Goal: Task Accomplishment & Management: Use online tool/utility

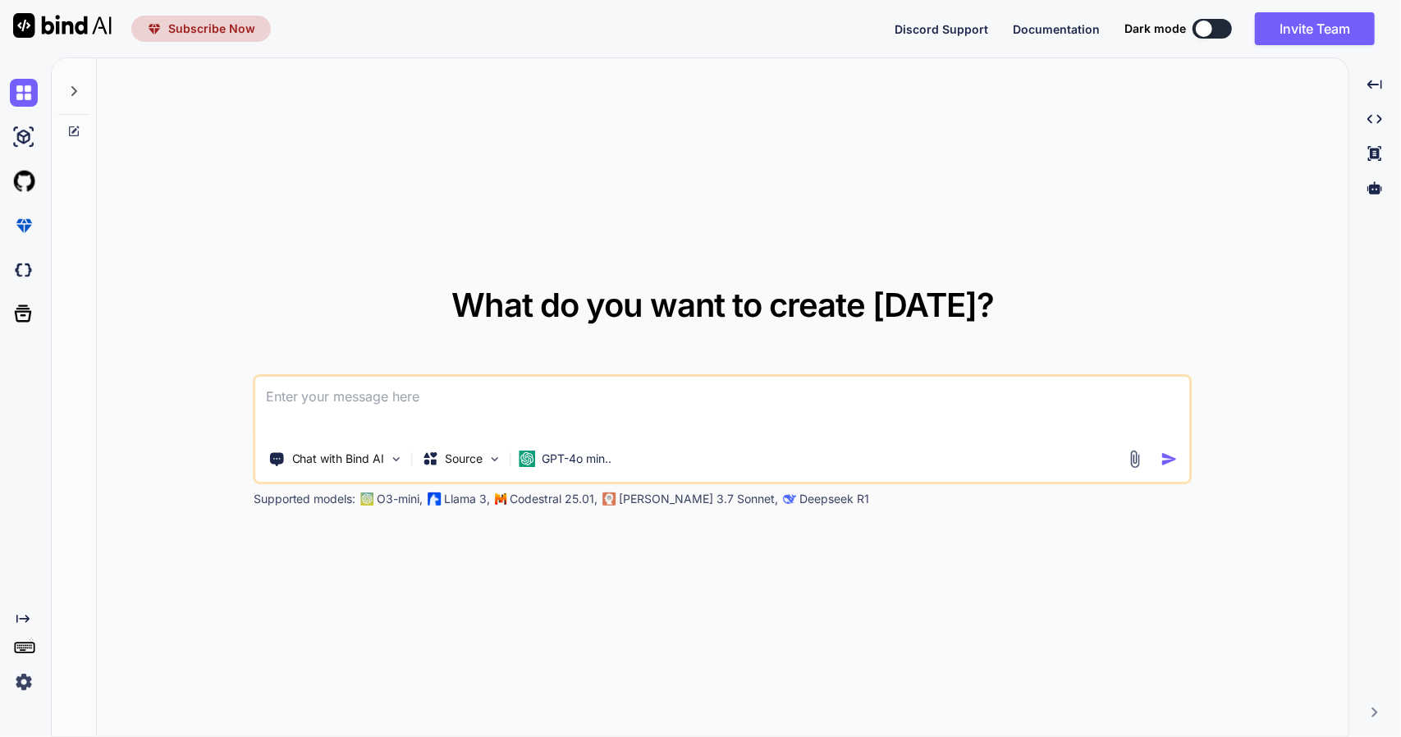
click at [34, 672] on img at bounding box center [24, 682] width 28 height 28
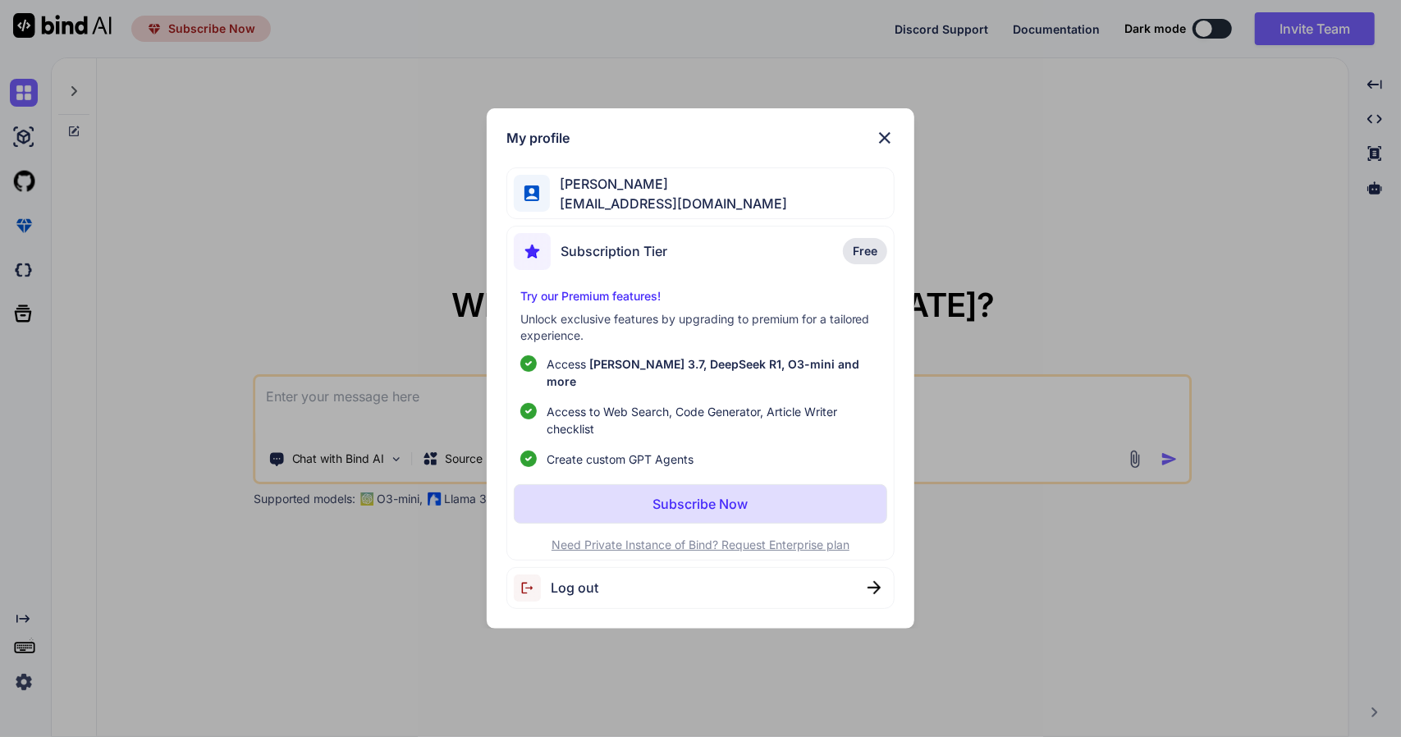
click at [26, 681] on div "My profile Krzysztof Fedosiuk kfedosiuk@gmail.com Subscription Tier Free Try ou…" at bounding box center [700, 368] width 1401 height 737
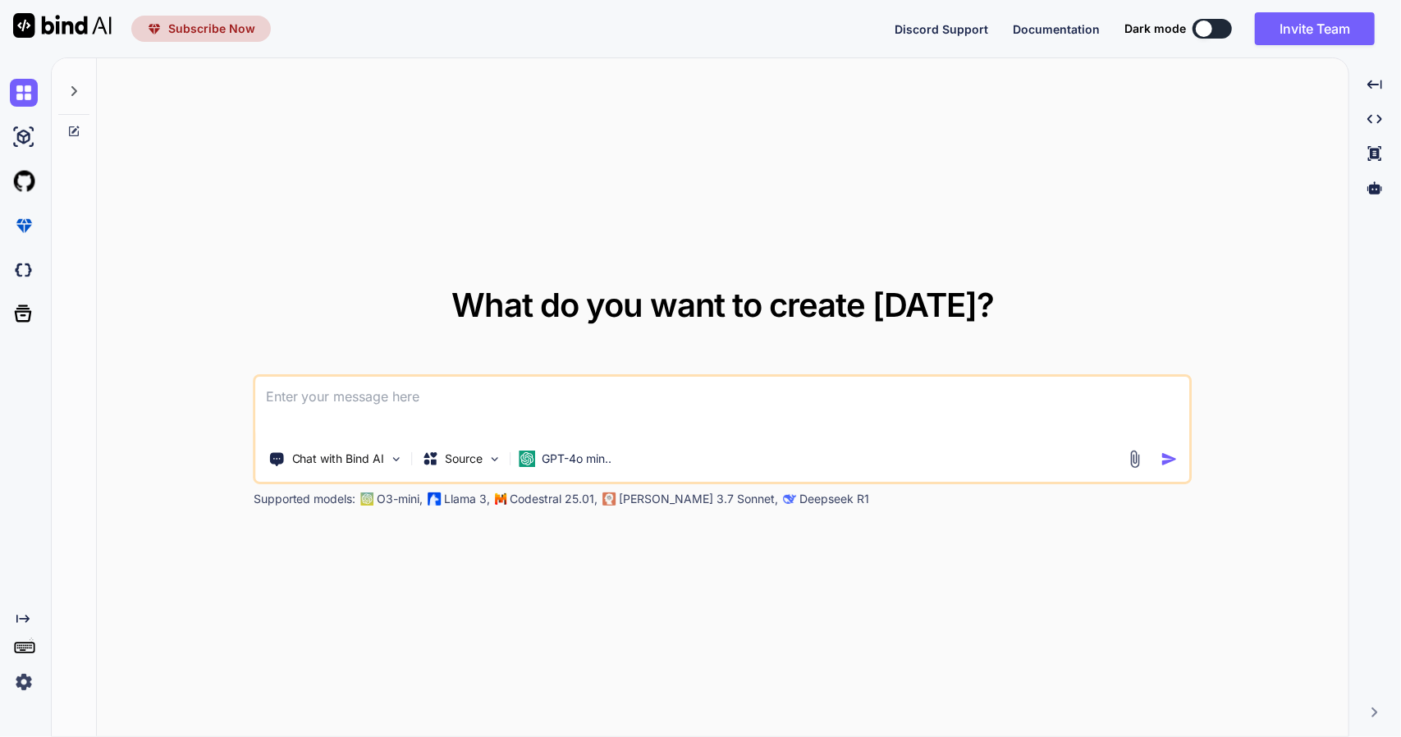
click at [26, 681] on img at bounding box center [24, 682] width 28 height 28
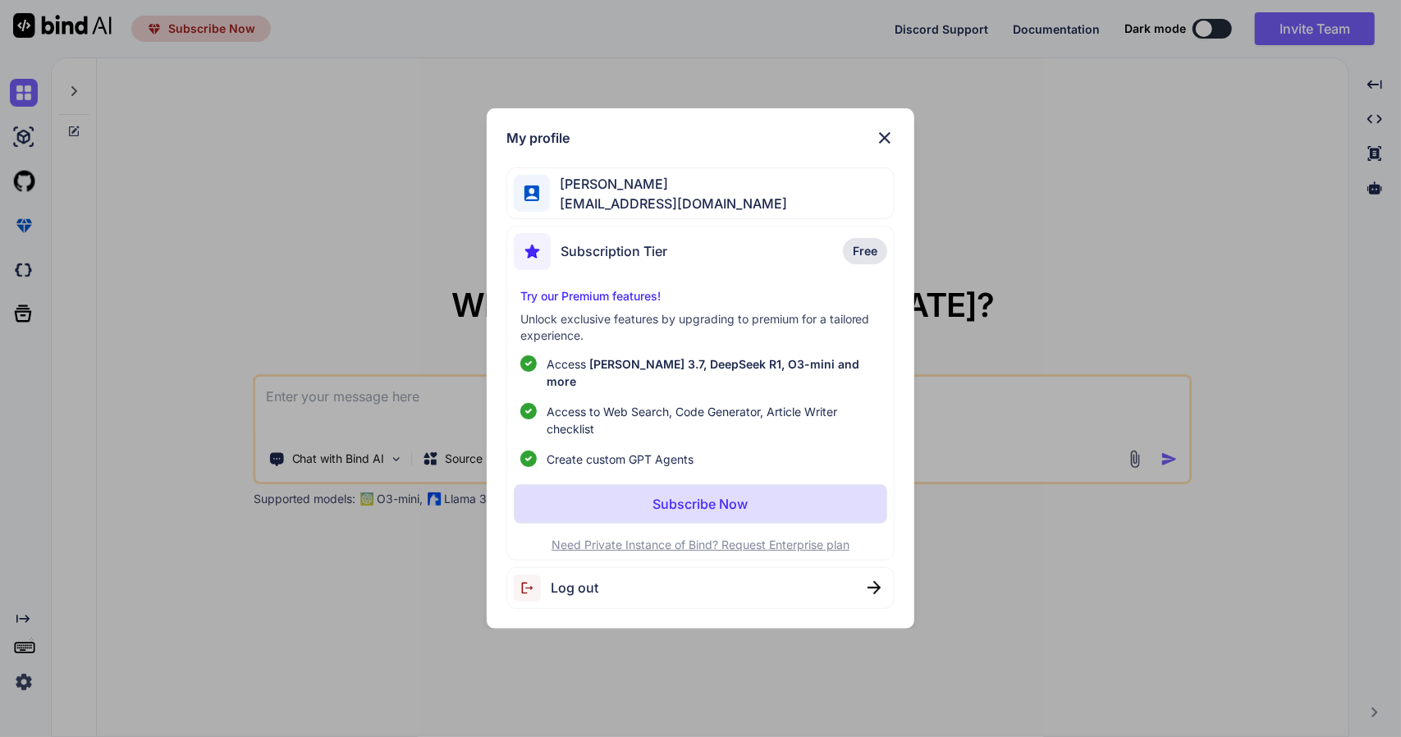
click at [153, 571] on div "My profile Krzysztof Fedosiuk kfedosiuk@gmail.com Subscription Tier Free Try ou…" at bounding box center [700, 368] width 1401 height 737
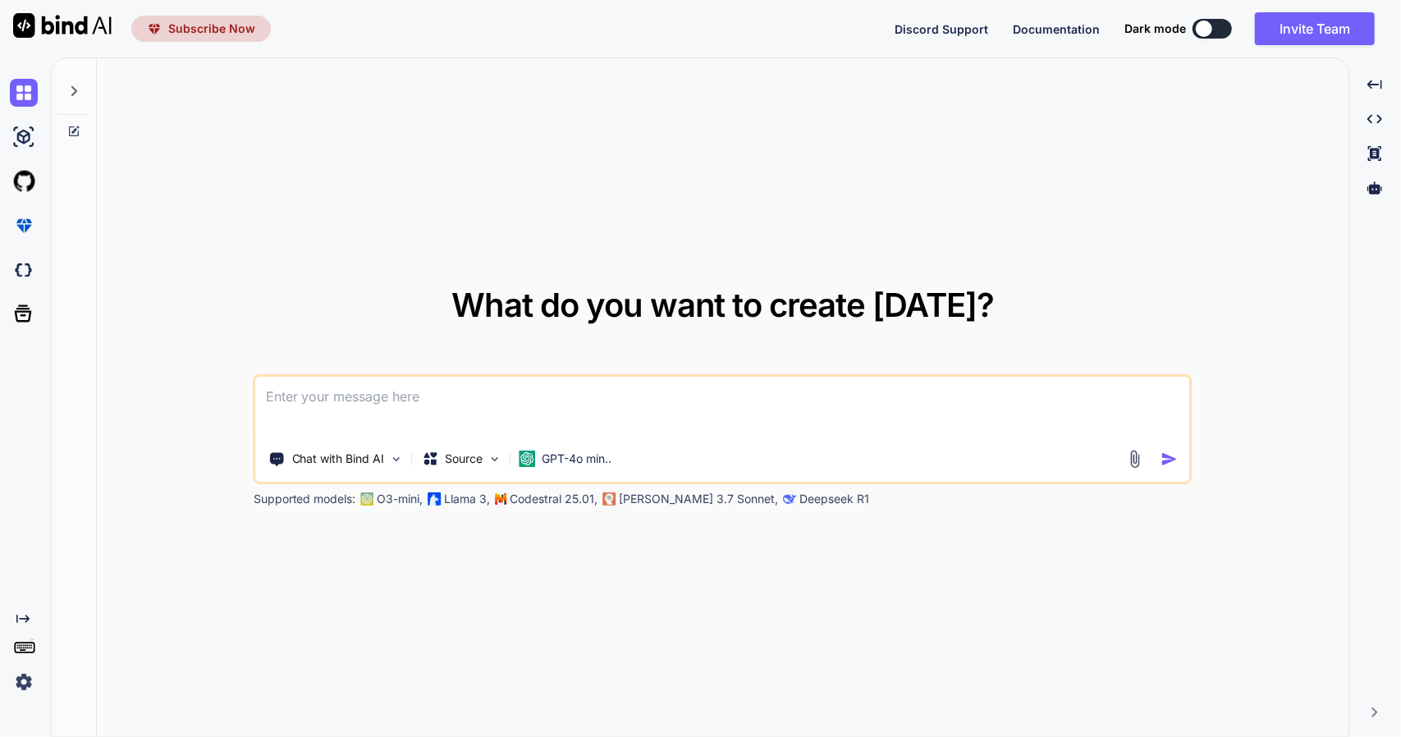
click at [15, 676] on img at bounding box center [24, 682] width 28 height 28
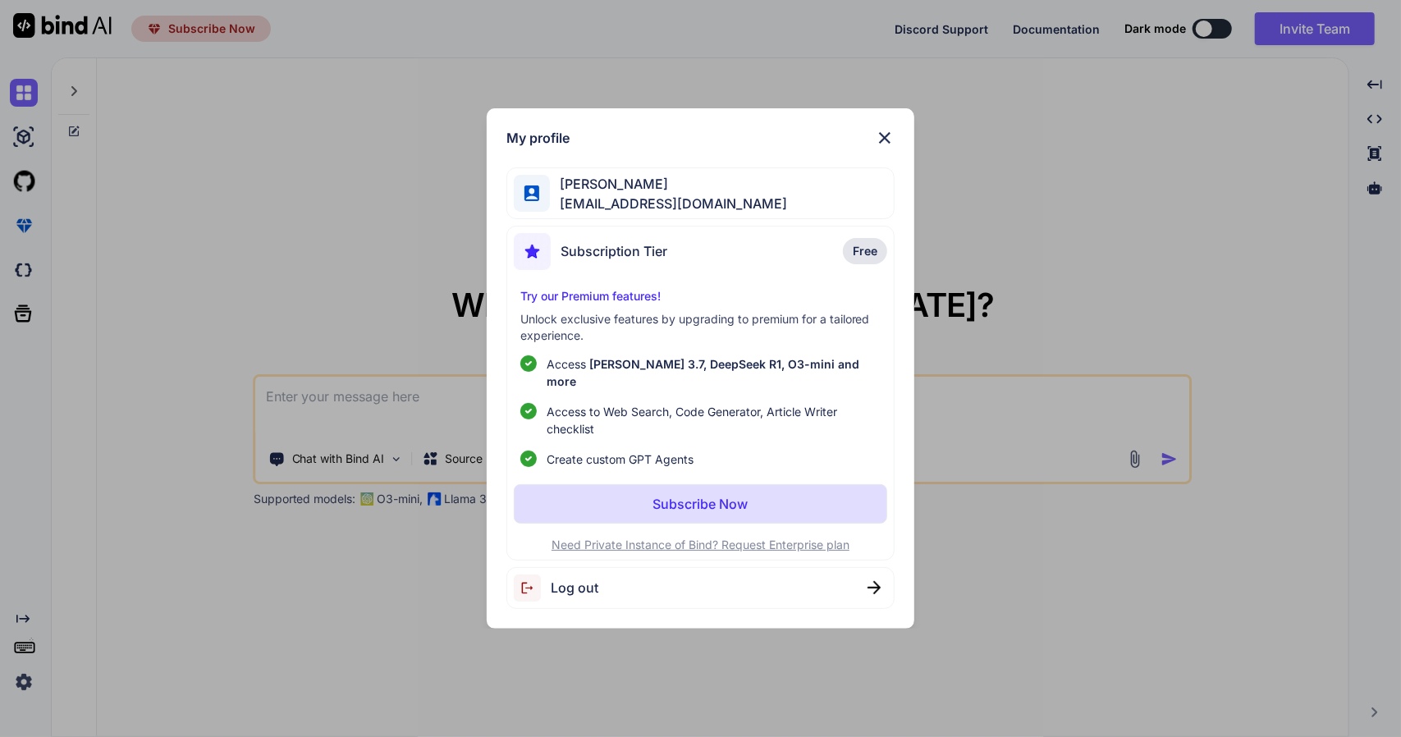
click at [595, 586] on span "Log out" at bounding box center [575, 588] width 48 height 20
type textarea "x"
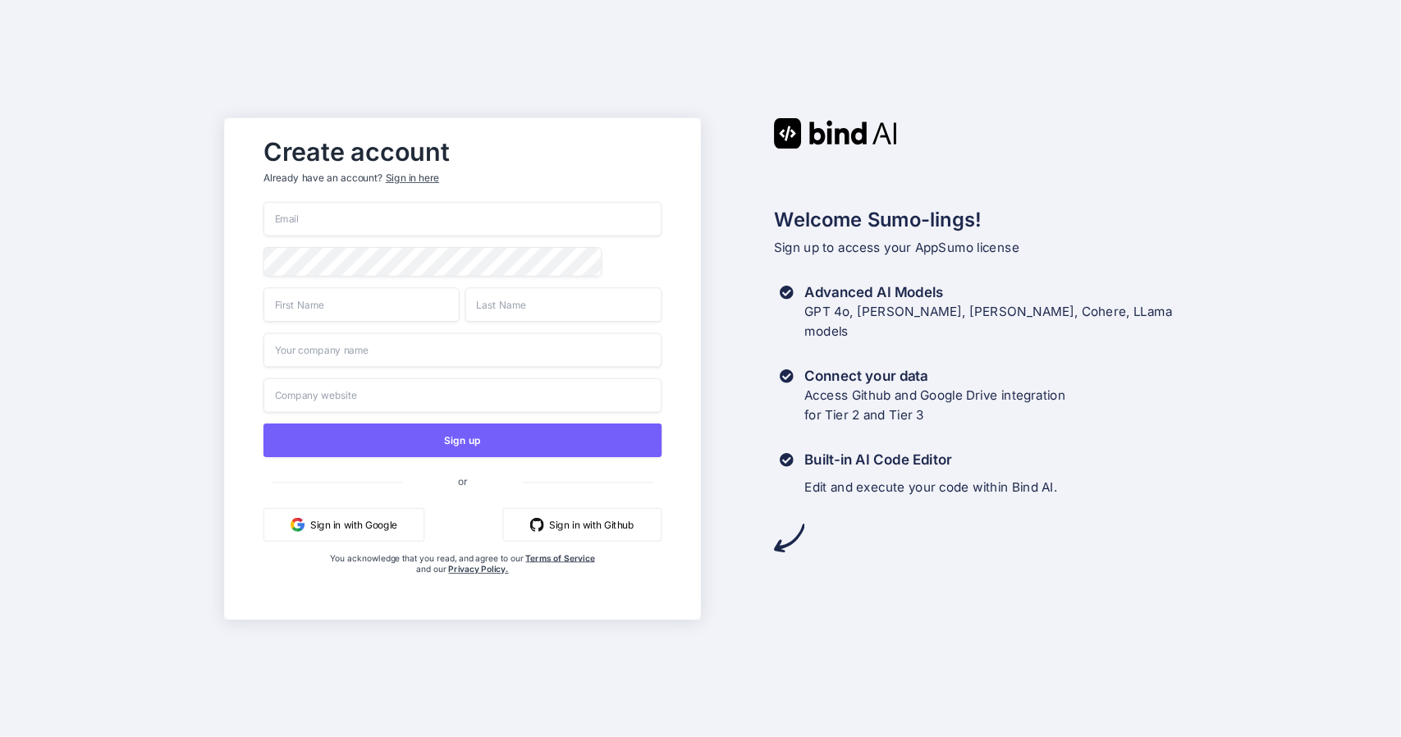
click at [323, 209] on input "email" at bounding box center [463, 219] width 398 height 34
type input "office@semsolutions.pl"
type input "Krzysztof"
type input "Fedosiuk"
type input "Krzysztof Fedosiuk SEMsolutions"
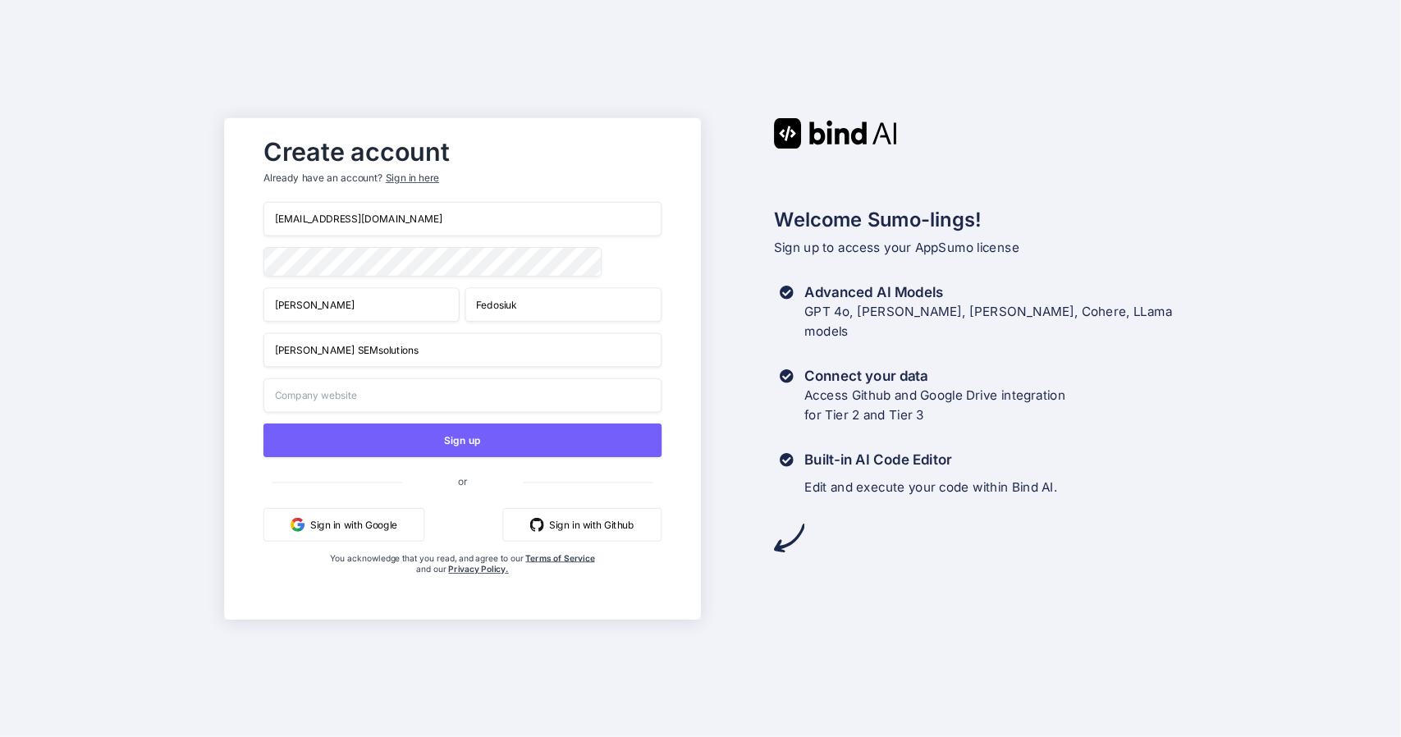
type input "Krzysztof Fedosiuk SEMsolutions"
drag, startPoint x: 440, startPoint y: 357, endPoint x: 240, endPoint y: 359, distance: 200.3
click at [240, 359] on div "Create account Already have an account? Sign in here office@semsolutions.pl Krz…" at bounding box center [462, 369] width 476 height 502
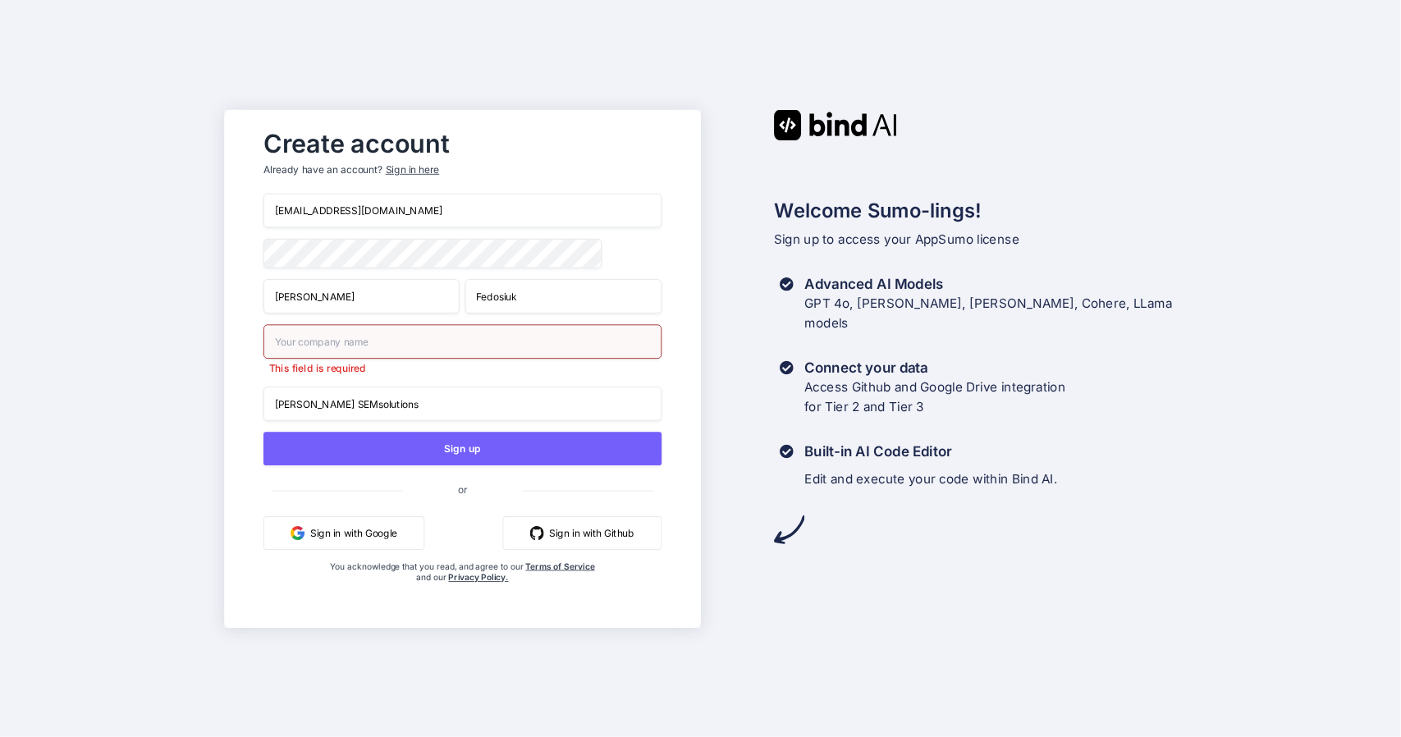
click at [425, 410] on input "Krzysztof Fedosiuk SEMsolutions" at bounding box center [463, 404] width 398 height 34
click at [442, 407] on input "Krzysztof Fedosiuk SEMsolutions" at bounding box center [463, 404] width 398 height 34
drag, startPoint x: 367, startPoint y: 406, endPoint x: 239, endPoint y: 406, distance: 128.1
click at [239, 406] on div "Create account Already have an account? Sign in here office@semsolutions.pl Krz…" at bounding box center [462, 368] width 476 height 518
type input "SEMsolutions"
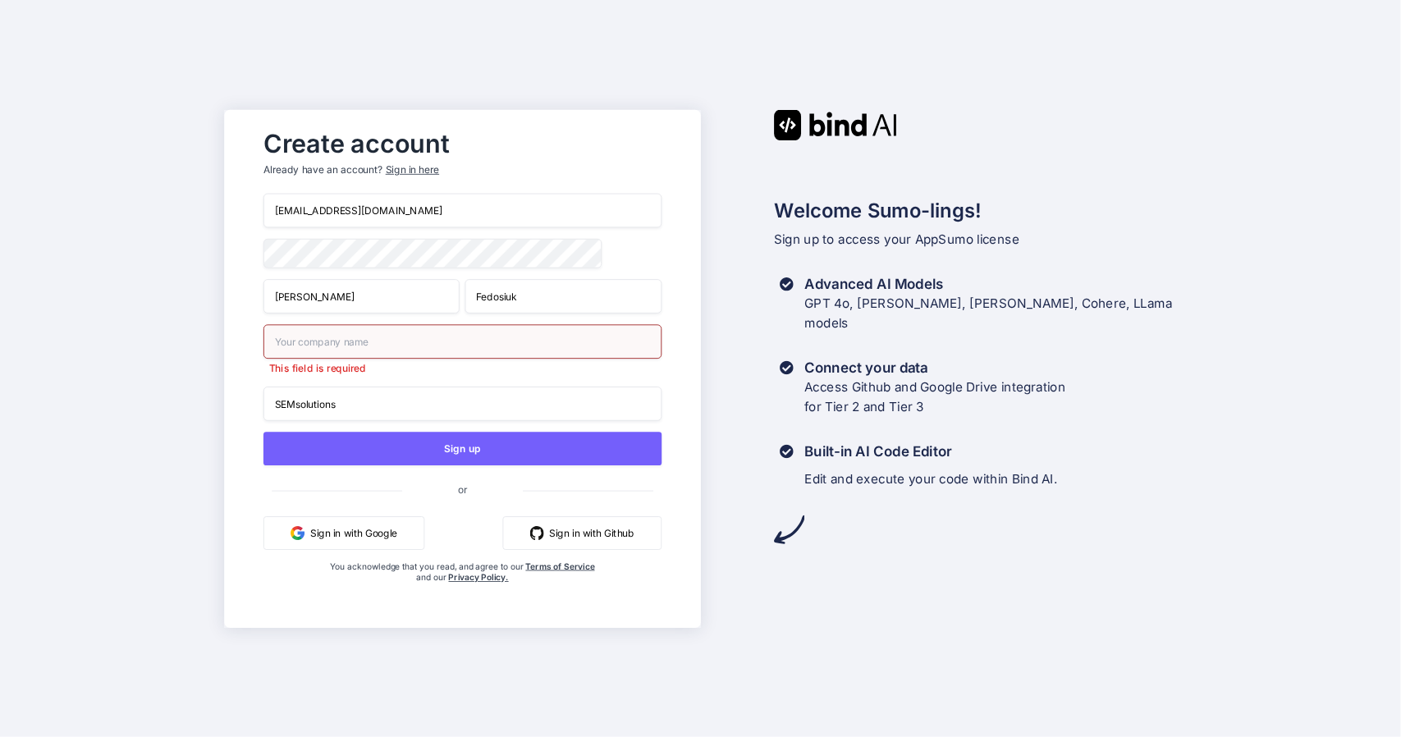
click at [325, 342] on input "text" at bounding box center [463, 341] width 398 height 34
type input "SEMsolutions"
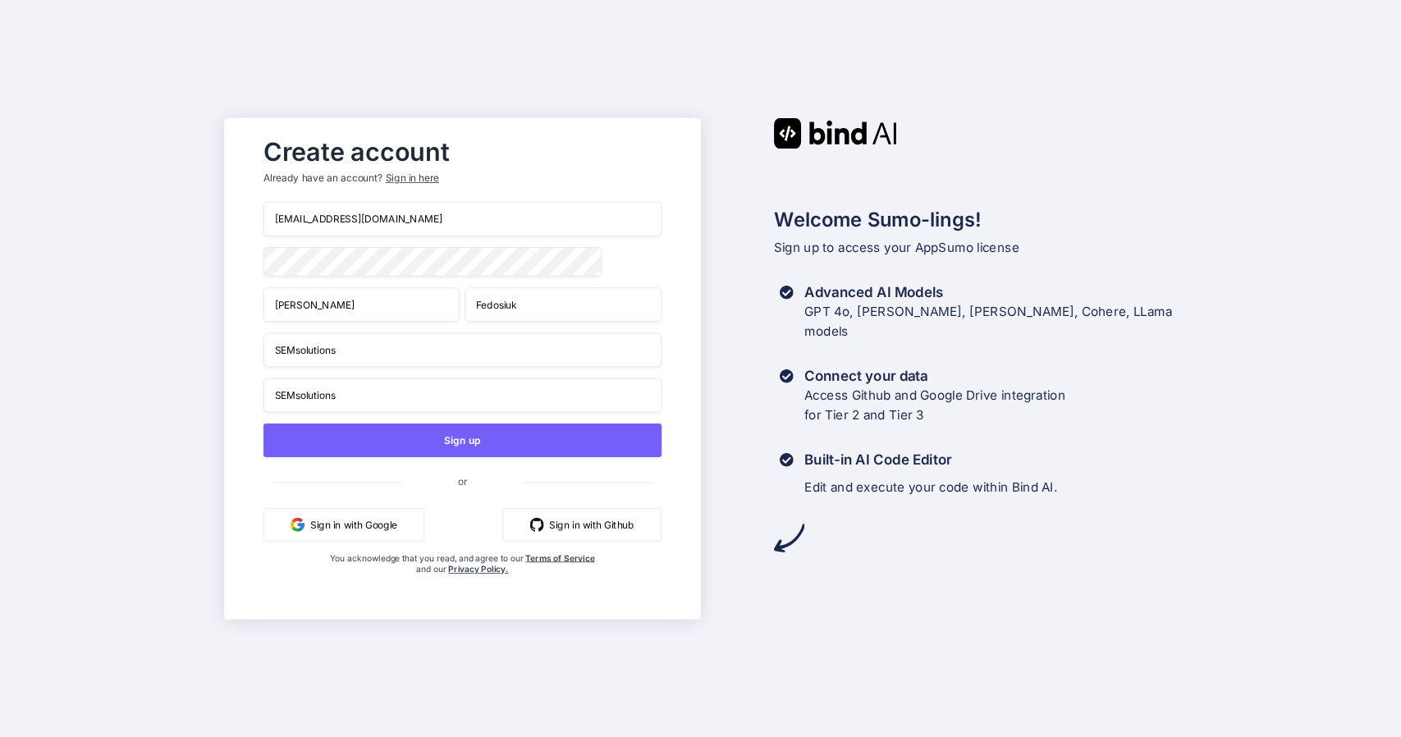
click at [386, 378] on div "office@semsolutions.pl Krzysztof Fedosiuk SEMsolutions SEMsolutions Sign up or …" at bounding box center [463, 405] width 398 height 406
drag, startPoint x: 369, startPoint y: 397, endPoint x: 258, endPoint y: 420, distance: 114.0
click at [258, 420] on div "Create account Already have an account? Sign in here office@semsolutions.pl Krz…" at bounding box center [462, 368] width 432 height 479
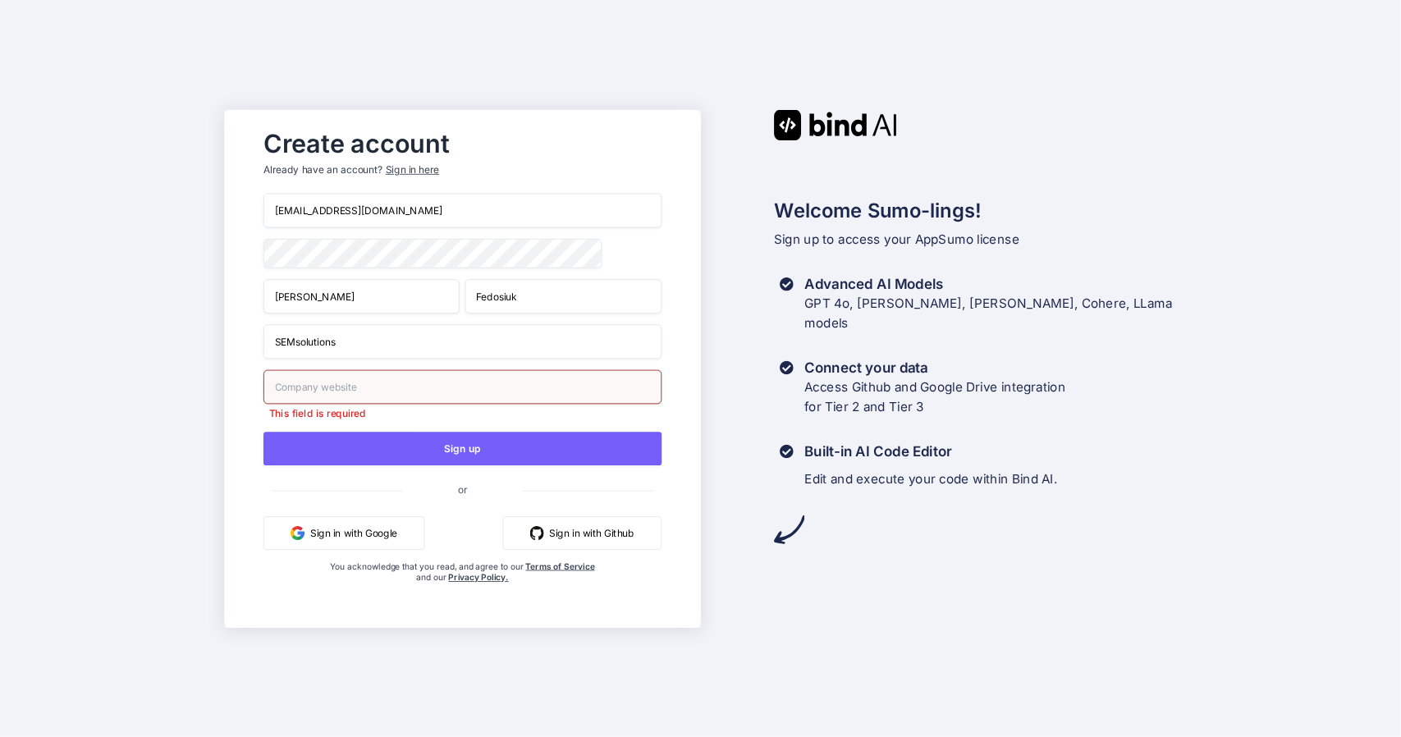
click at [258, 420] on div "Create account Already have an account? Sign in here office@semsolutions.pl Krz…" at bounding box center [462, 369] width 432 height 496
click at [319, 392] on input "text" at bounding box center [463, 386] width 398 height 34
type input "www.semsolutions.pl"
click at [251, 411] on div "Create account Already have an account? Sign in here office@semsolutions.pl Krz…" at bounding box center [462, 369] width 432 height 496
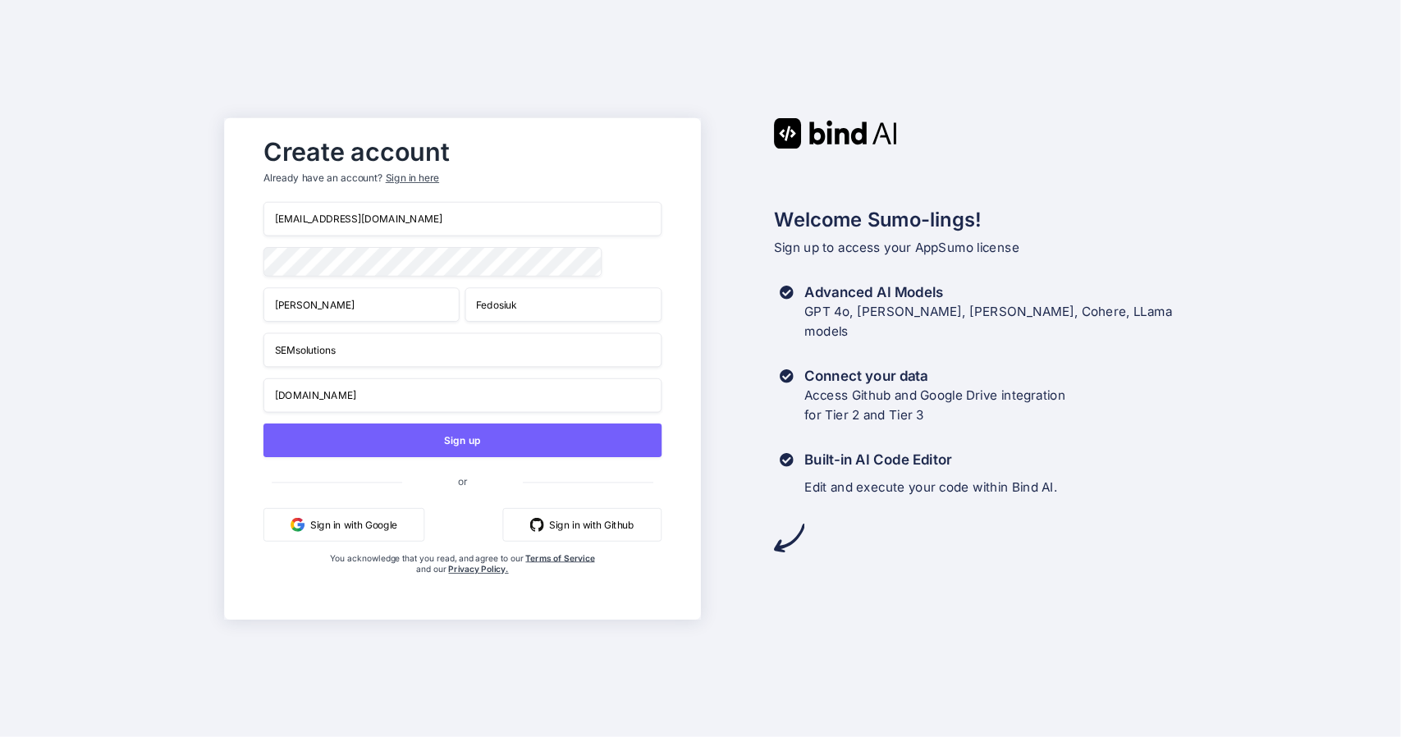
click at [233, 255] on div "Create account Already have an account? Sign in here office@semsolutions.pl Krz…" at bounding box center [462, 369] width 476 height 502
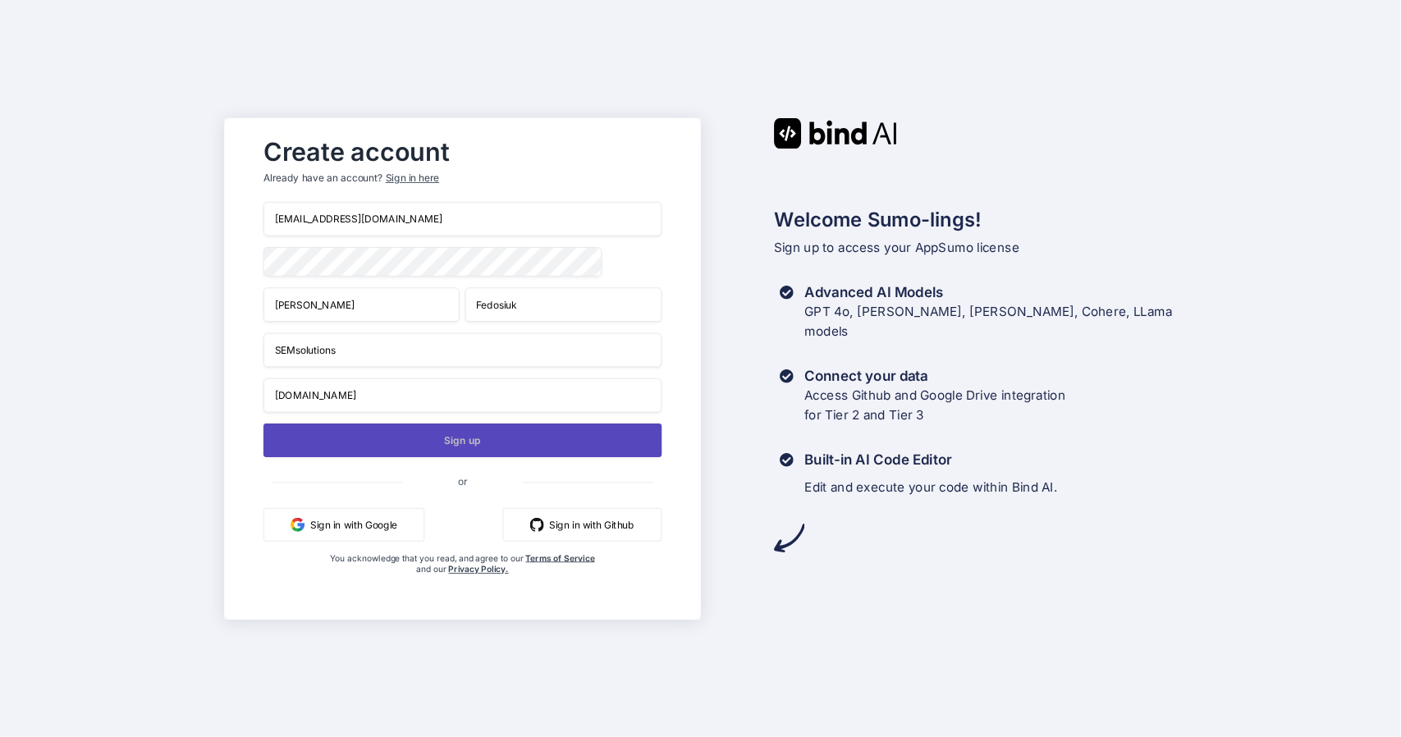
click at [445, 441] on button "Sign up" at bounding box center [463, 441] width 398 height 34
click at [433, 442] on button "Sign up" at bounding box center [463, 441] width 398 height 34
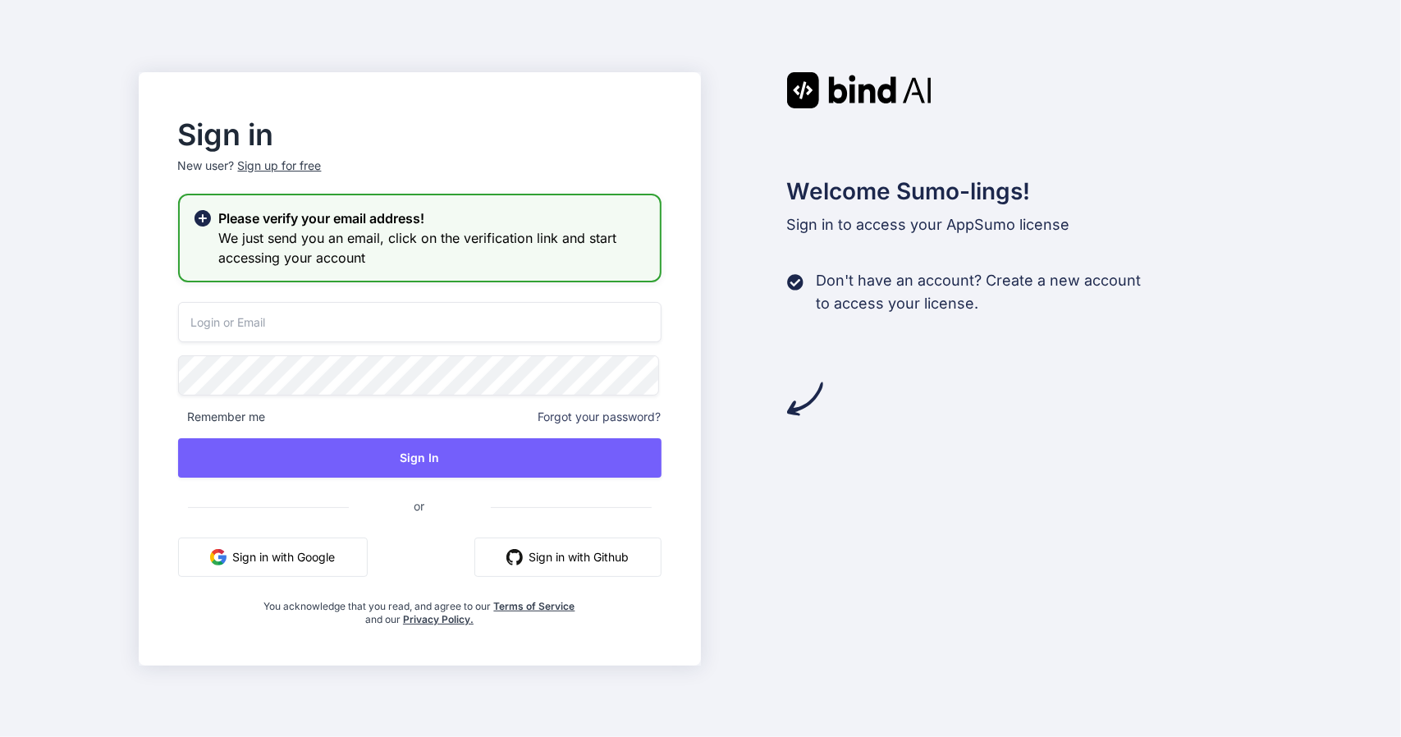
type input "office@semsolutions.pl"
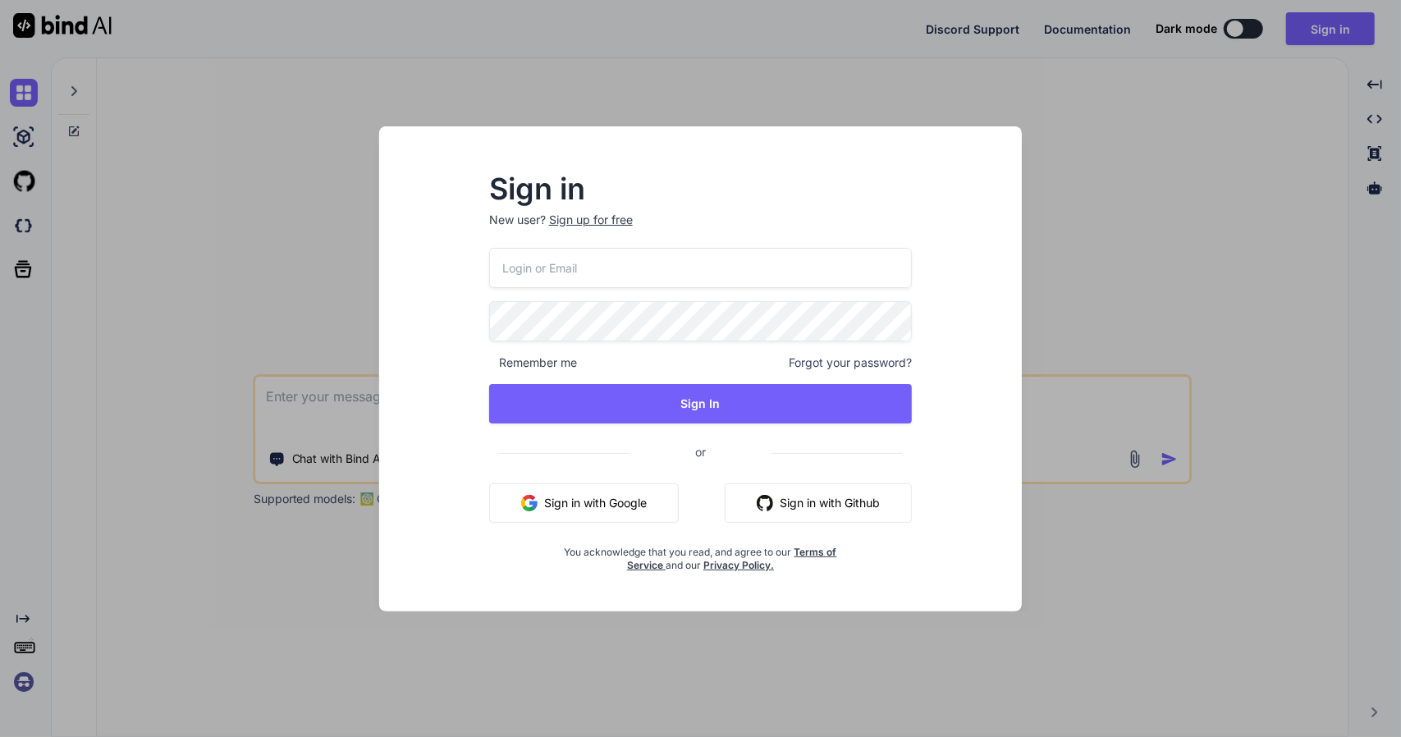
type textarea "x"
click at [645, 265] on input "email" at bounding box center [701, 268] width 424 height 40
type input "office@semsolutions.pl"
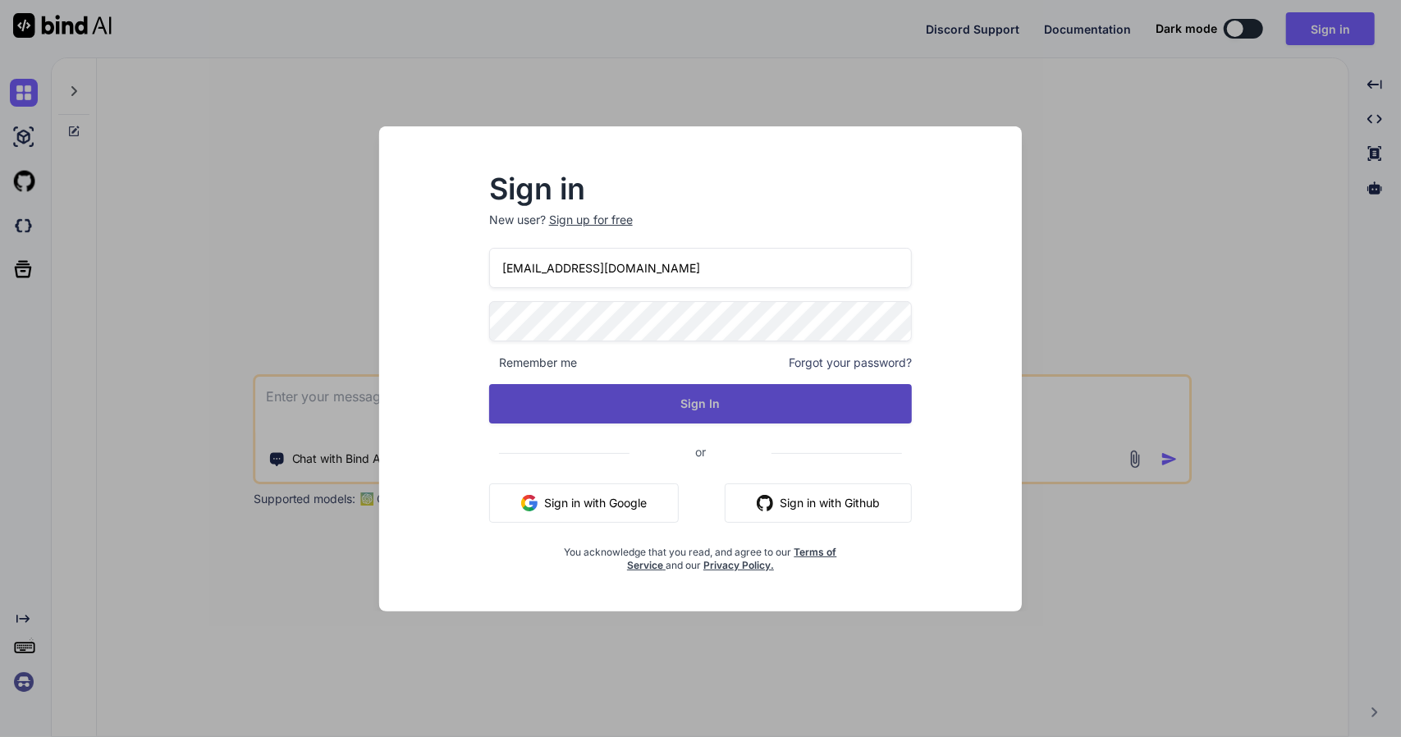
click at [768, 405] on button "Sign In" at bounding box center [701, 403] width 424 height 39
click at [632, 408] on button "Sign In" at bounding box center [701, 403] width 424 height 39
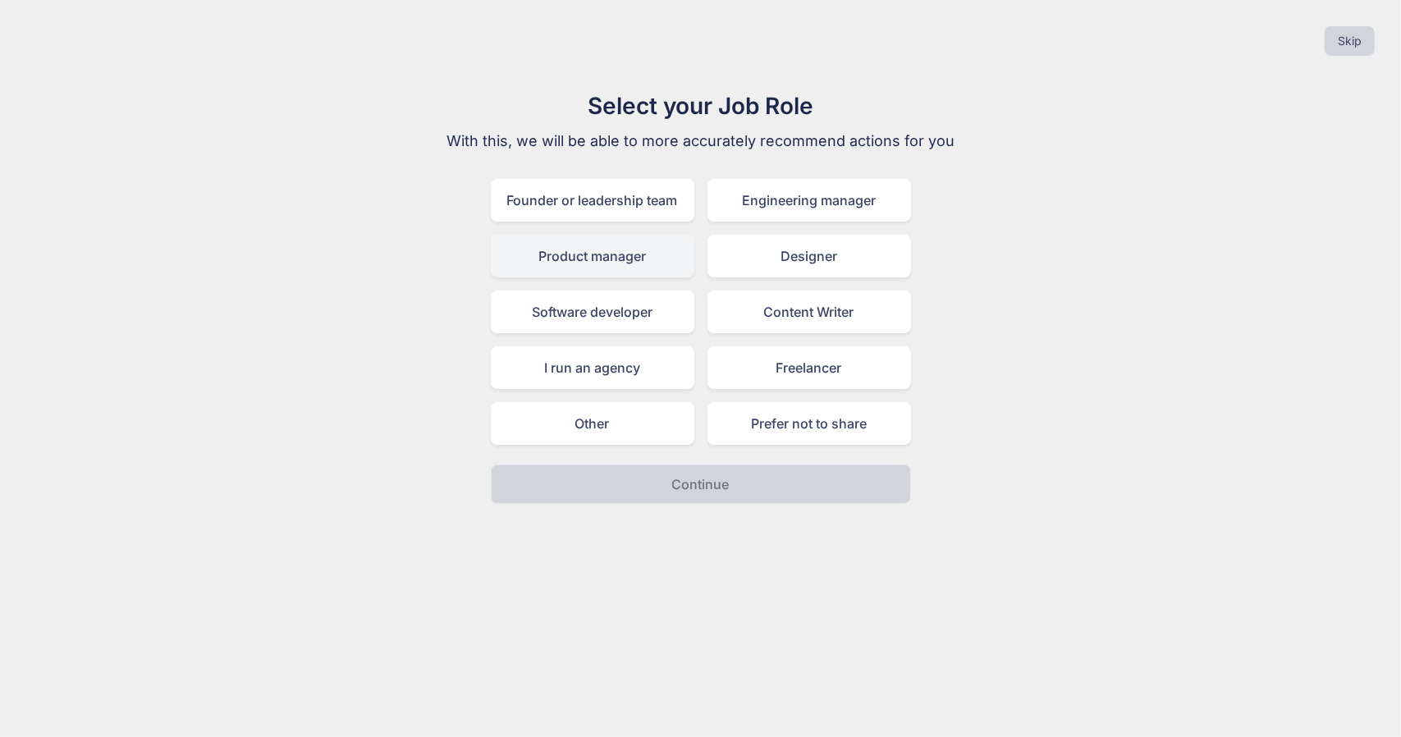
click at [637, 254] on div "Product manager" at bounding box center [593, 256] width 204 height 43
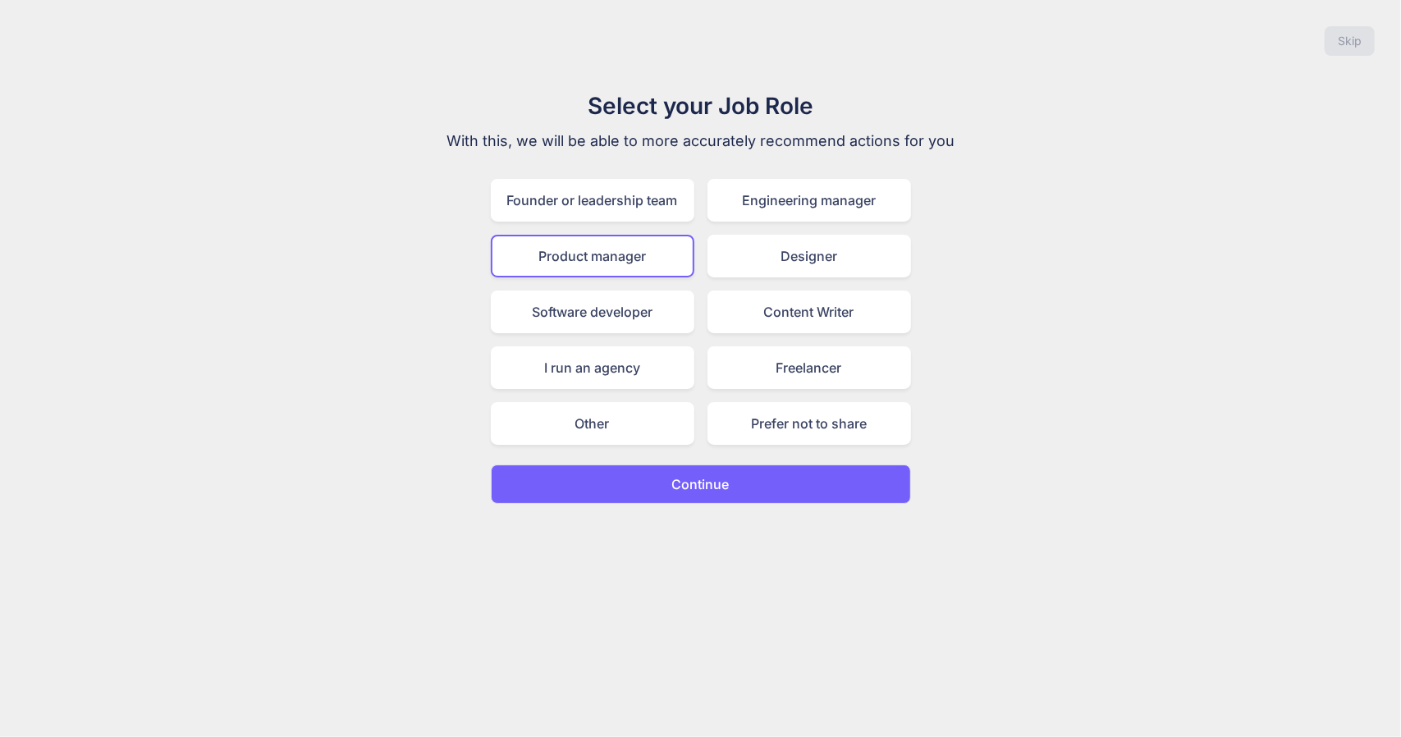
click at [699, 493] on p "Continue" at bounding box center [700, 484] width 57 height 20
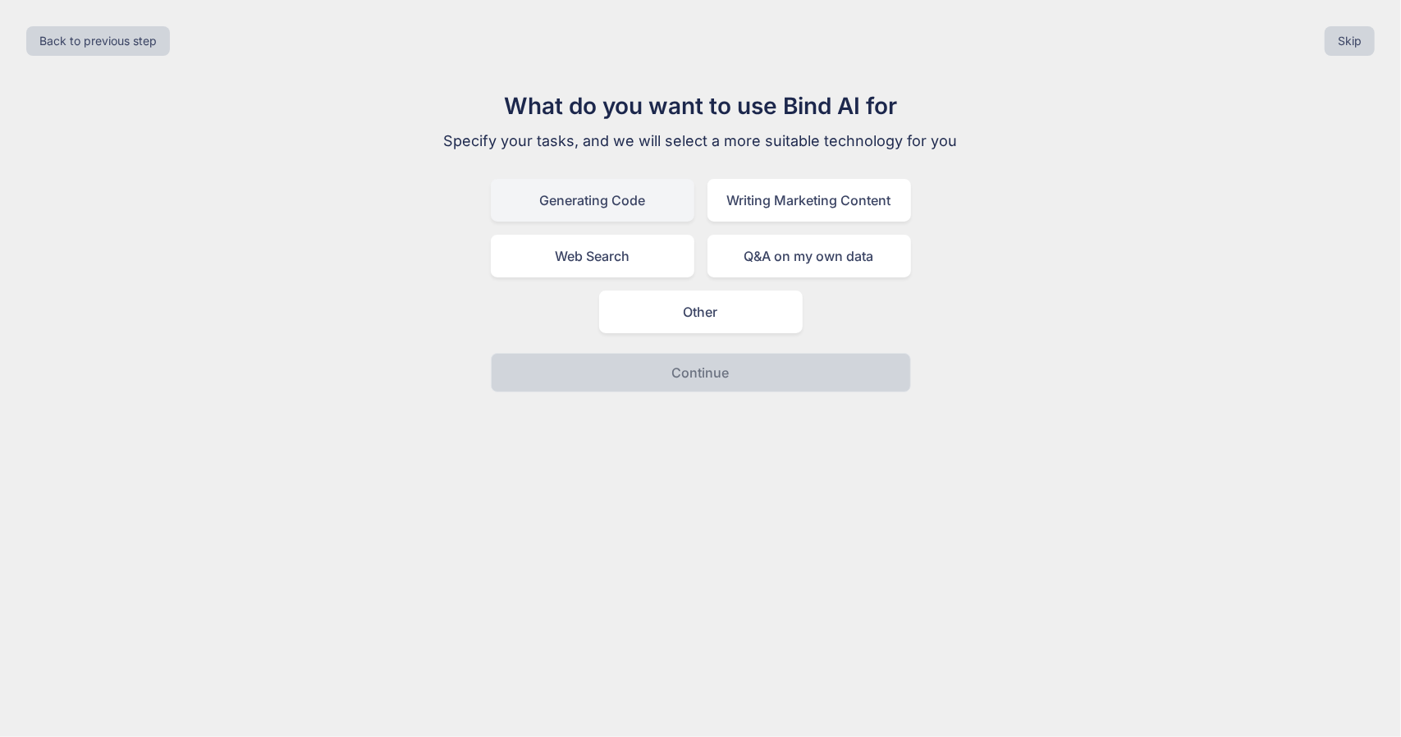
click at [653, 193] on div "Generating Code" at bounding box center [593, 200] width 204 height 43
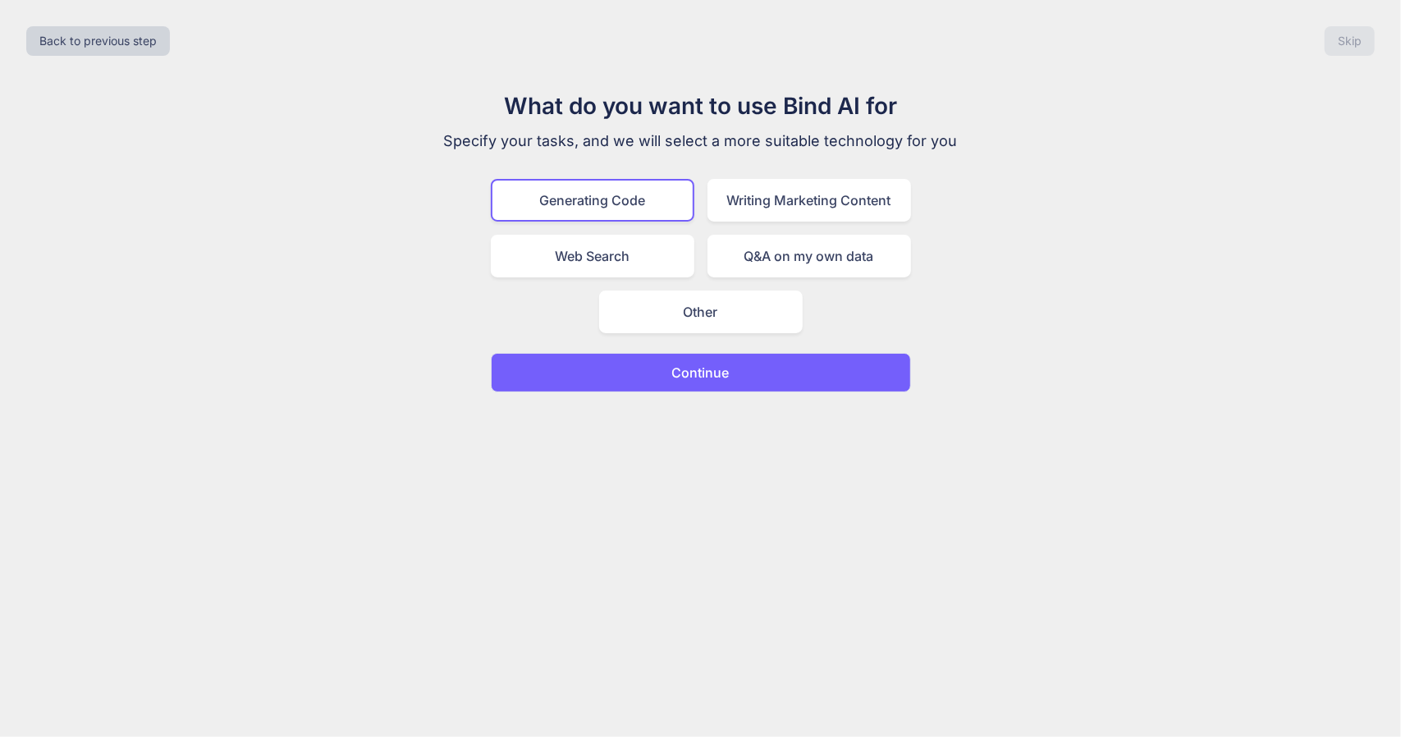
click at [661, 387] on button "Continue" at bounding box center [701, 372] width 420 height 39
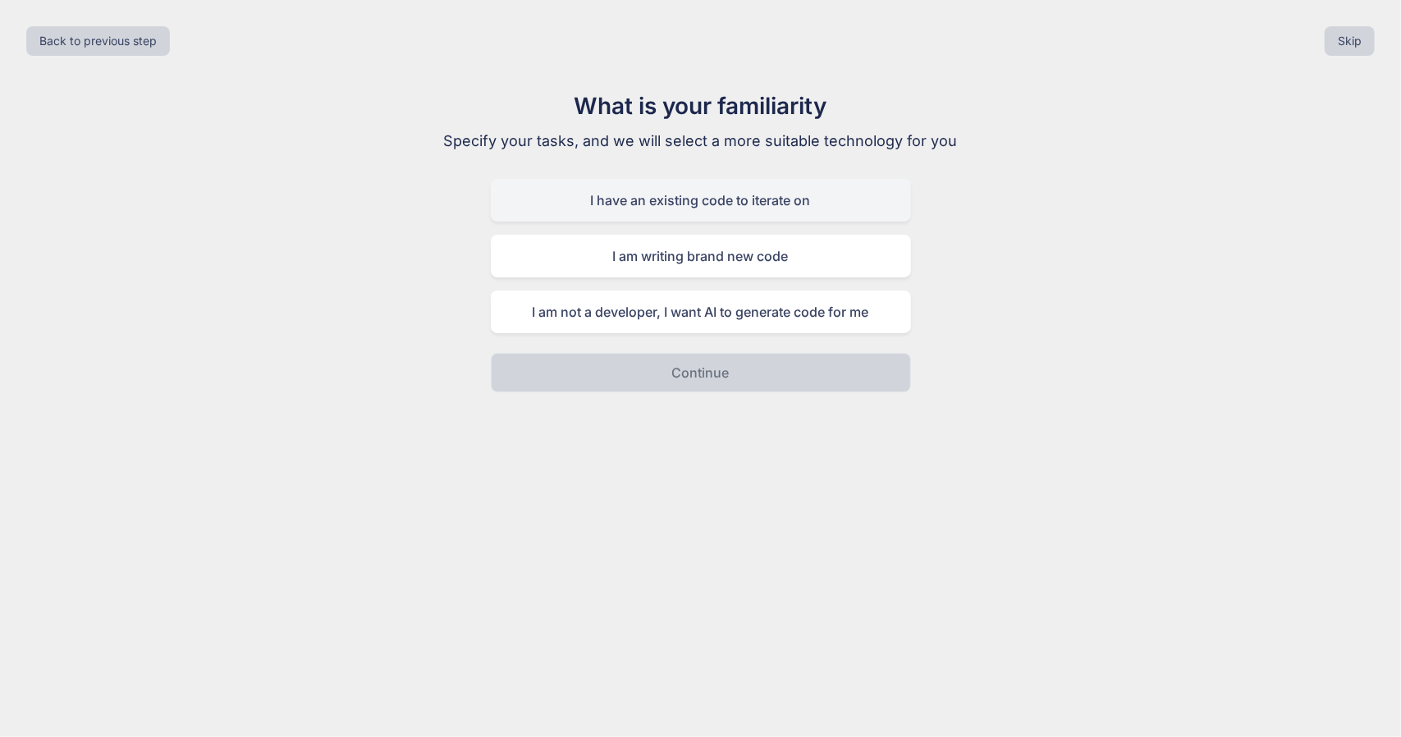
click at [735, 199] on div "I have an existing code to iterate on" at bounding box center [701, 200] width 420 height 43
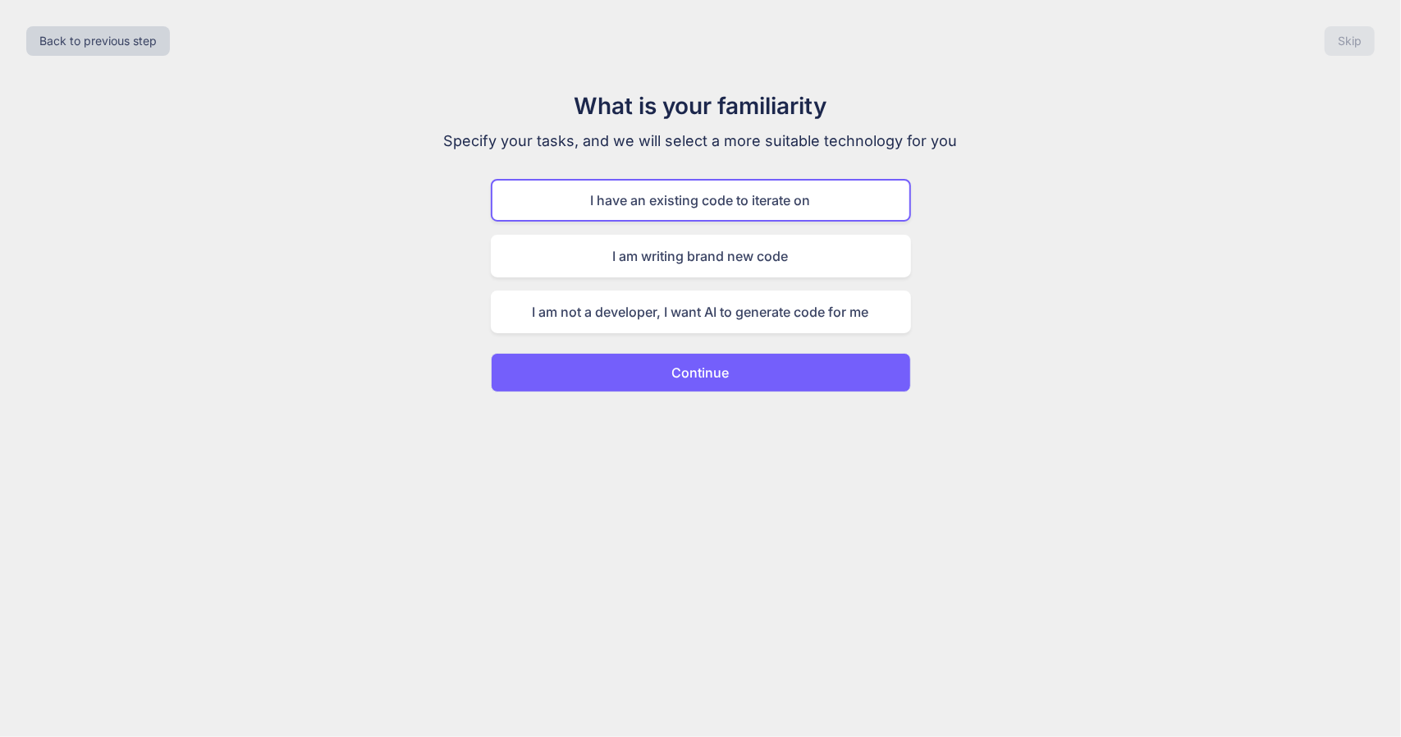
click at [708, 369] on p "Continue" at bounding box center [700, 373] width 57 height 20
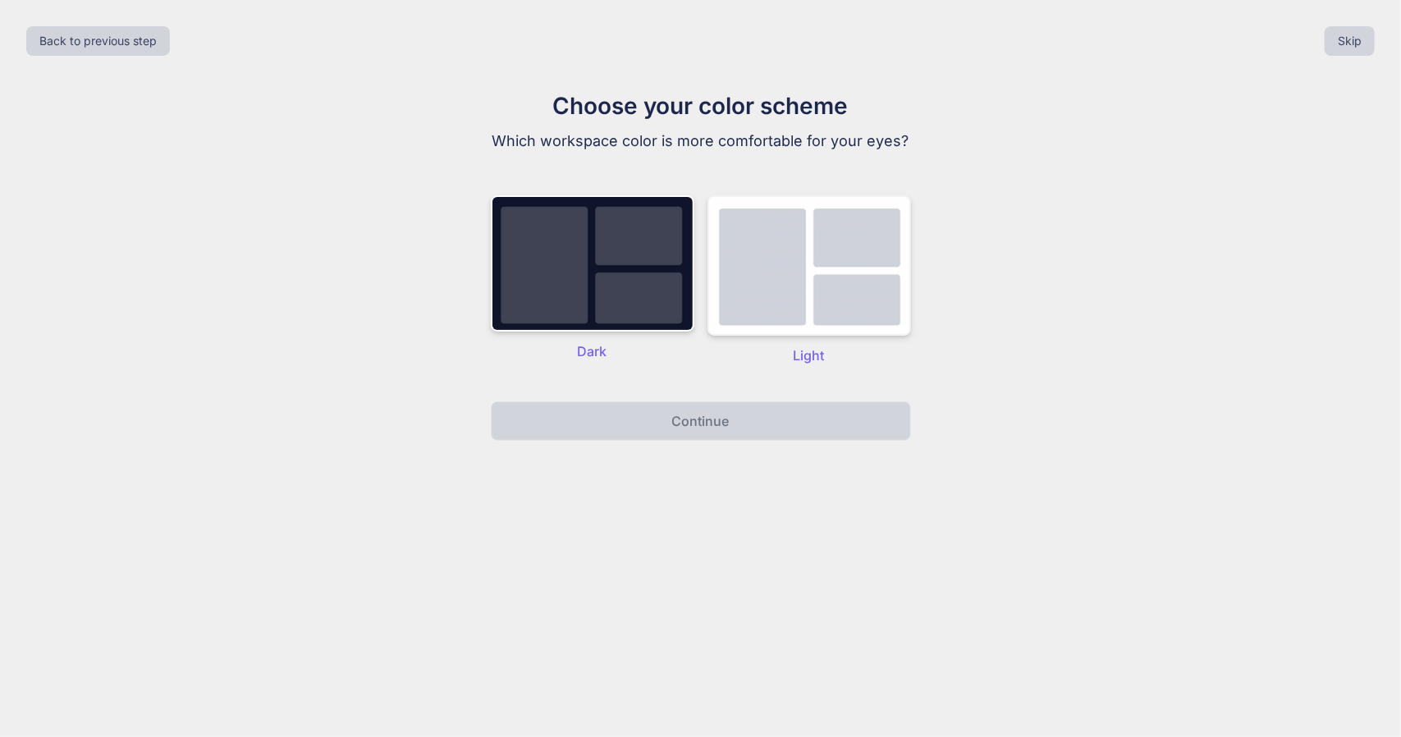
click at [801, 261] on img at bounding box center [810, 265] width 204 height 140
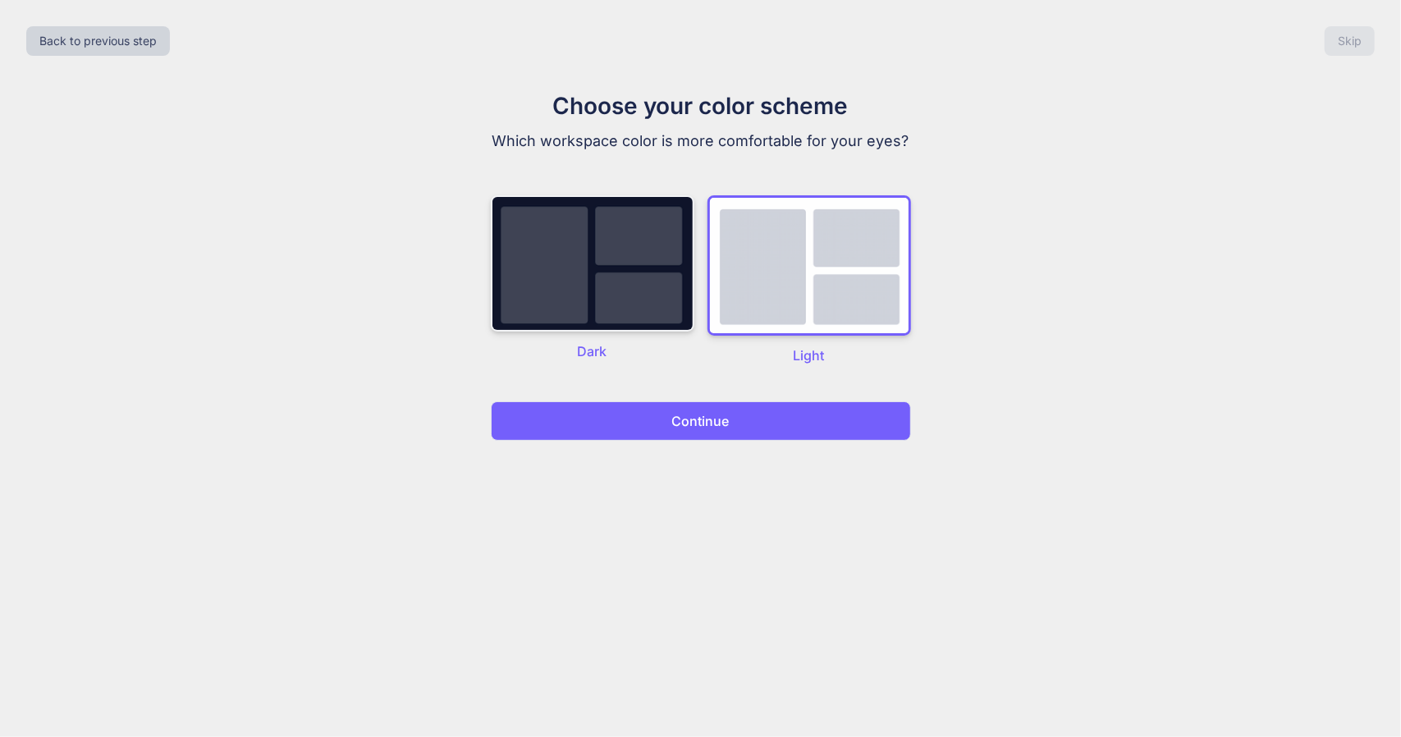
click at [603, 264] on img at bounding box center [593, 263] width 204 height 136
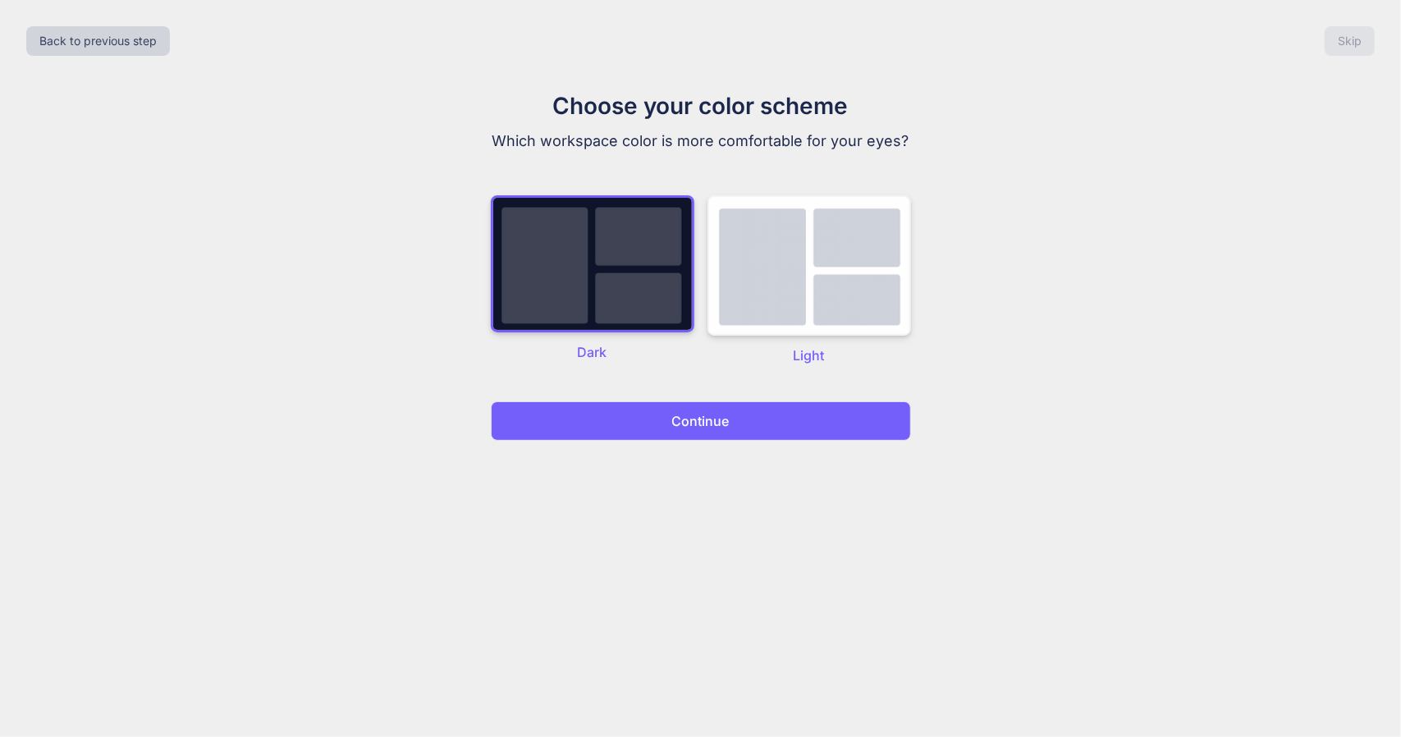
click at [800, 318] on img at bounding box center [810, 265] width 204 height 140
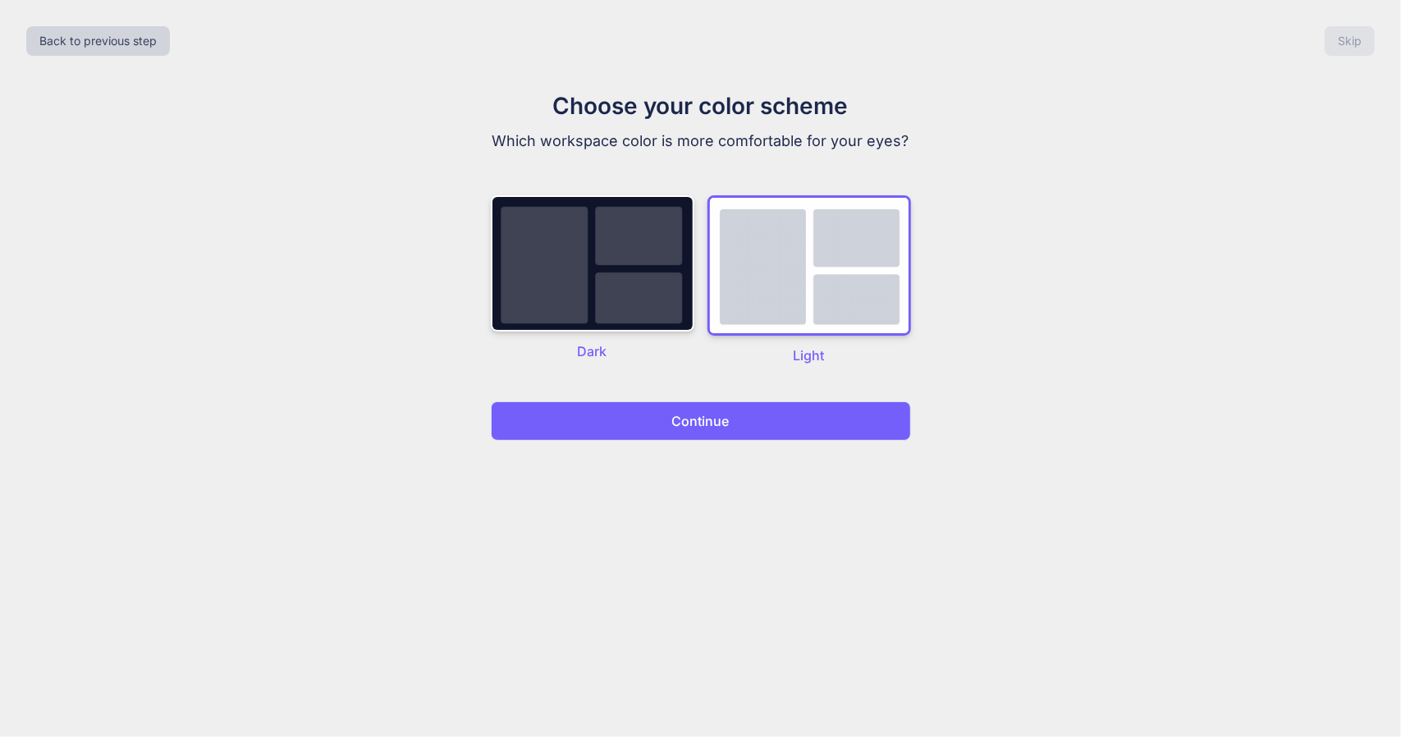
click at [702, 449] on div "Back to previous step Skip Choose your color scheme Which workspace color is mo…" at bounding box center [700, 368] width 1401 height 737
click at [703, 433] on button "Continue" at bounding box center [701, 420] width 420 height 39
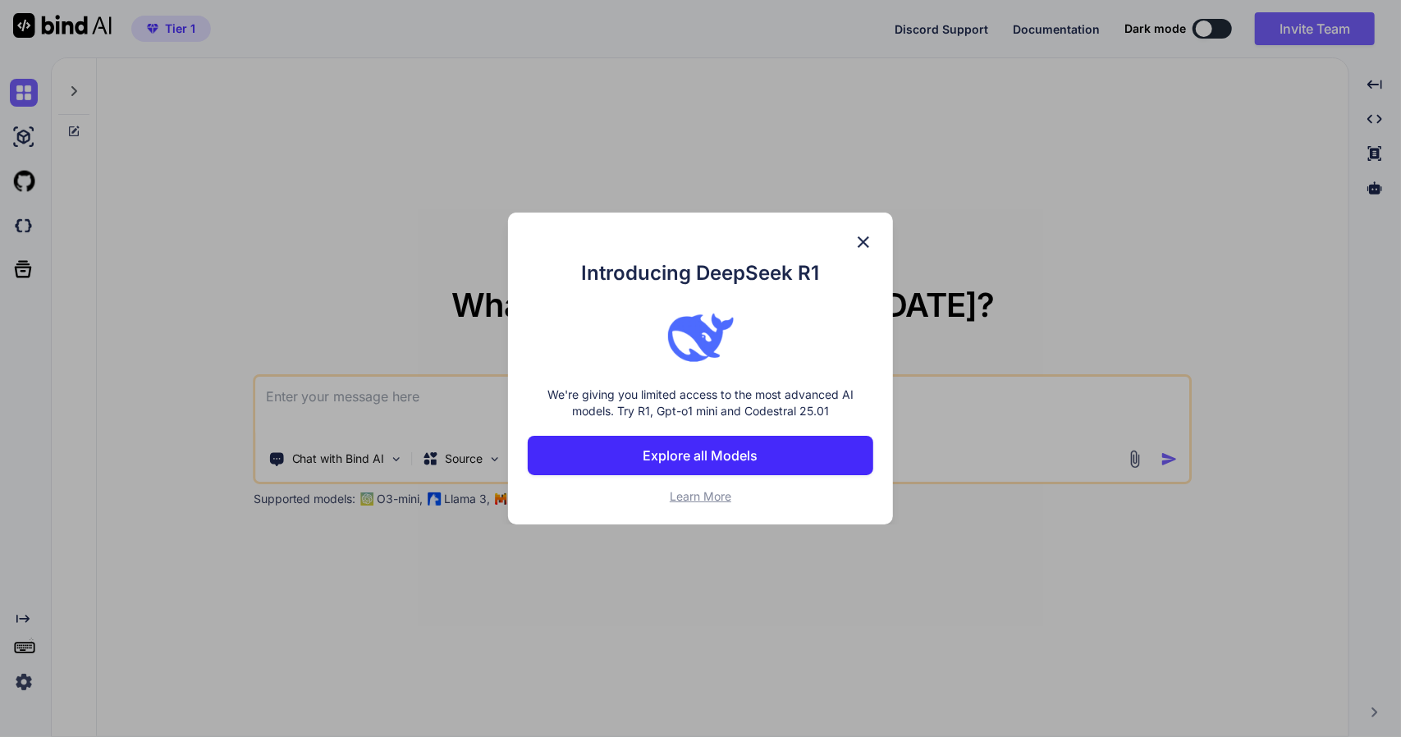
click at [747, 449] on p "Explore all Models" at bounding box center [701, 456] width 115 height 20
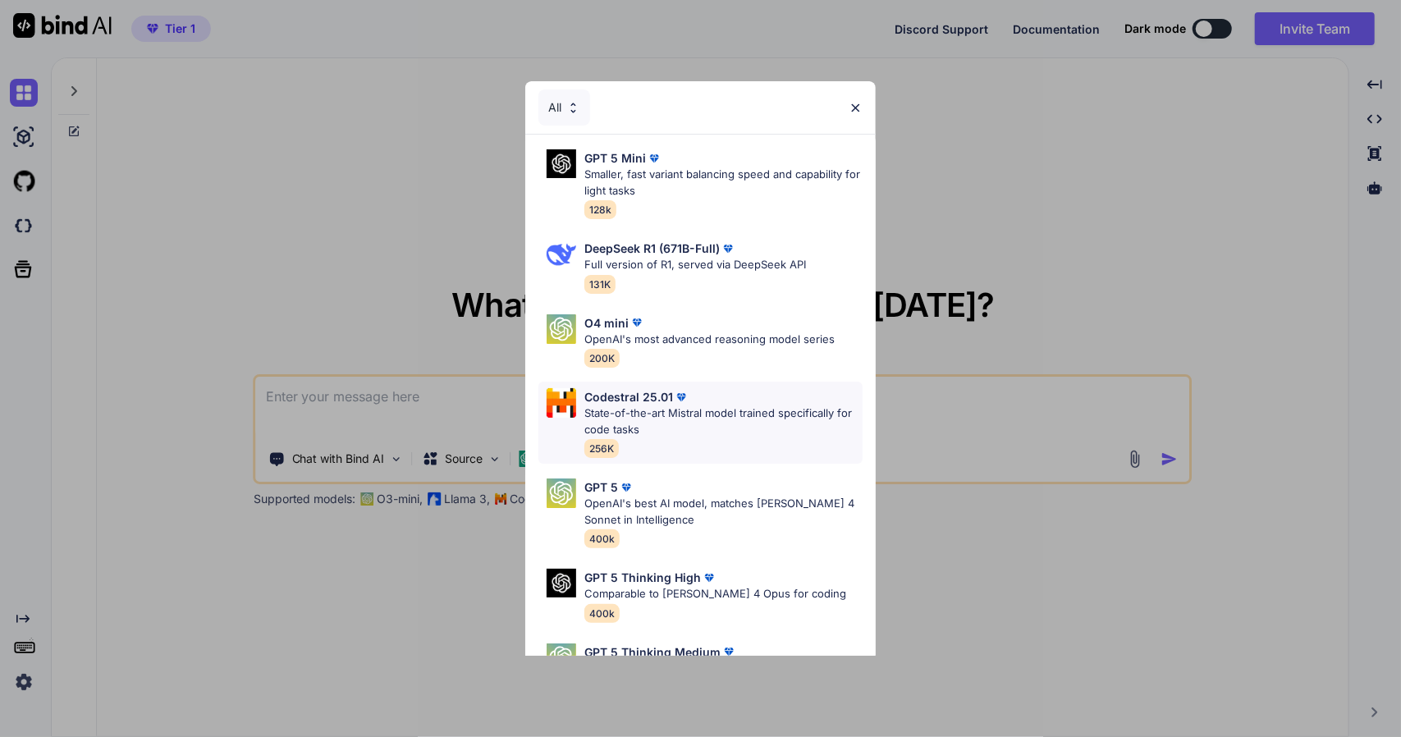
click at [676, 424] on p "State-of-the-art Mistral model trained specifically for code tasks" at bounding box center [723, 422] width 278 height 32
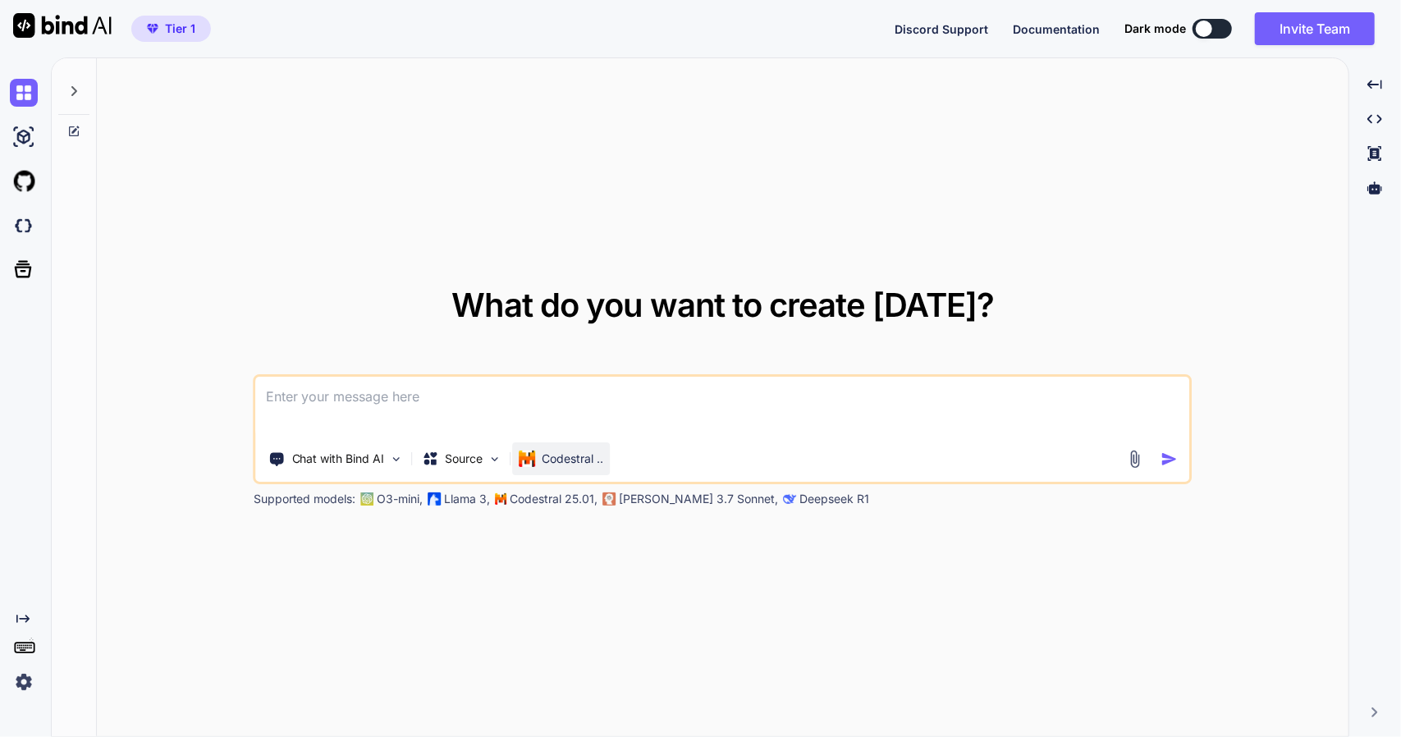
click at [571, 459] on p "Codestral .." at bounding box center [574, 459] width 62 height 16
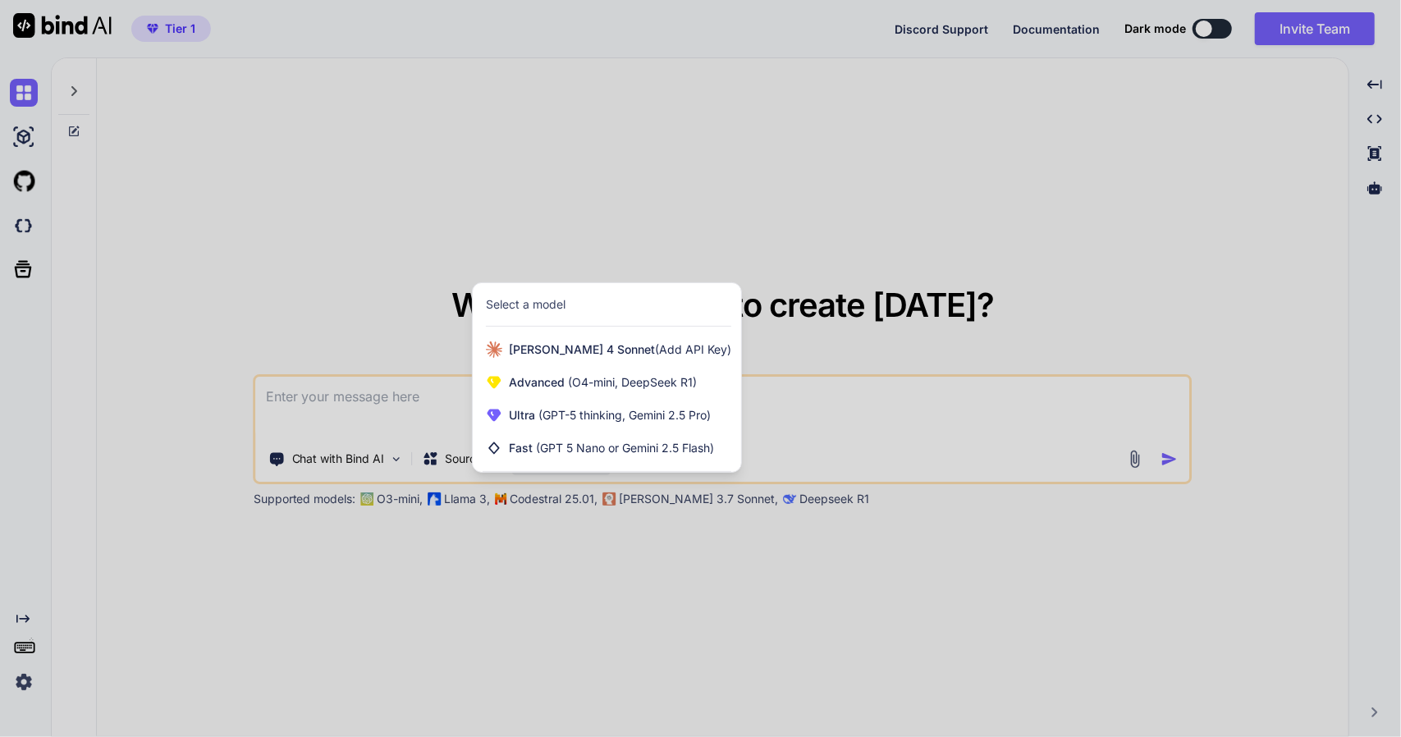
click at [428, 286] on div at bounding box center [700, 368] width 1401 height 737
type textarea "x"
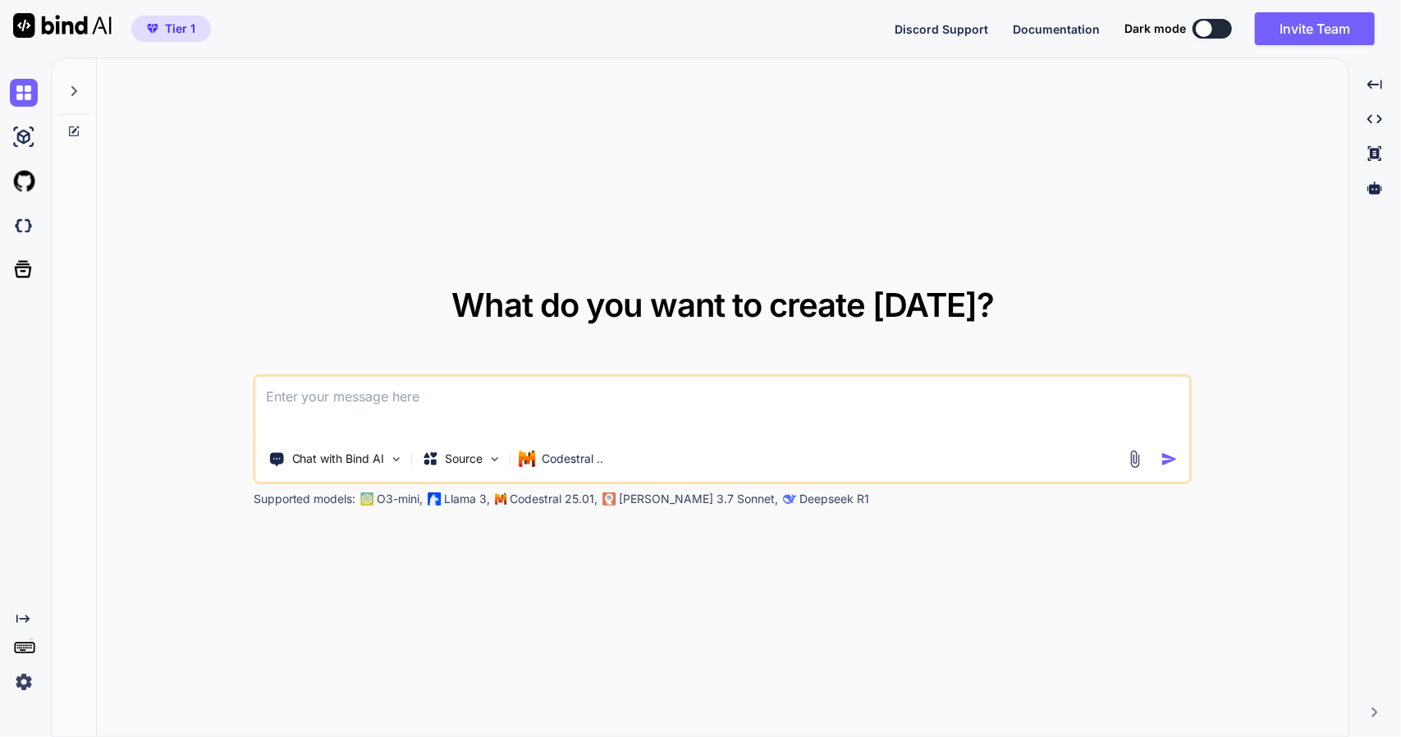
click at [189, 34] on span "Tier 1" at bounding box center [180, 29] width 30 height 16
click at [182, 29] on span "Tier 1" at bounding box center [180, 29] width 30 height 16
click at [16, 679] on img at bounding box center [24, 682] width 28 height 28
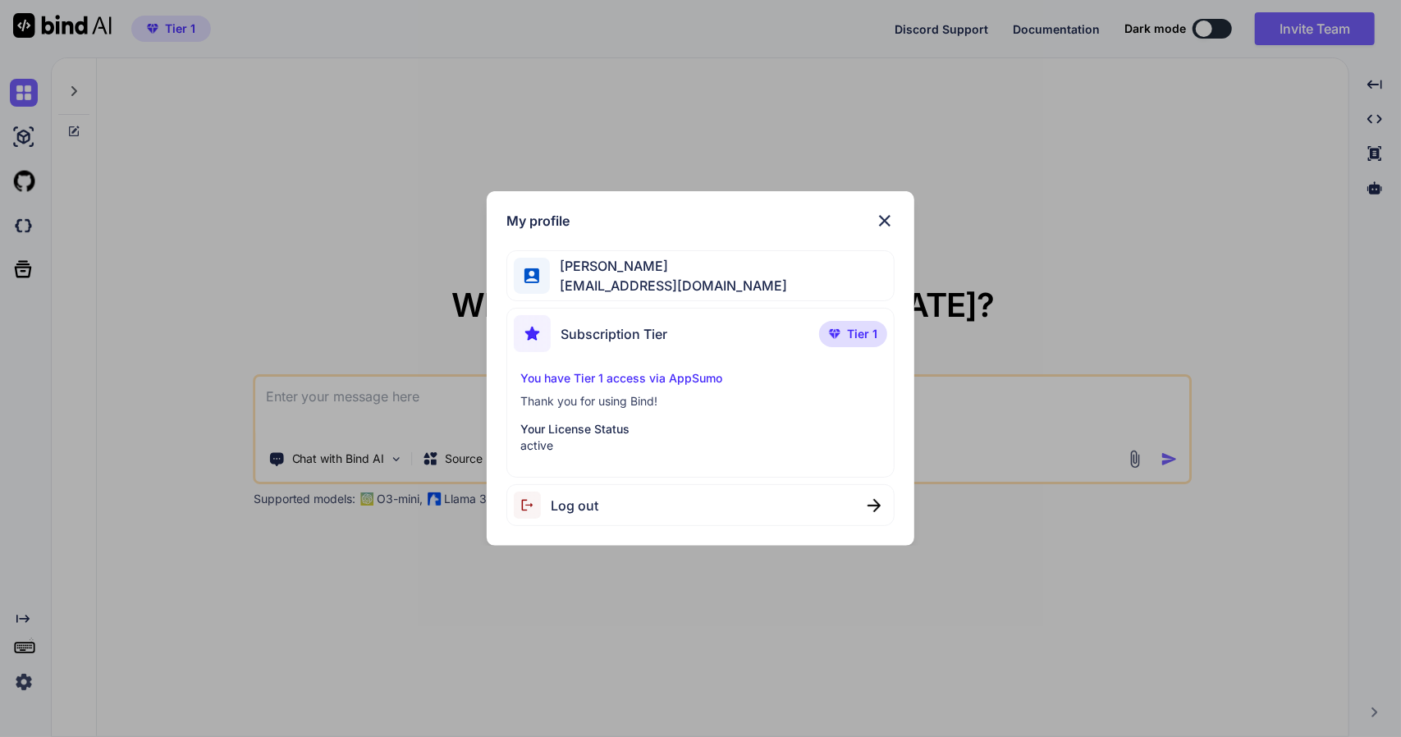
click at [782, 151] on div "My profile Krzysztof Fedosiuk office@semsolutions.pl Subscription Tier Tier 1 Y…" at bounding box center [700, 368] width 1401 height 737
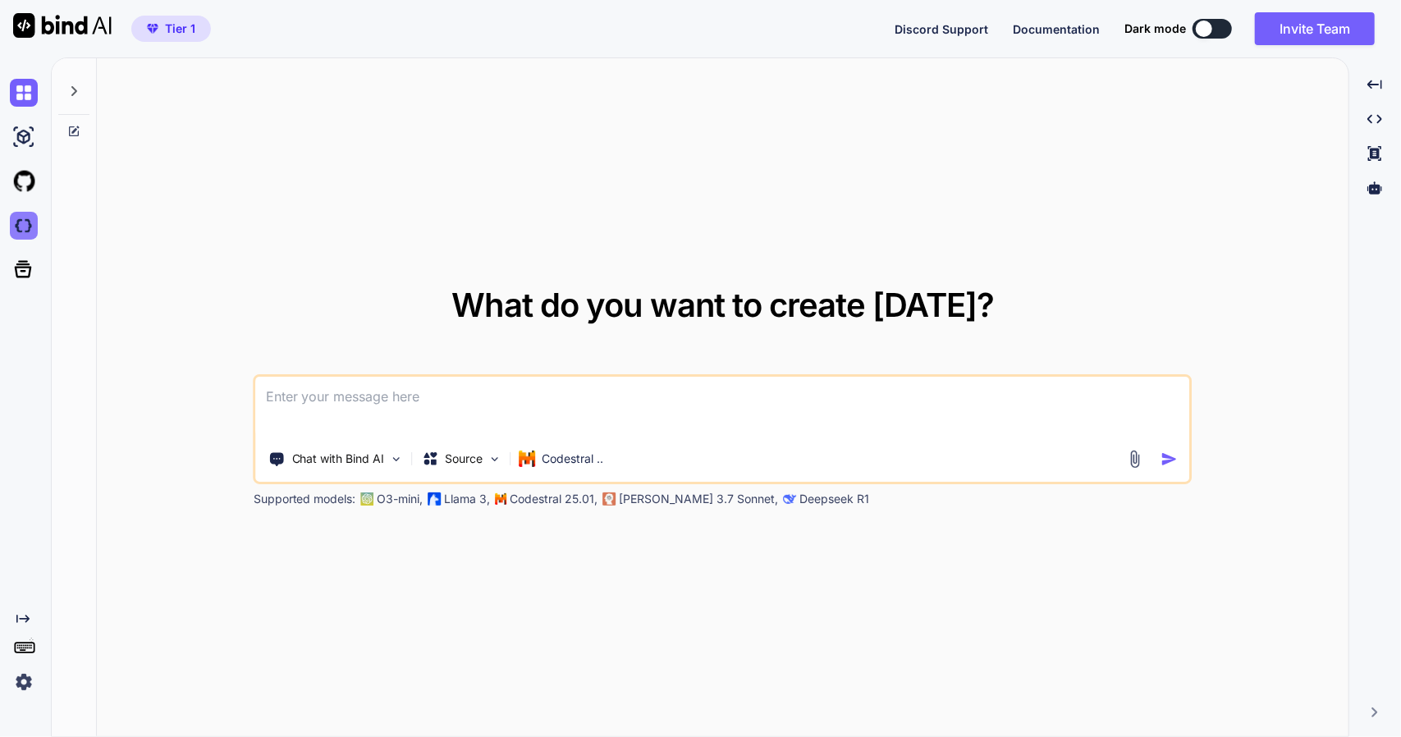
click at [28, 234] on img at bounding box center [24, 226] width 28 height 28
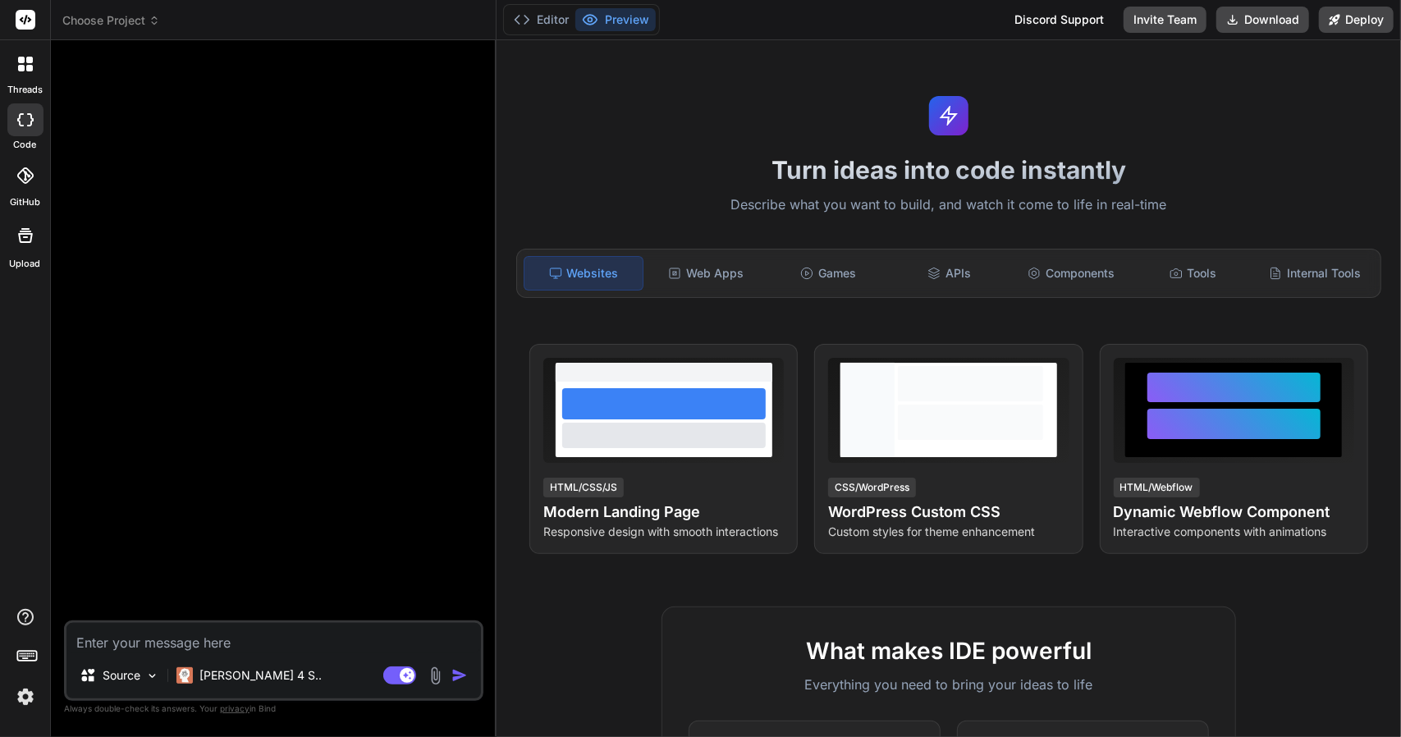
click at [222, 643] on textarea at bounding box center [273, 638] width 415 height 30
type textarea "x"
type textarea "S"
type textarea "x"
type textarea "St"
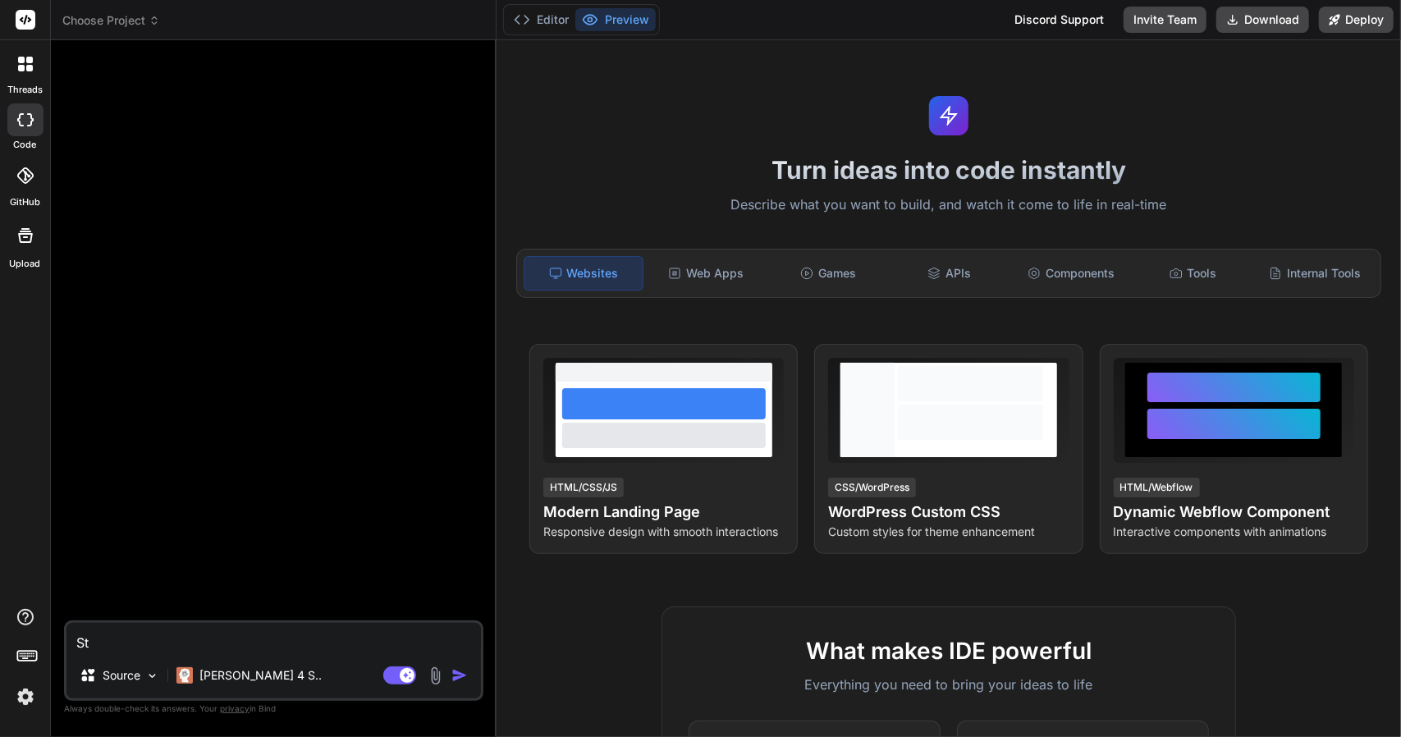
type textarea "x"
type textarea "Stw"
type textarea "x"
type textarea "Stwó"
type textarea "x"
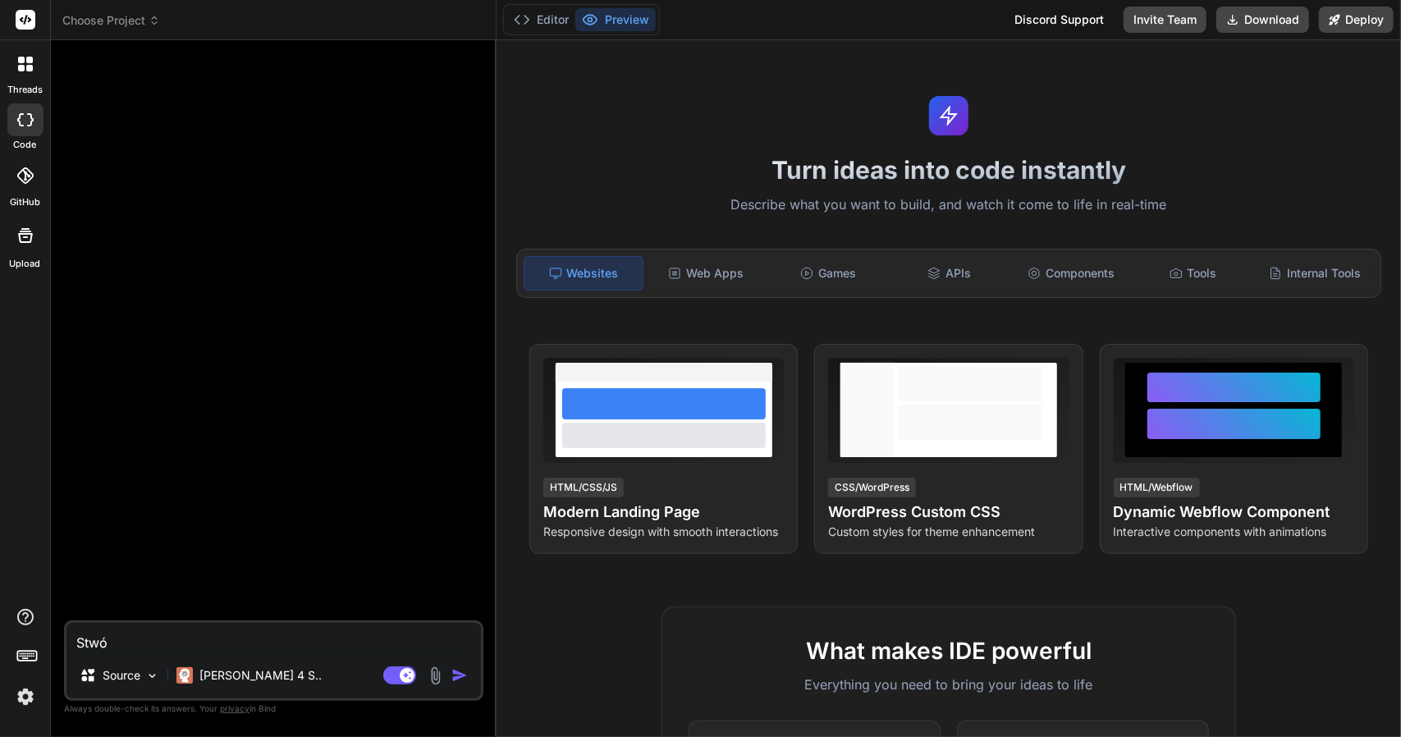
type textarea "Stwór"
type textarea "x"
type textarea "Stwórz"
type textarea "x"
type textarea "Stwórz"
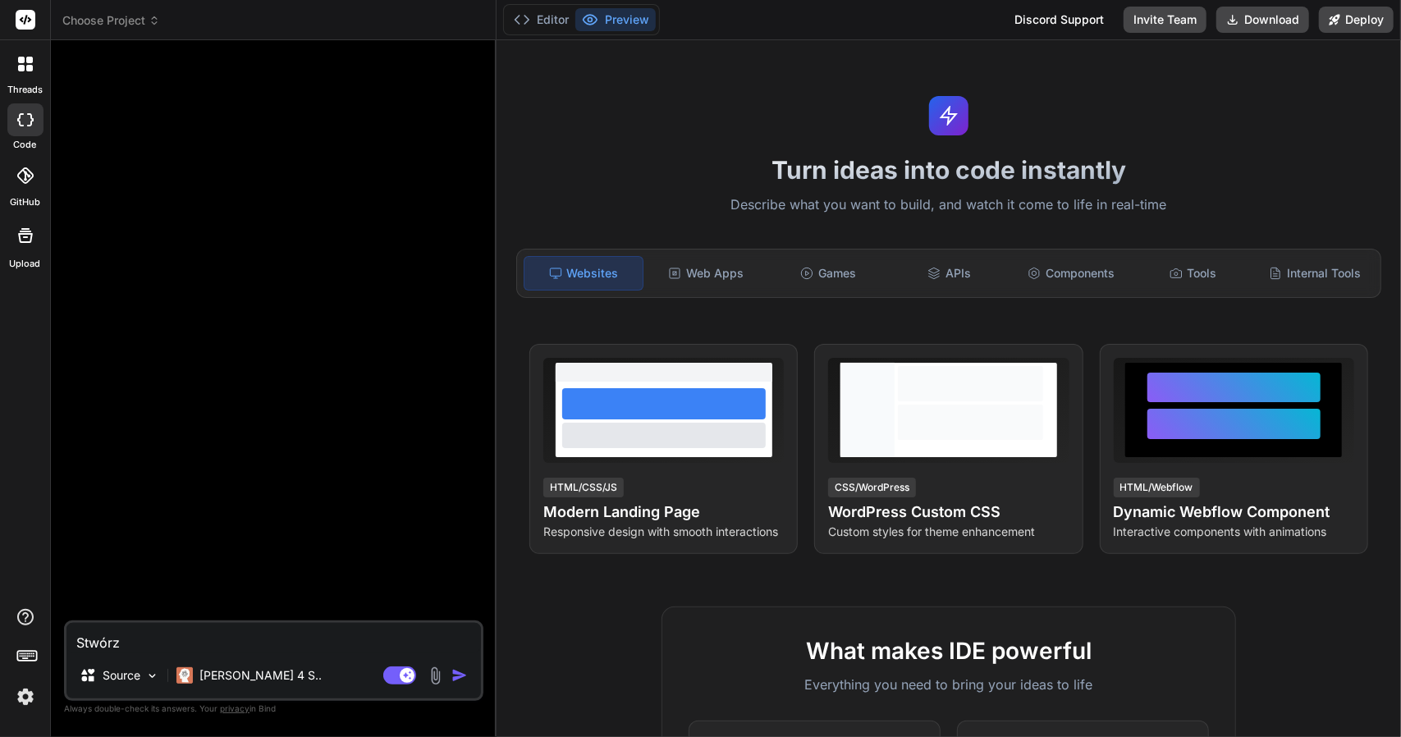
type textarea "x"
type textarea "Stwórz p"
type textarea "x"
type textarea "Stwórz pr"
type textarea "x"
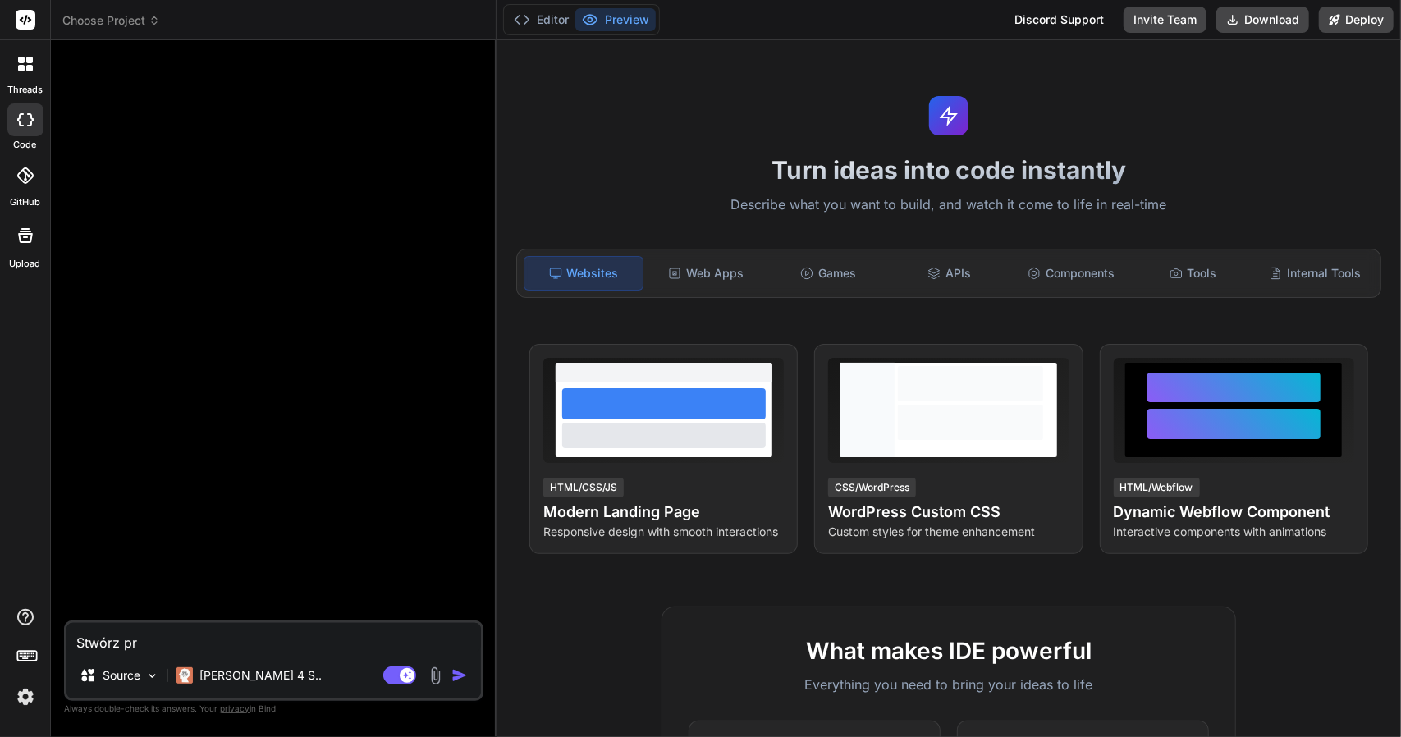
type textarea "Stwórz pro"
type textarea "x"
type textarea "Stwórz pros"
type textarea "x"
type textarea "Stwórz prost"
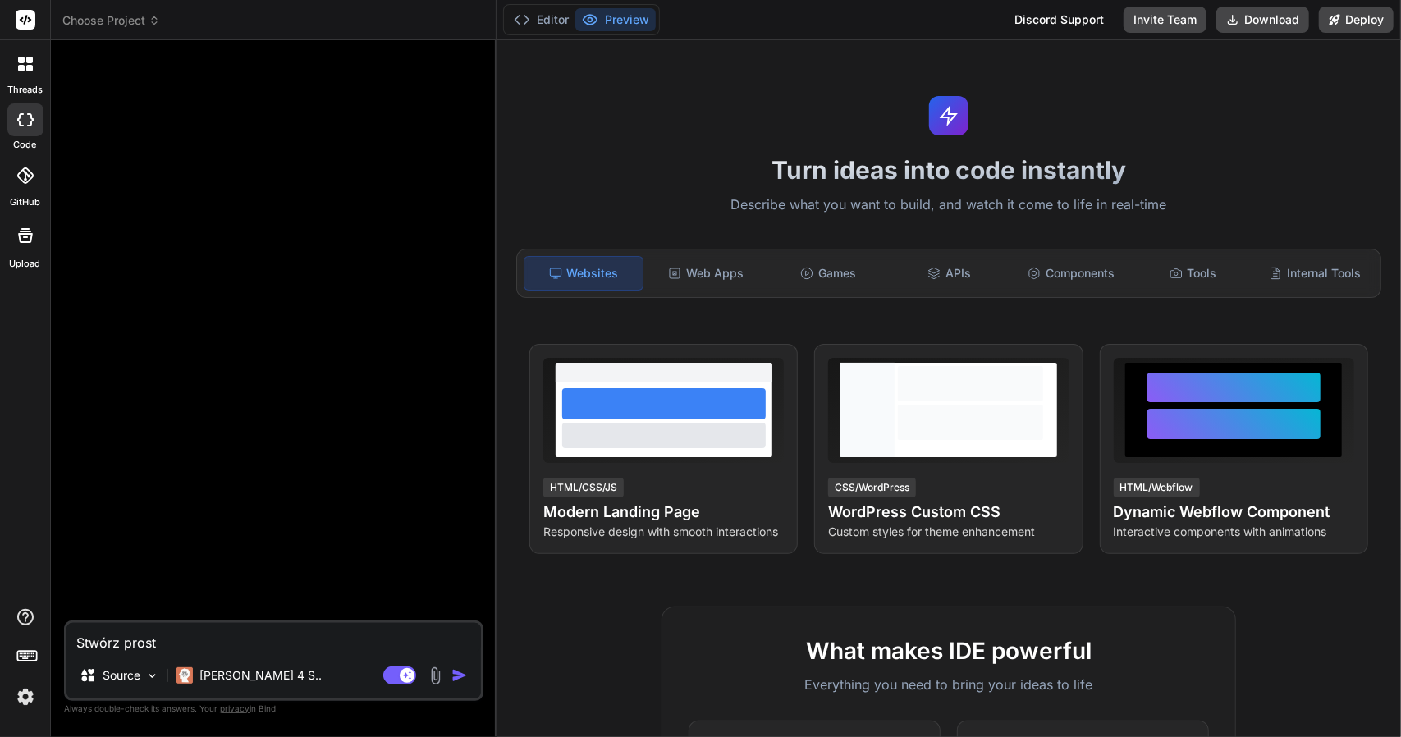
type textarea "x"
type textarea "Stwórz prosty"
type textarea "x"
type textarea "Stwórz prosty l"
type textarea "x"
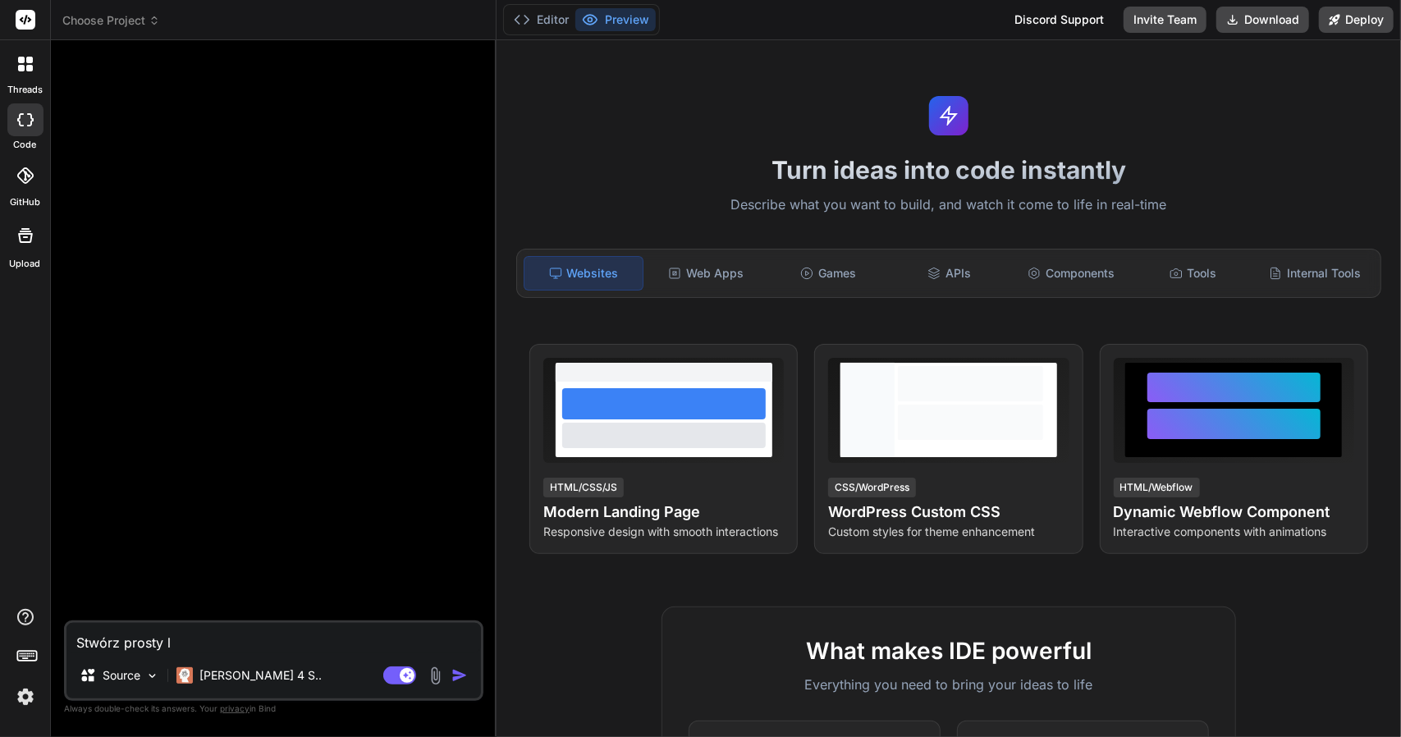
type textarea "Stwórz prosty la"
type textarea "x"
type textarea "Stwórz prosty lan"
type textarea "x"
type textarea "Stwórz prosty land"
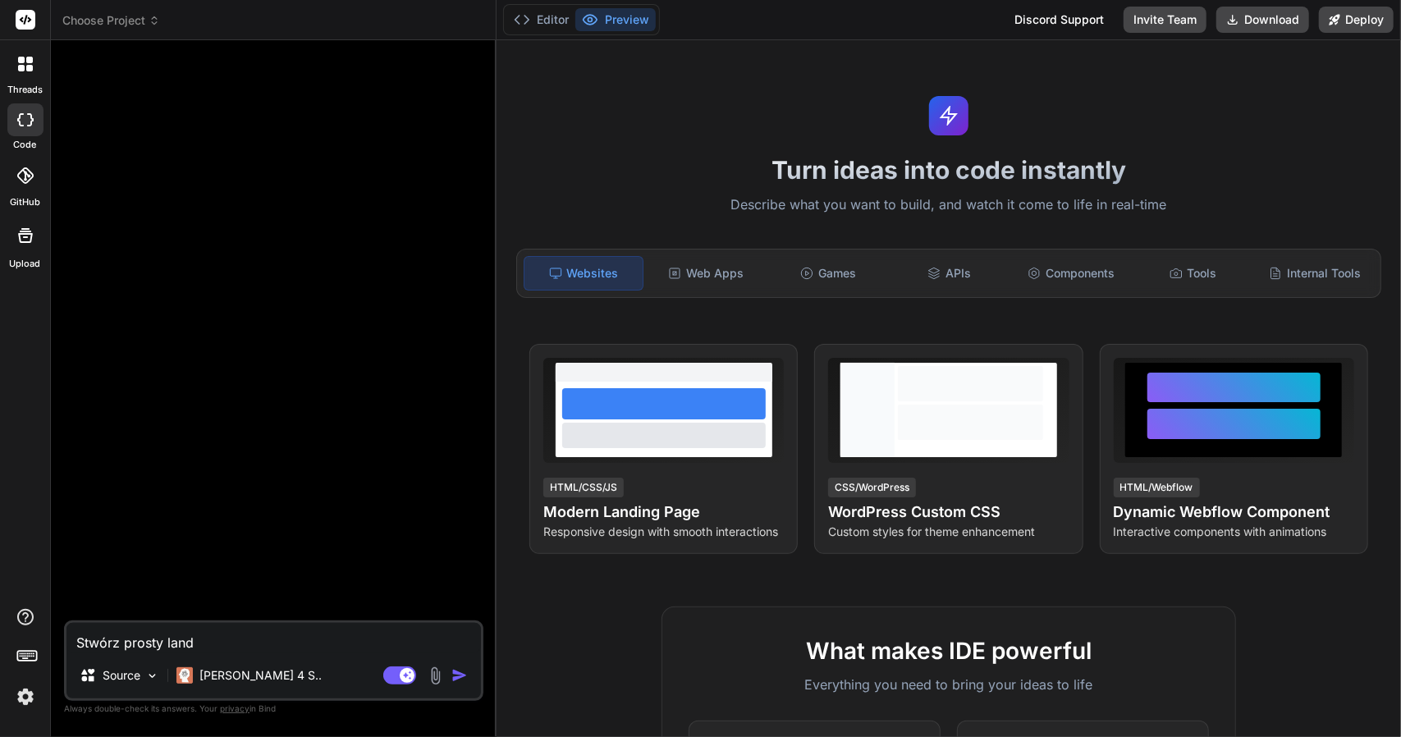
type textarea "x"
type textarea "Stwórz prosty landi"
type textarea "x"
type textarea "Stwórz prosty landin"
type textarea "x"
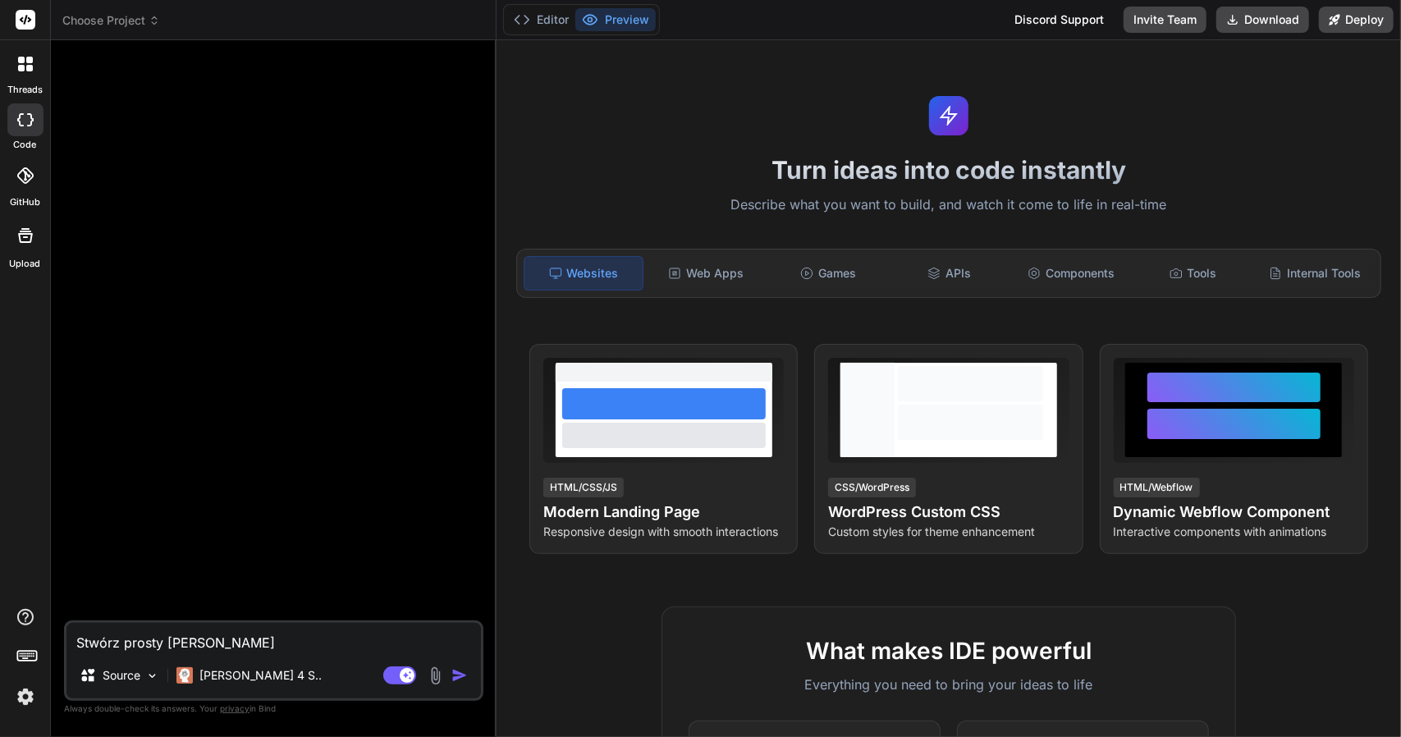
type textarea "Stwórz prosty landinf"
type textarea "x"
type textarea "Stwórz prosty landin"
type textarea "x"
type textarea "Stwórz prosty landing"
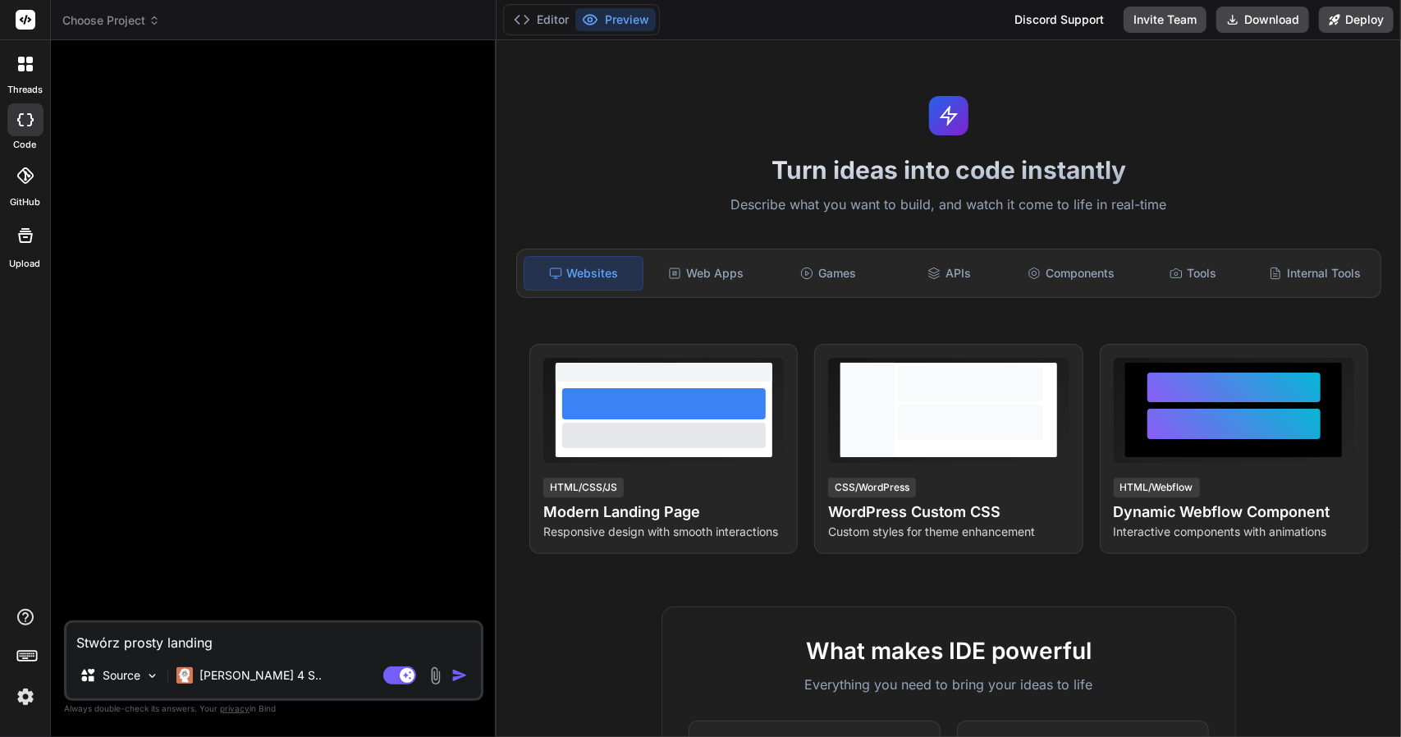
type textarea "x"
type textarea "Stwórz prosty landing"
type textarea "x"
type textarea "Stwórz prosty landing d"
type textarea "x"
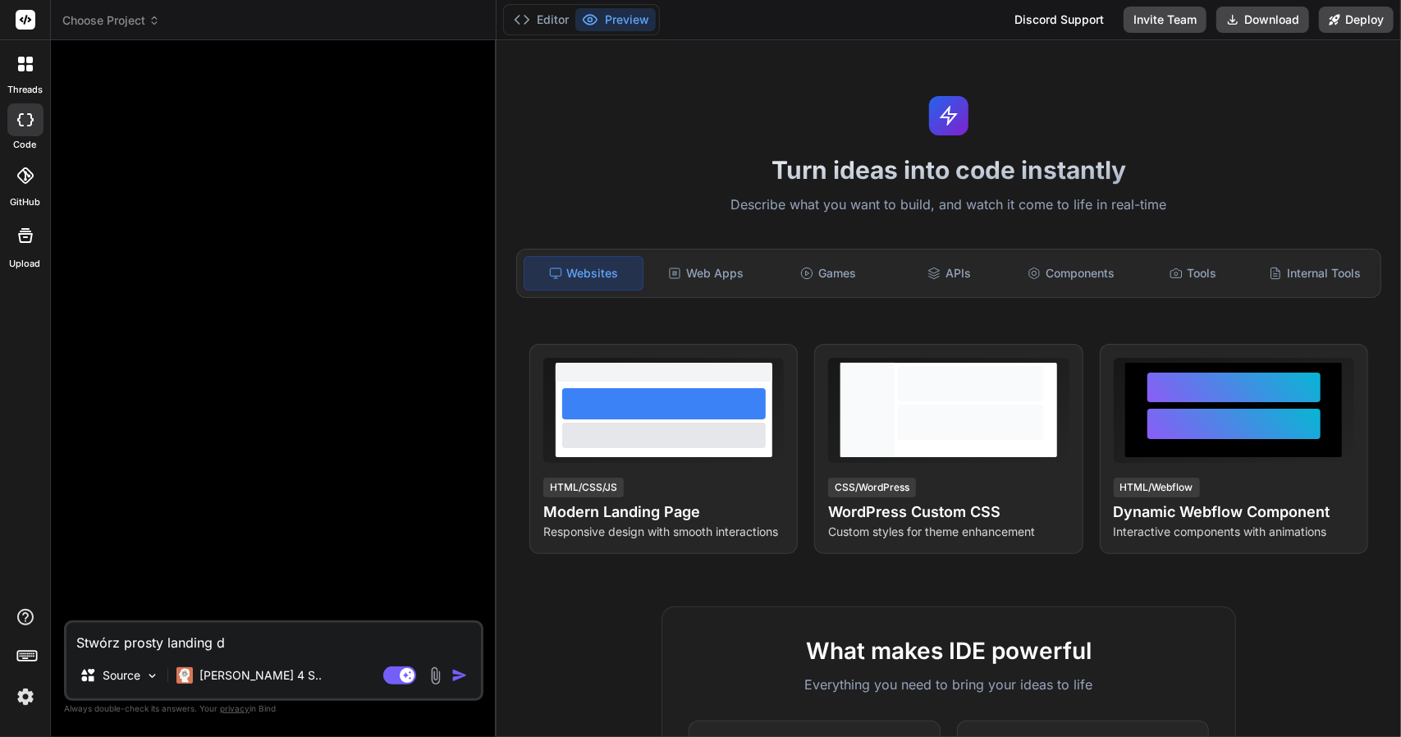
type textarea "Stwórz prosty landing dl"
type textarea "x"
type textarea "Stwórz prosty landing dla"
type textarea "x"
type textarea "Stwórz prosty landing dla"
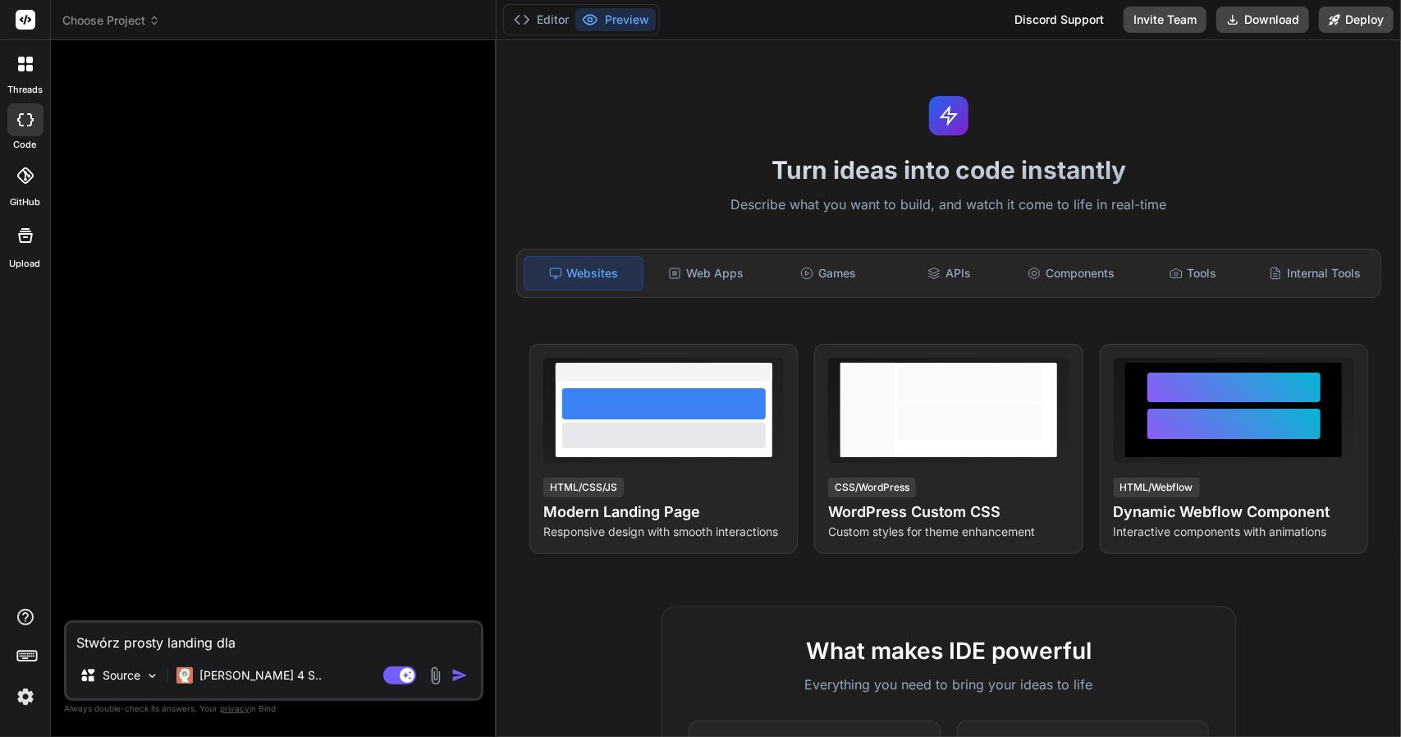
type textarea "x"
type textarea "Stwórz prosty landing dla"
type textarea "x"
type textarea "Stwórz prosty landing dl"
type textarea "x"
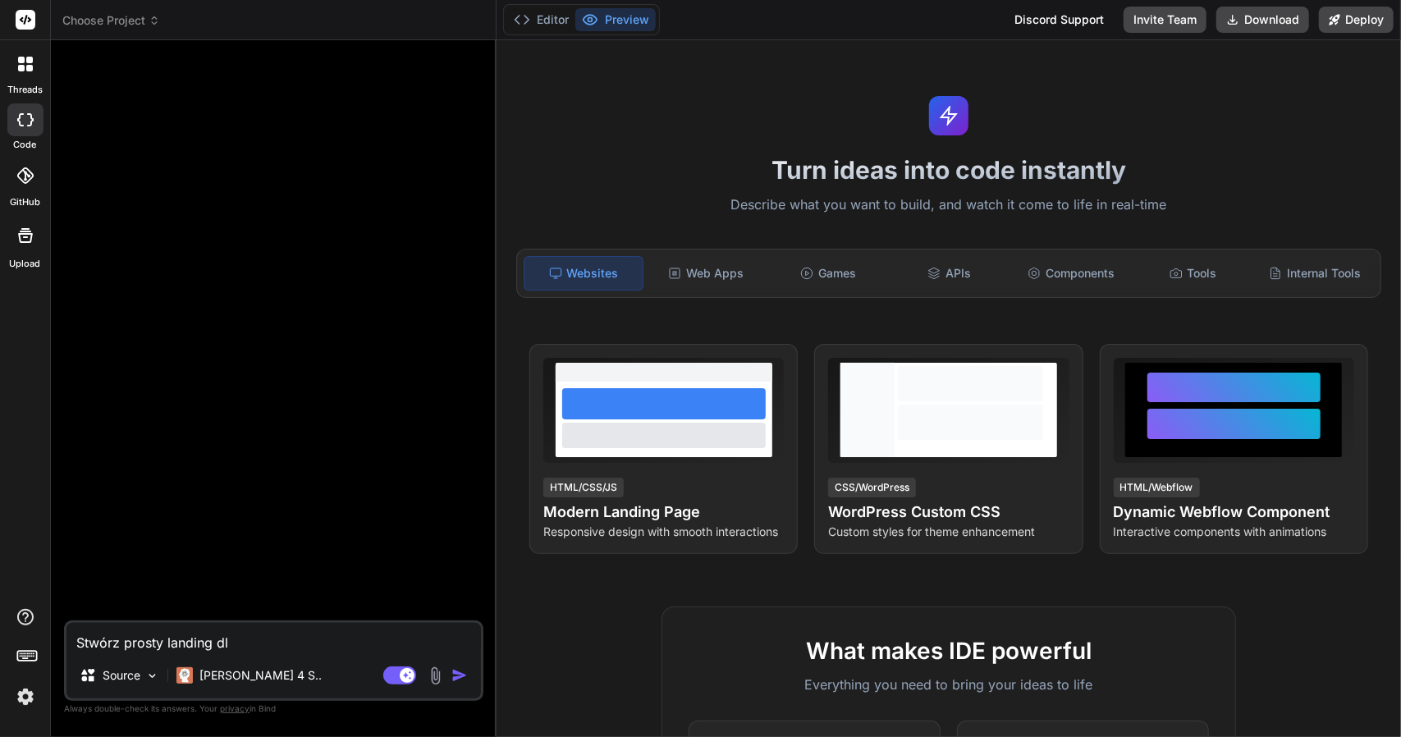
type textarea "Stwórz prosty landing d"
type textarea "x"
type textarea "Stwórz prosty landing"
type textarea "x"
type textarea "Stwórz prosty landing z"
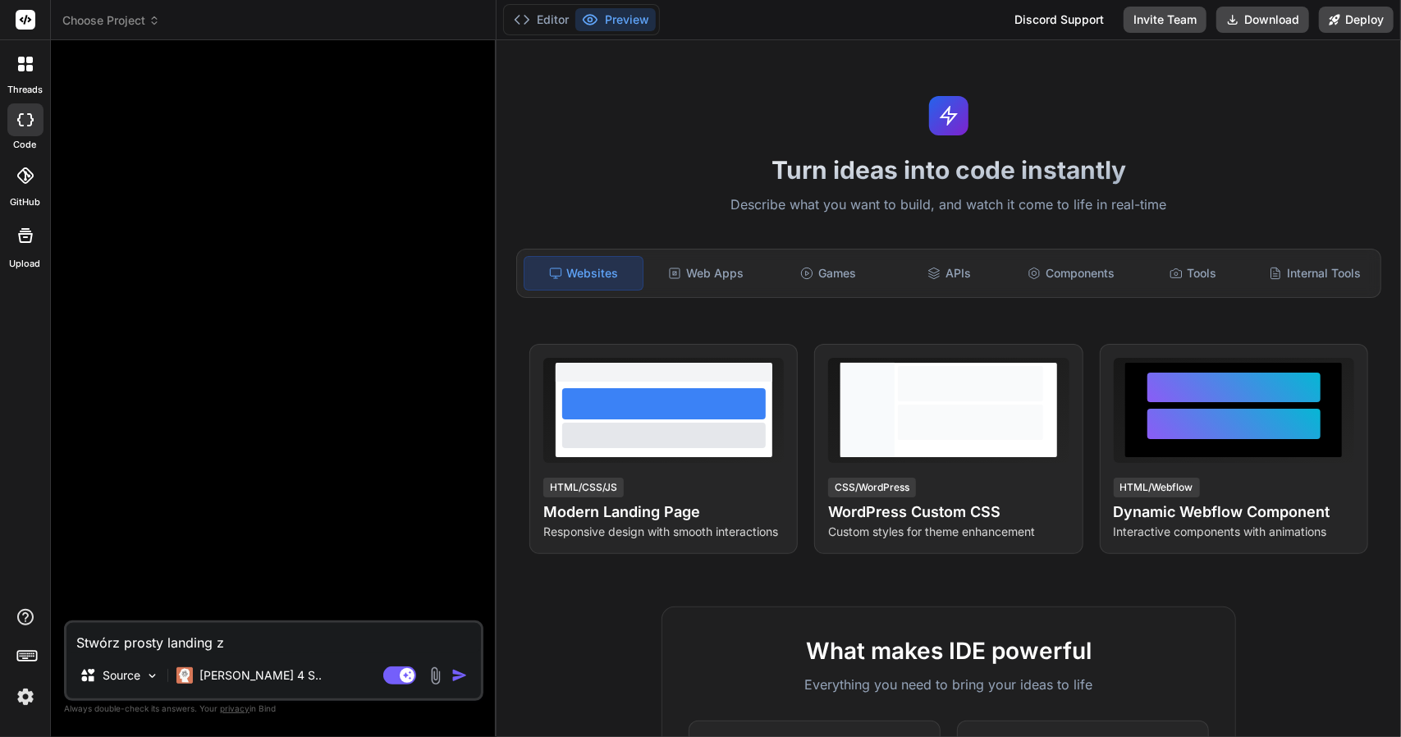
type textarea "x"
type textarea "Stwórz prosty landing z"
type textarea "x"
type textarea "Stwórz prosty landing z o"
type textarea "x"
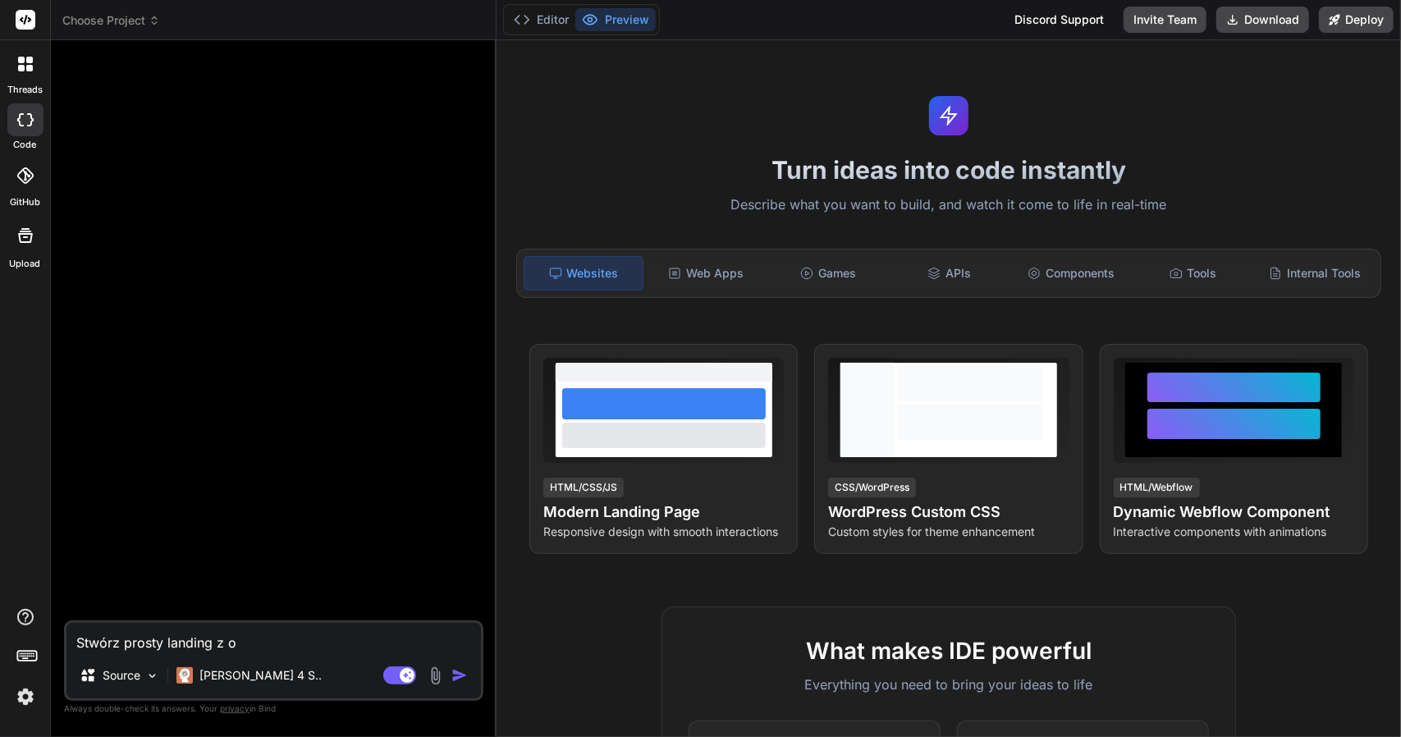
type textarea "Stwórz prosty landing z od"
type textarea "x"
type textarea "Stwórz prosty landing z of"
type textarea "x"
type textarea "Stwórz prosty landing z ofe"
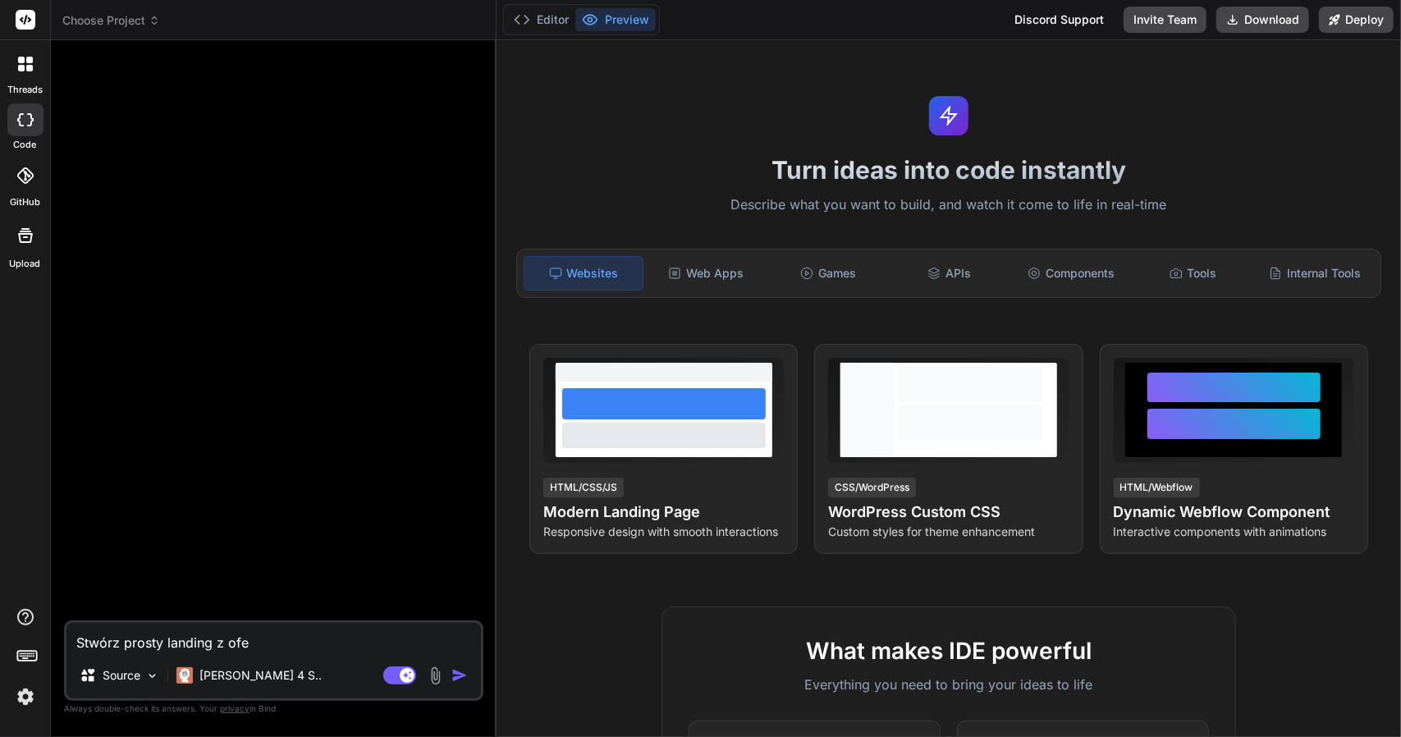
type textarea "x"
type textarea "Stwórz prosty landing z ofer"
type textarea "x"
type textarea "Stwórz prosty landing z ofert"
type textarea "x"
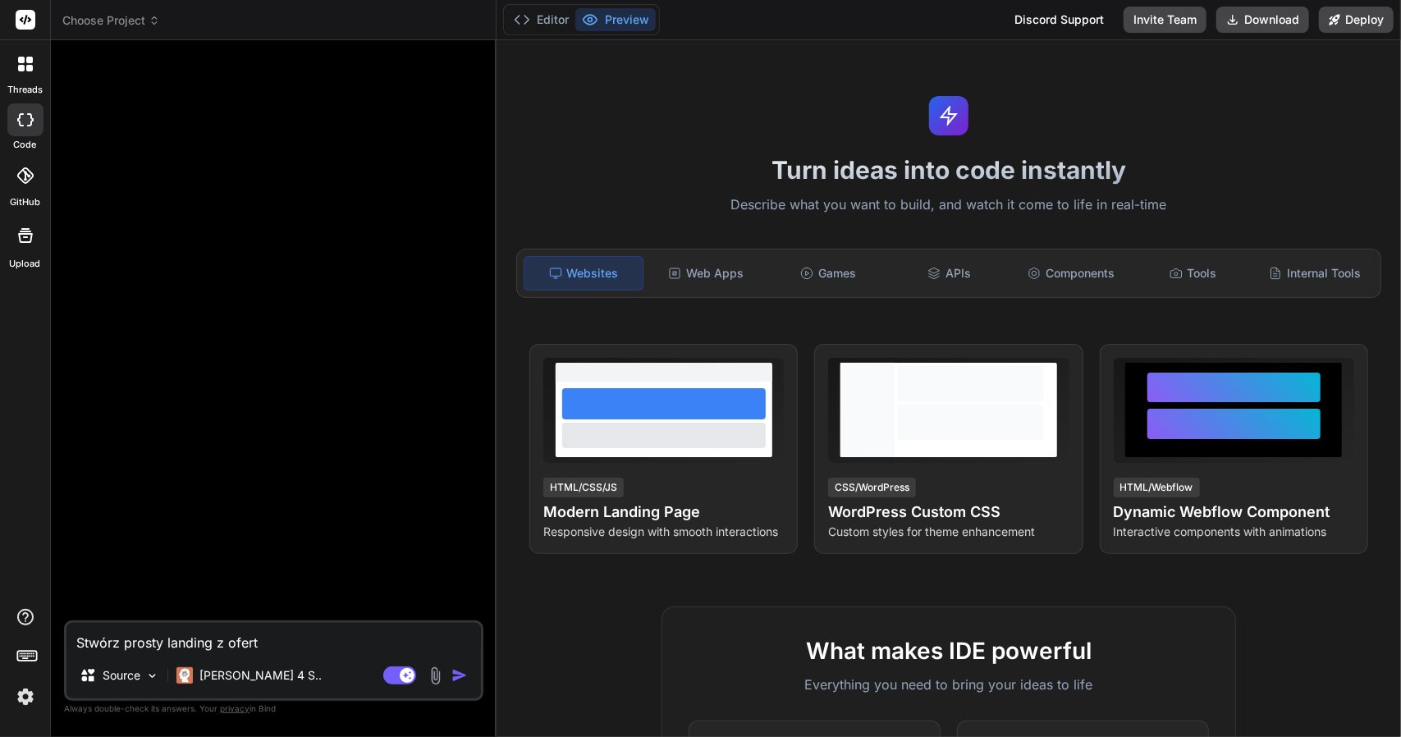
type textarea "Stwórz prosty landing z ofertą"
type textarea "x"
type textarea "Stwórz prosty landing z ofertą"
type textarea "x"
type textarea "Stwórz prosty landing z ofertą k"
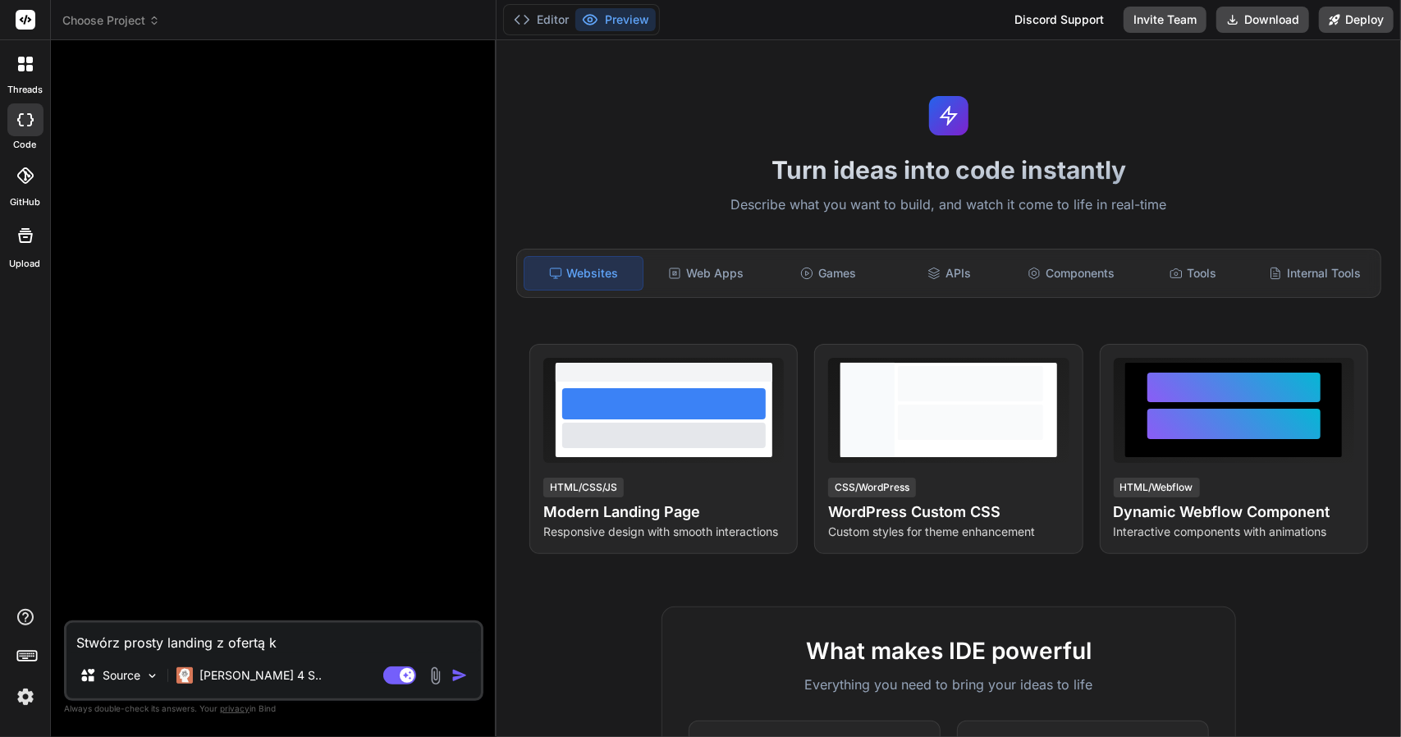
type textarea "x"
type textarea "Stwórz prosty landing z ofertą ka"
type textarea "x"
type textarea "Stwórz prosty landing z ofertą kam"
type textarea "x"
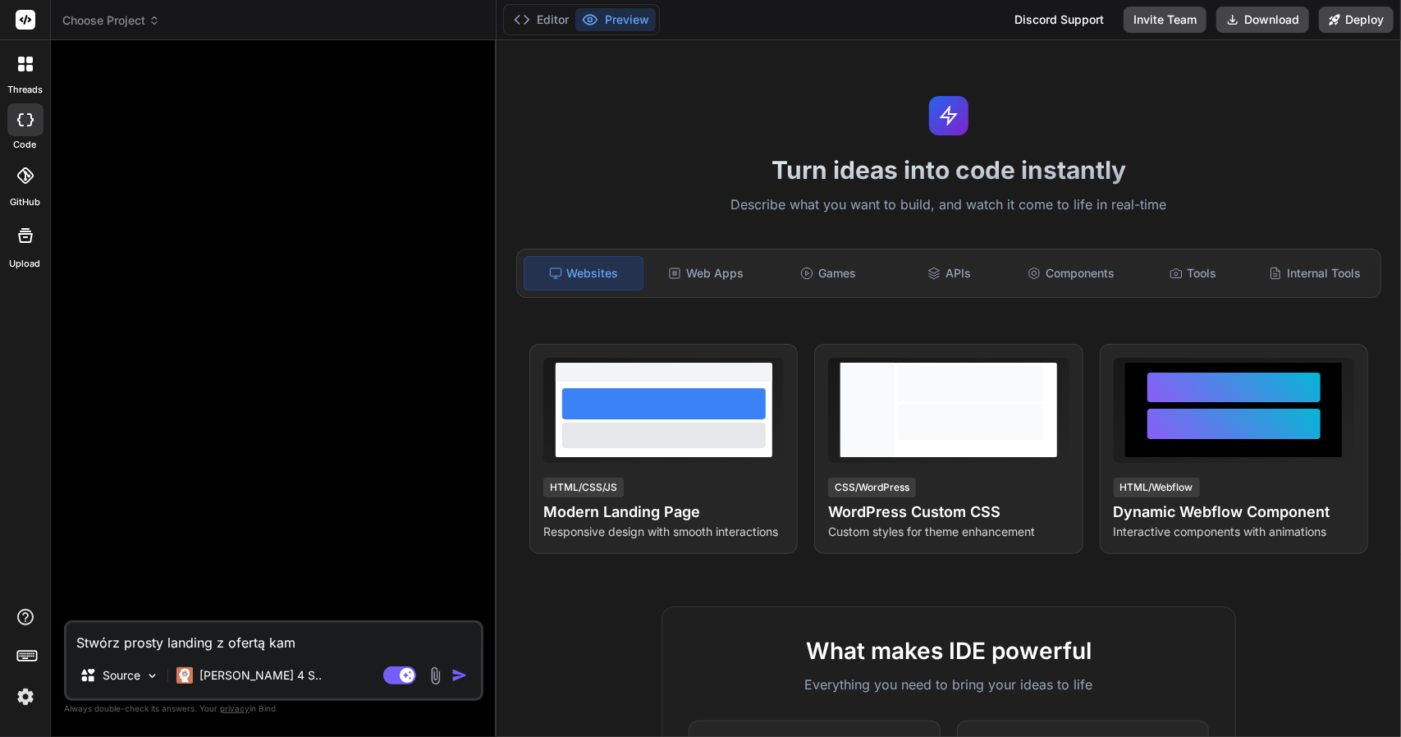
type textarea "Stwórz prosty landing z ofertą kamp"
type textarea "x"
type textarea "Stwórz prosty landing z ofertą kampa"
type textarea "x"
type textarea "Stwórz prosty landing z ofertą kampan"
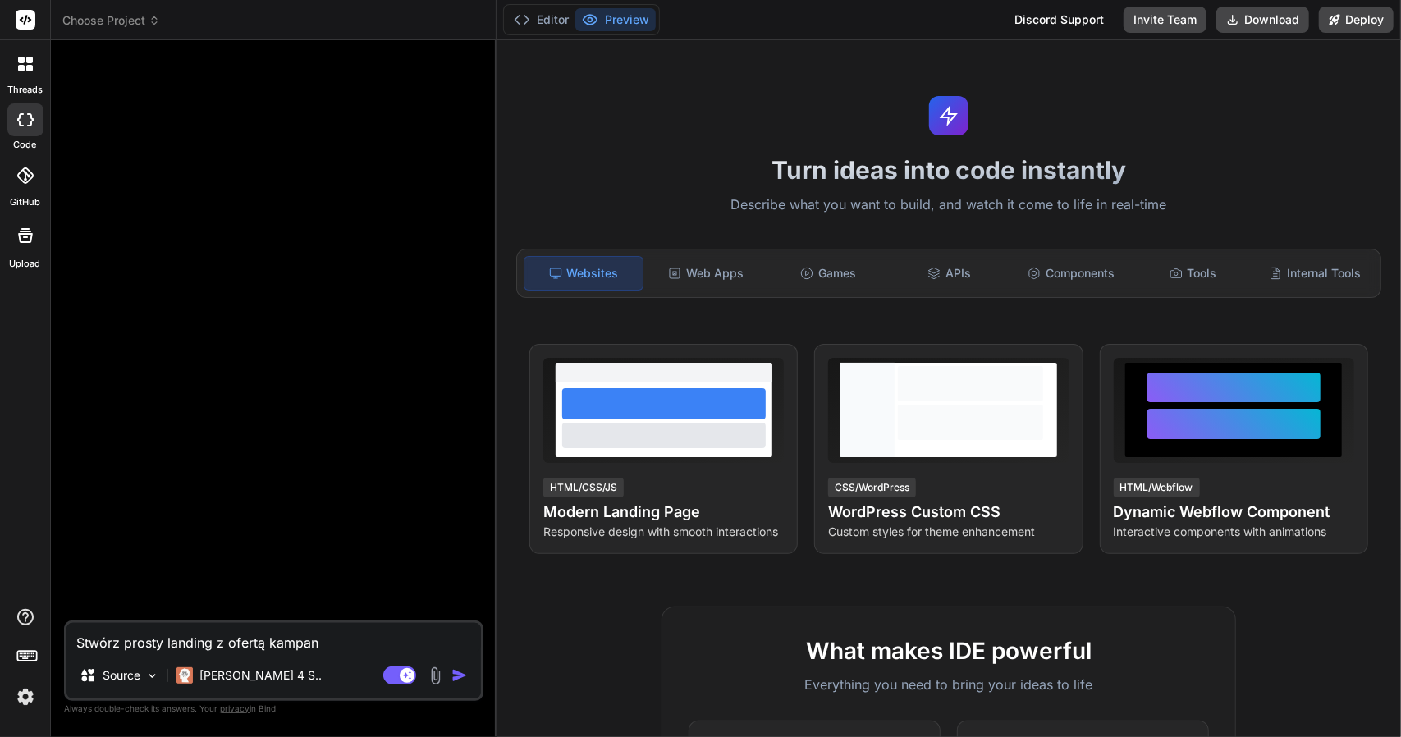
type textarea "x"
type textarea "Stwórz prosty landing z ofertą kampani"
type textarea "x"
type textarea "Stwórz prosty landing z ofertą kampanii"
type textarea "x"
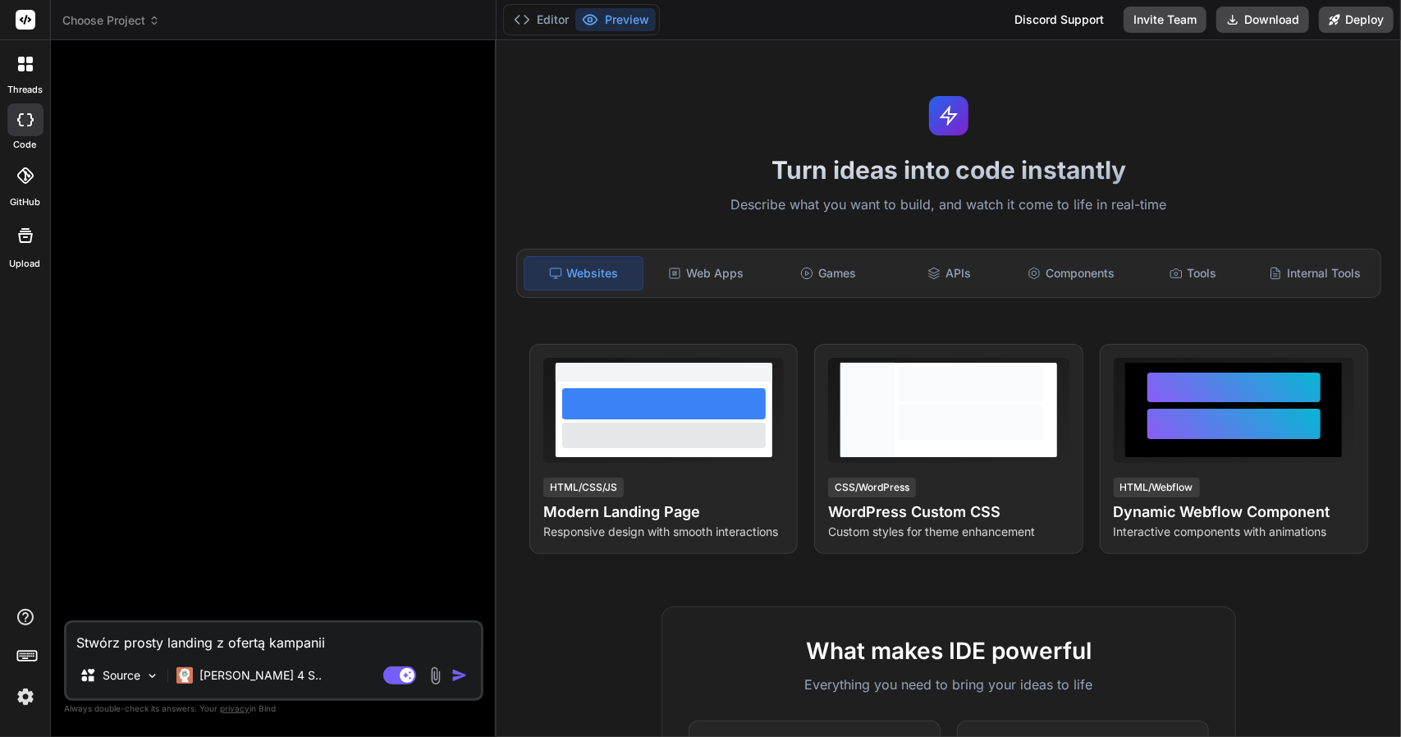
type textarea "Stwórz prosty landing z ofertą kampanii"
type textarea "x"
type textarea "Stwórz prosty landing z ofertą kampanii g"
type textarea "x"
type textarea "Stwórz prosty landing z ofertą kampanii gog"
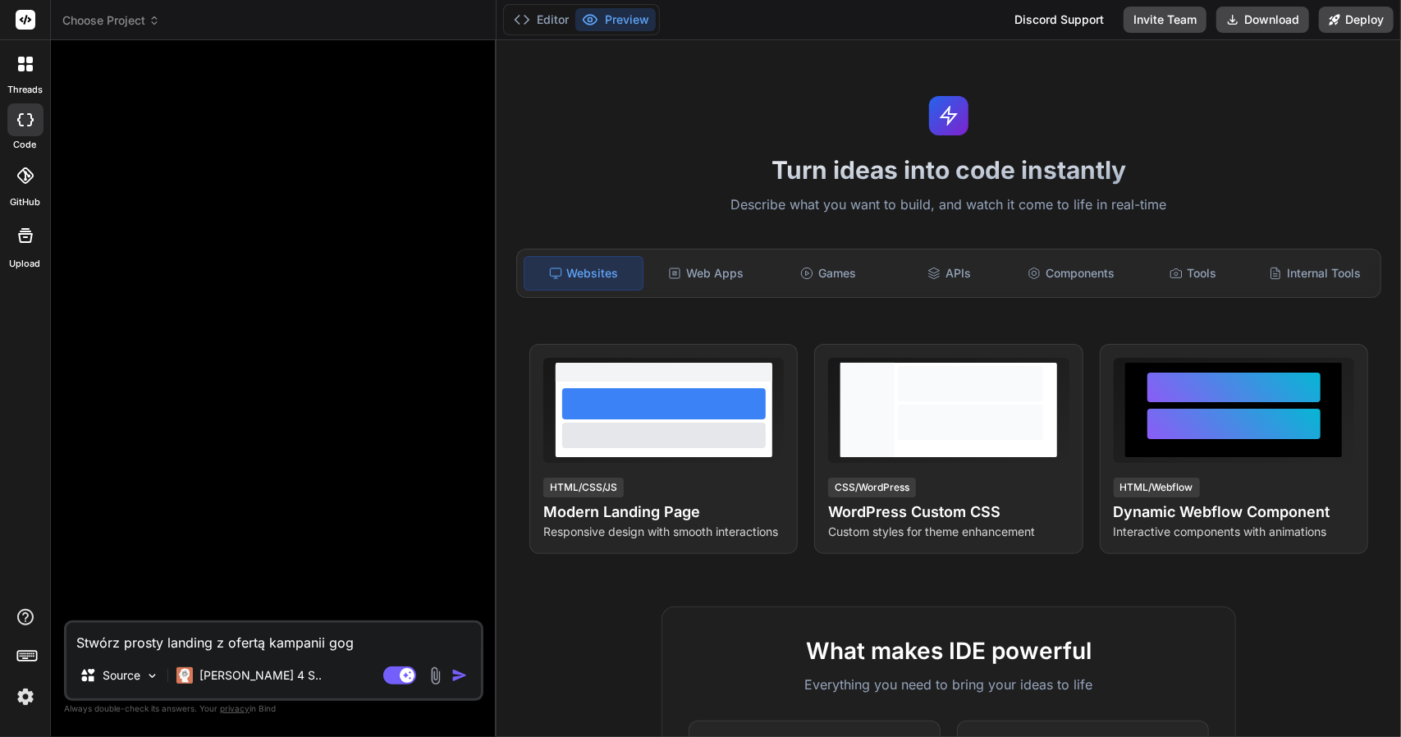
type textarea "x"
type textarea "Stwórz prosty landing z ofertą kampanii gogo"
type textarea "x"
type textarea "Stwórz prosty landing z ofertą kampanii gogol"
type textarea "x"
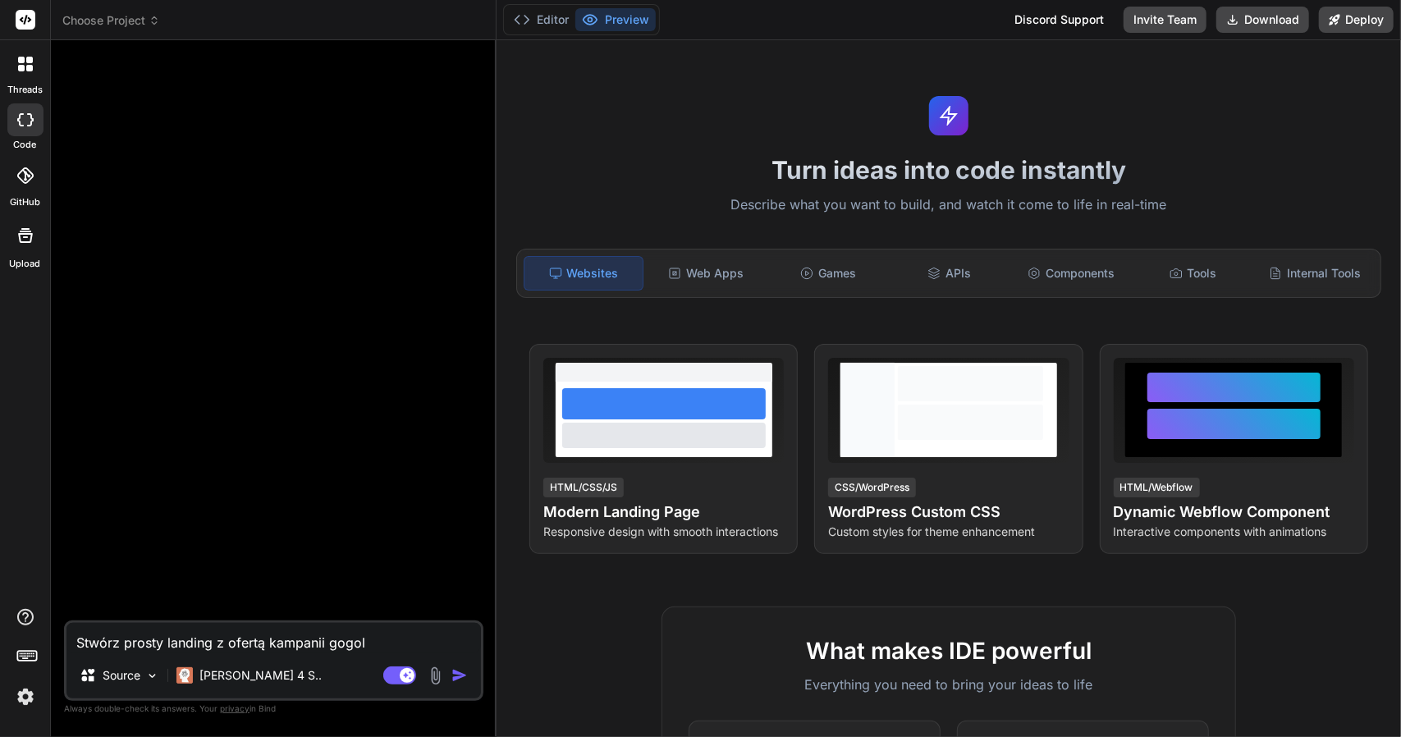
type textarea "Stwórz prosty landing z ofertą kampanii gogole"
type textarea "x"
type textarea "Stwórz prosty landing z ofertą kampanii gogole"
type textarea "x"
type textarea "Stwórz prosty landing z ofertą kampanii gogole a"
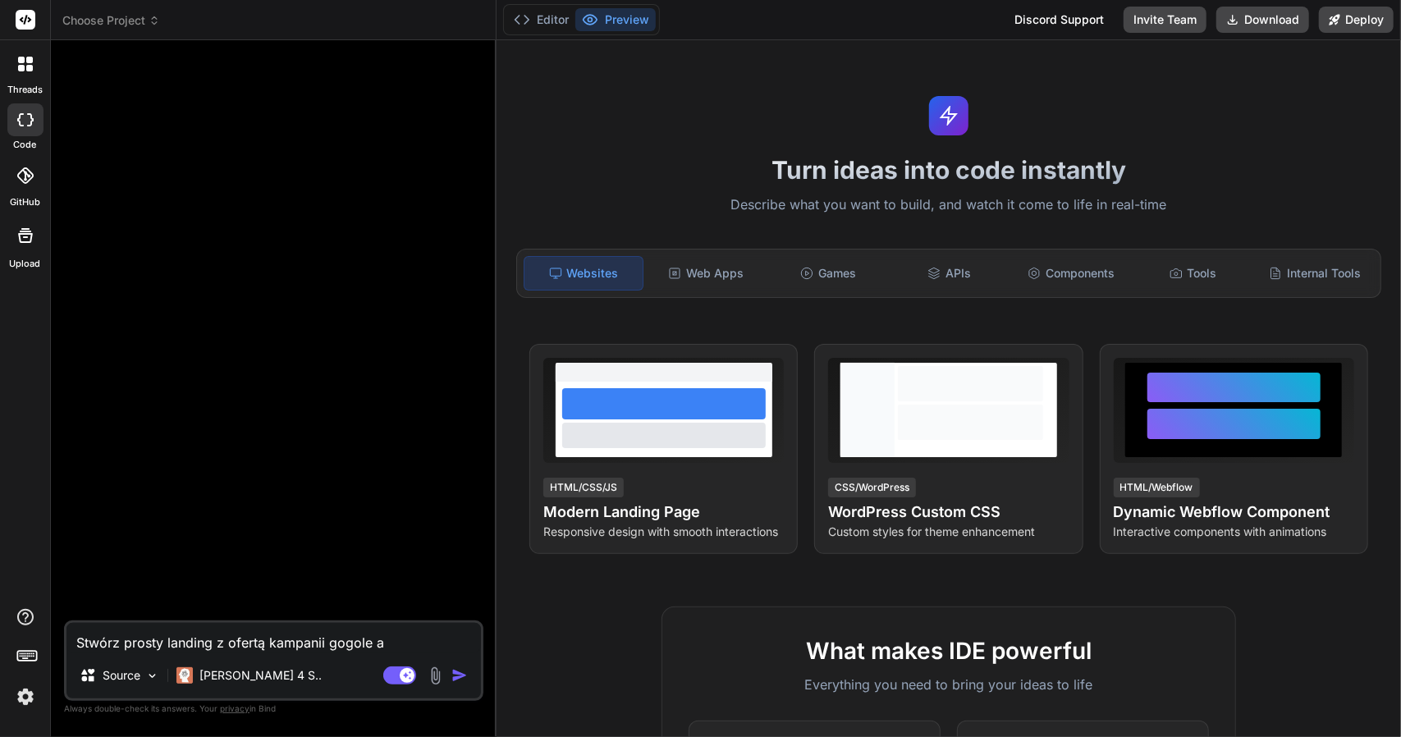
type textarea "x"
type textarea "Stwórz prosty landing z ofertą kampanii gogole ad"
type textarea "x"
type textarea "Stwórz prosty landing z ofertą kampanii gogole ads"
type textarea "x"
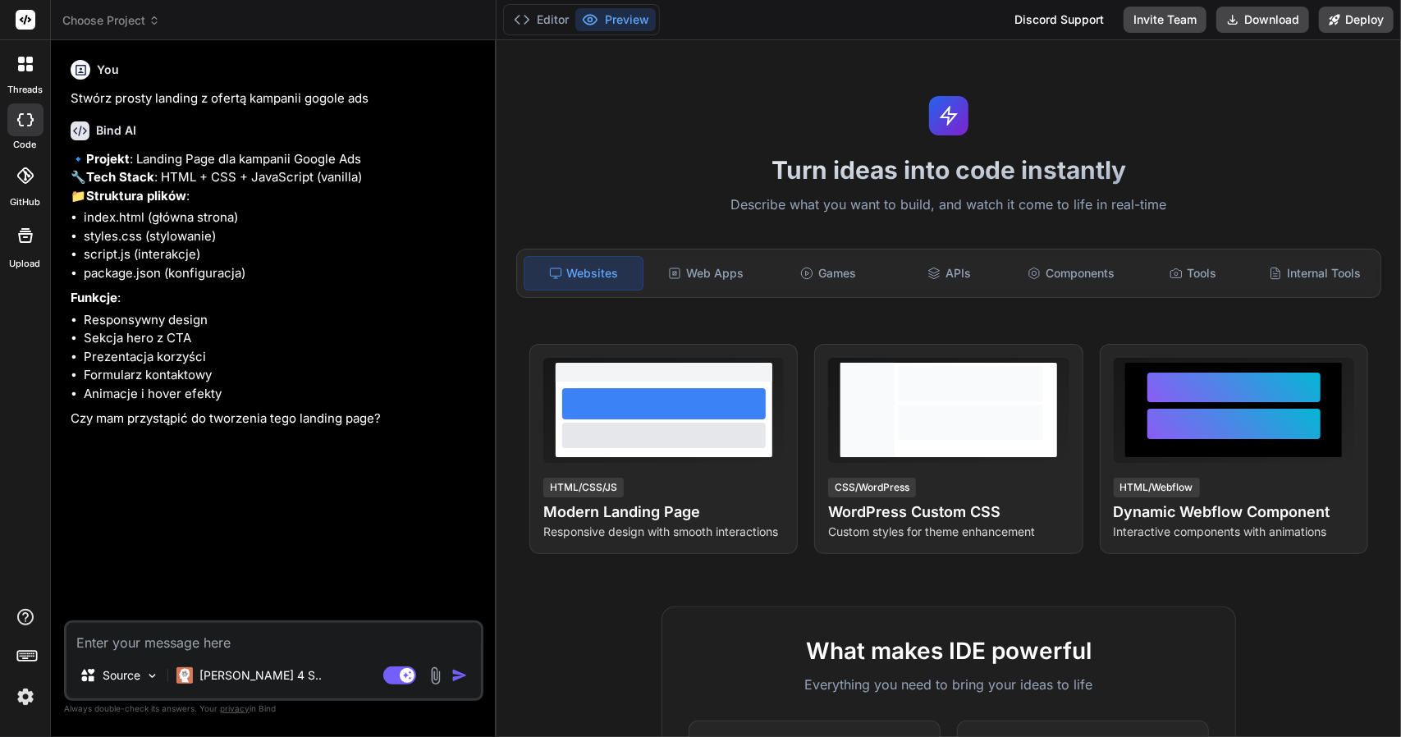
type textarea "x"
type textarea "t"
type textarea "x"
type textarea "ta"
type textarea "x"
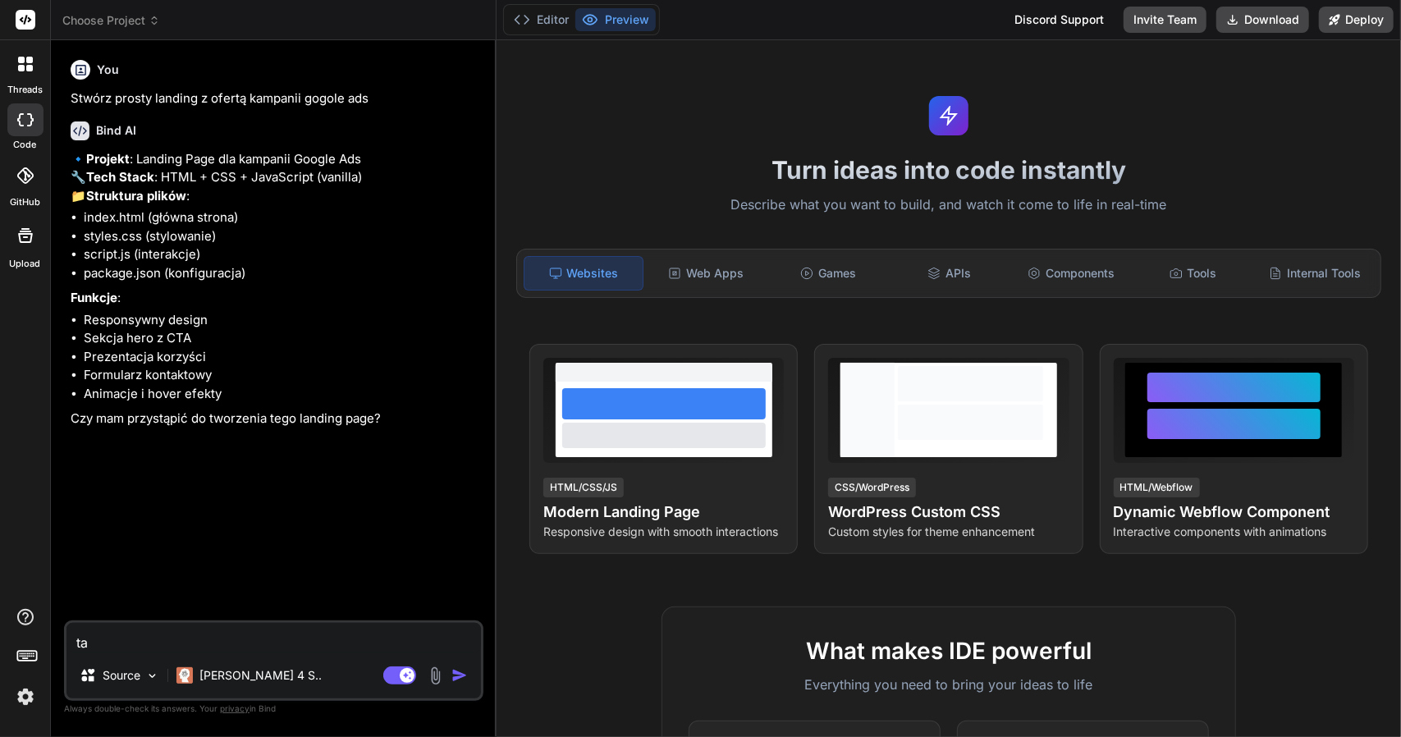
type textarea "tak"
type textarea "x"
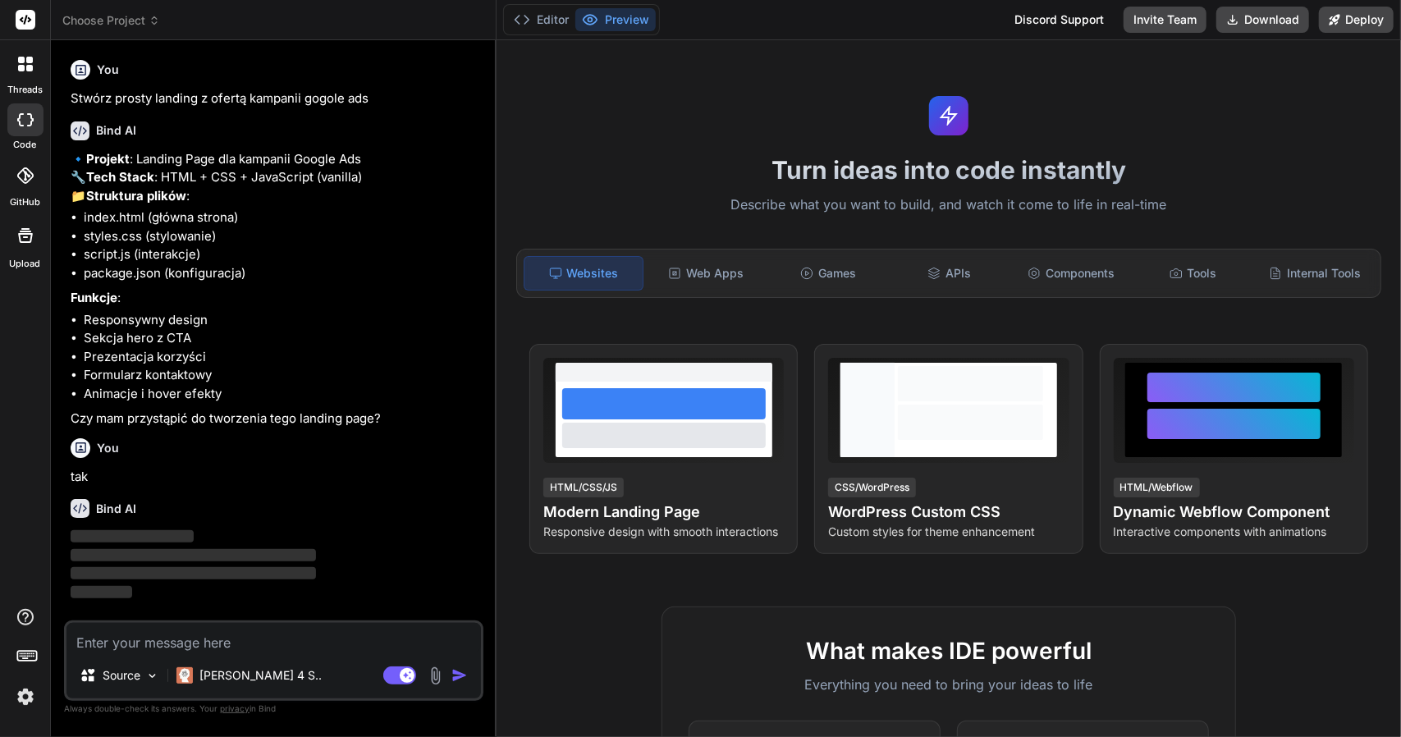
scroll to position [17, 0]
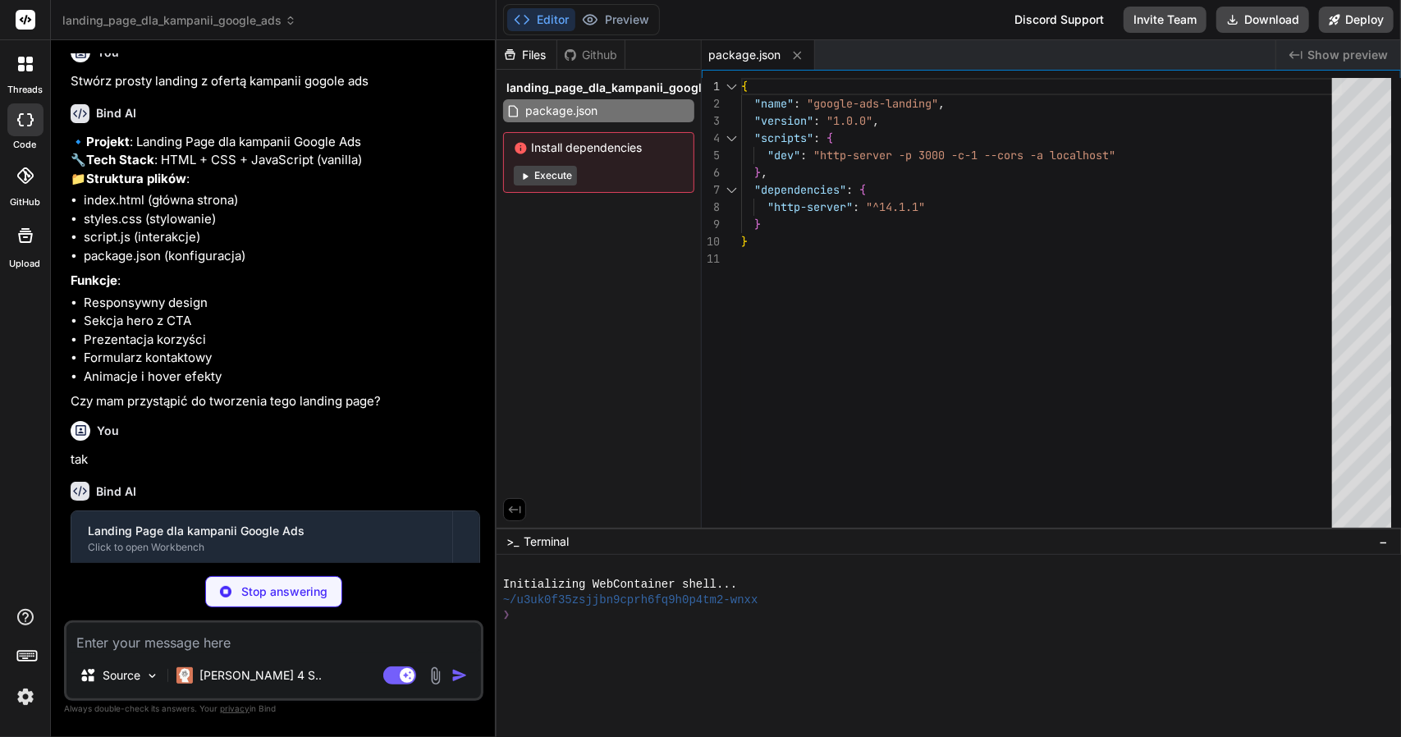
click at [552, 174] on button "Execute" at bounding box center [545, 176] width 63 height 20
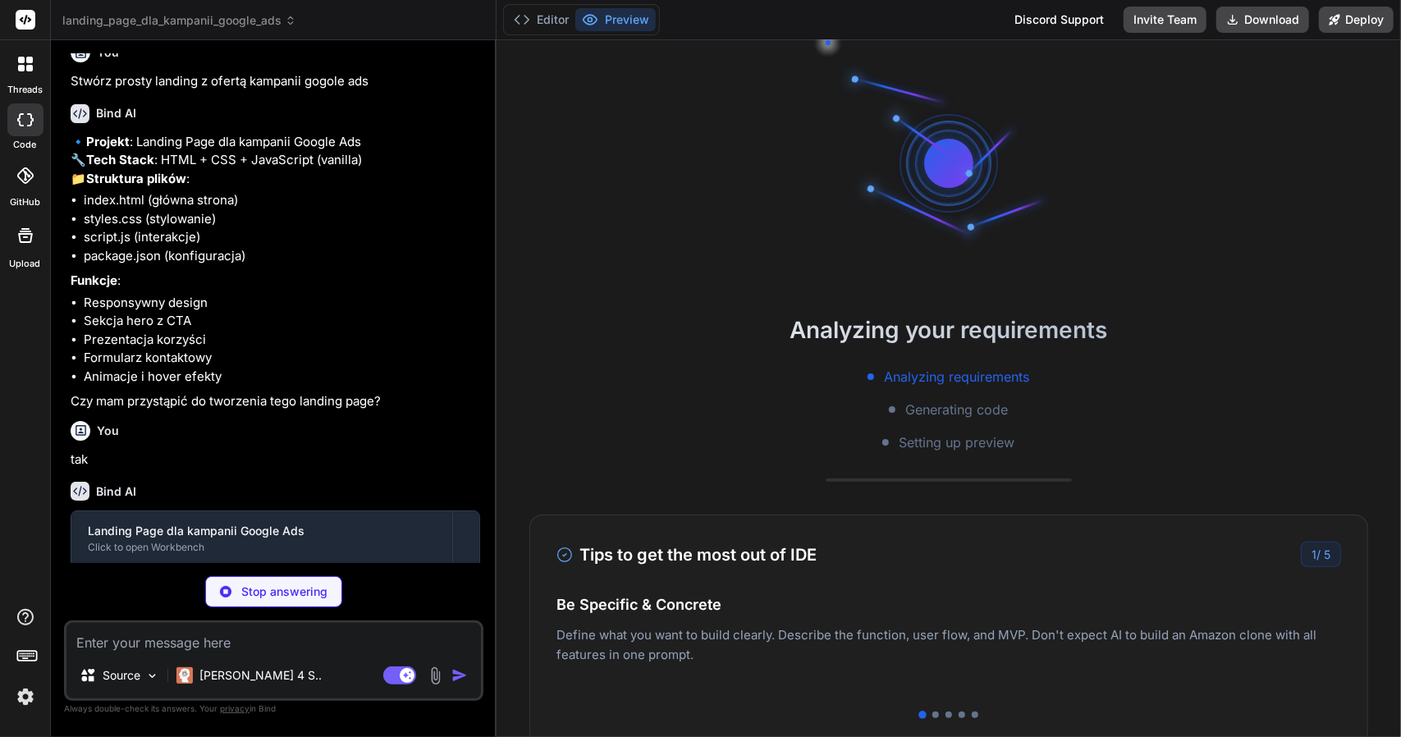
scroll to position [79, 0]
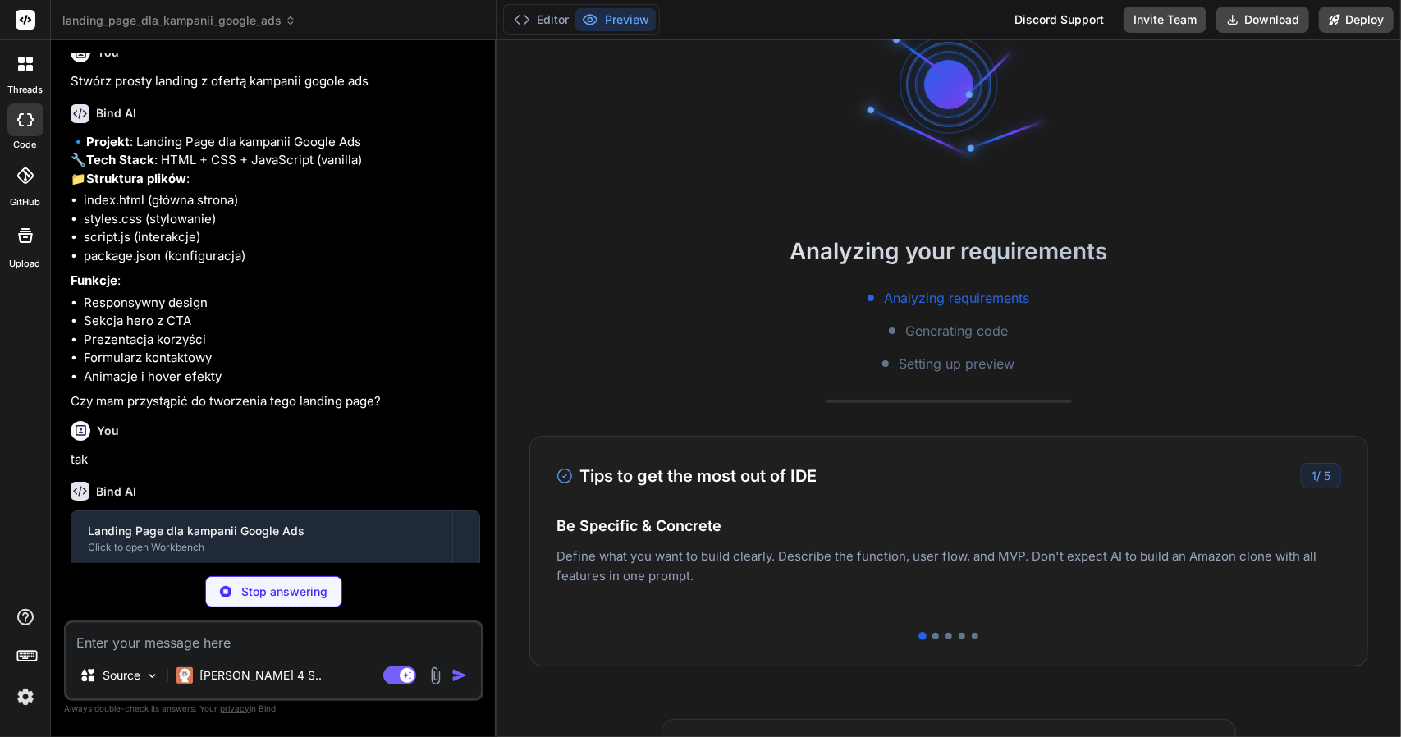
click at [442, 313] on li "Responsywny design" at bounding box center [282, 303] width 396 height 19
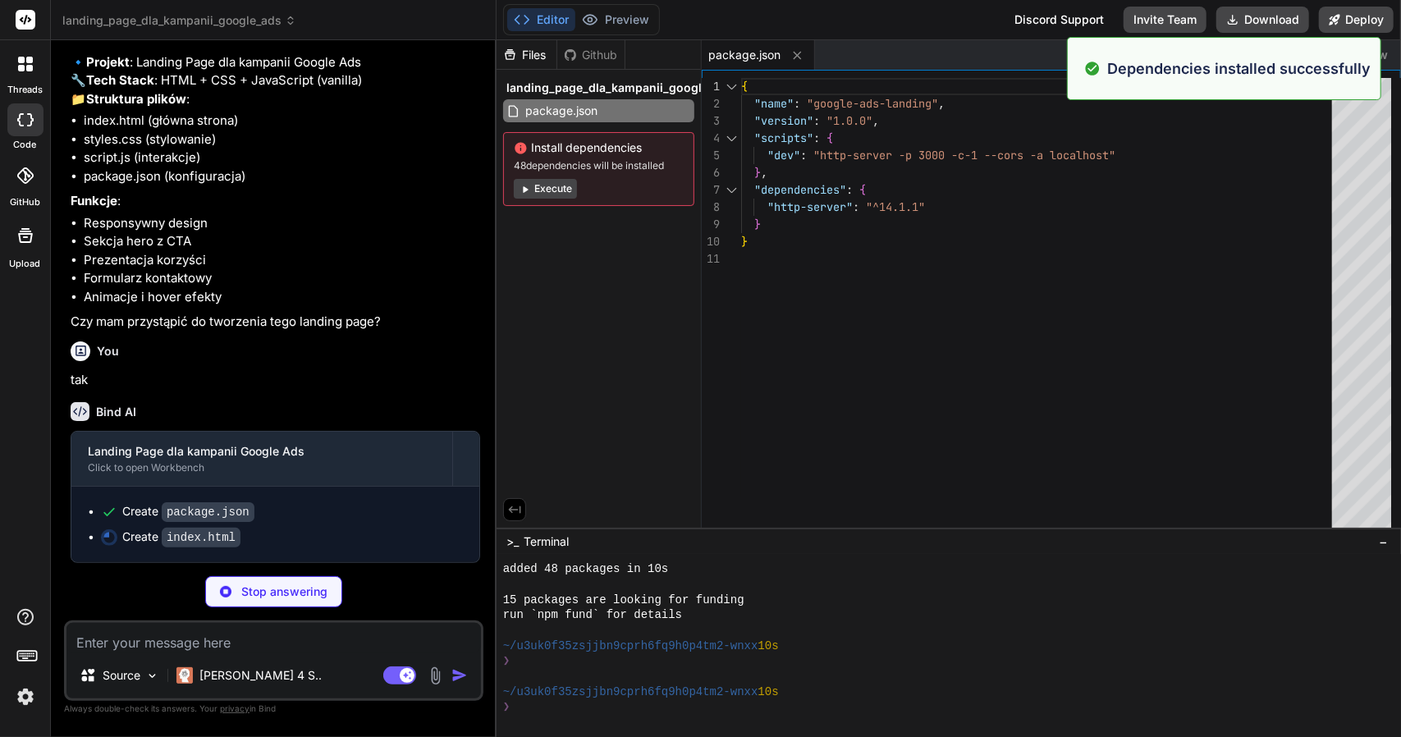
scroll to position [138, 0]
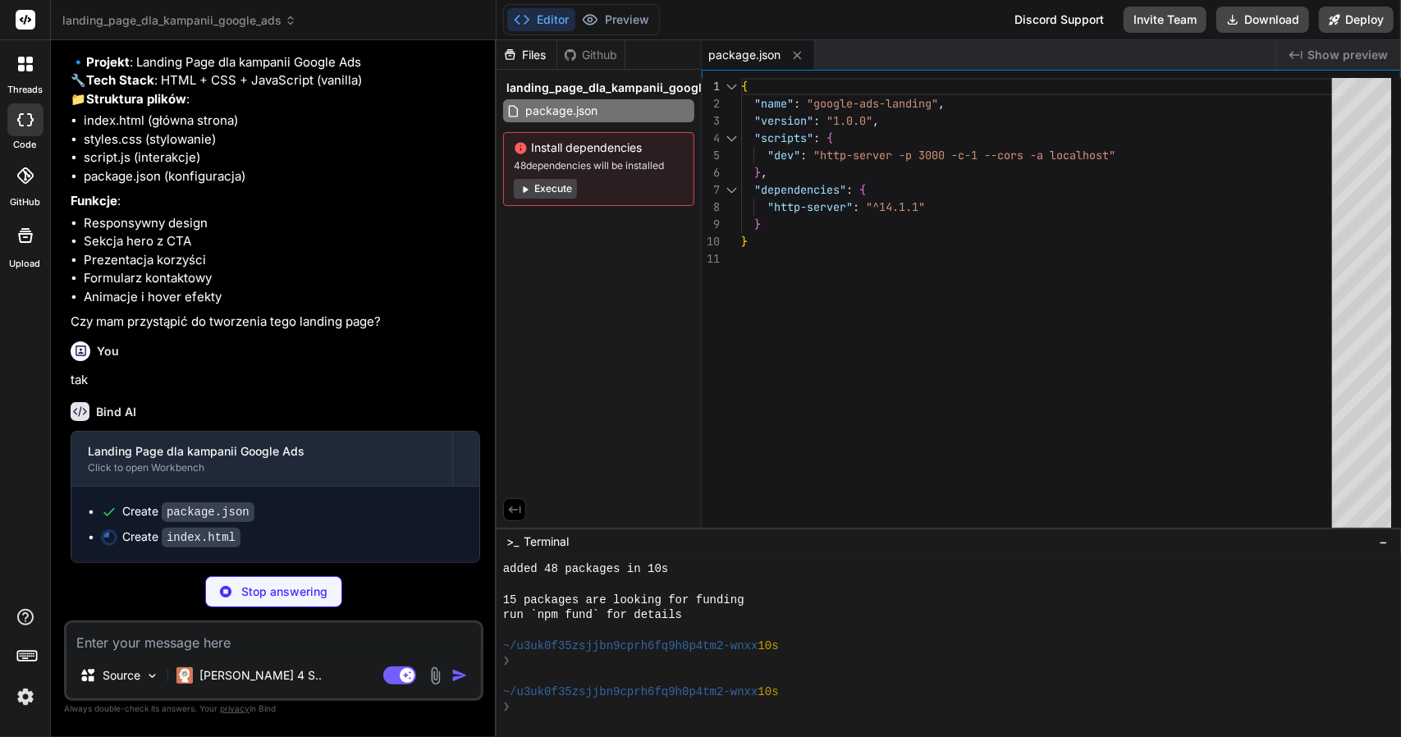
type textarea "x"
type textarea "</html>"
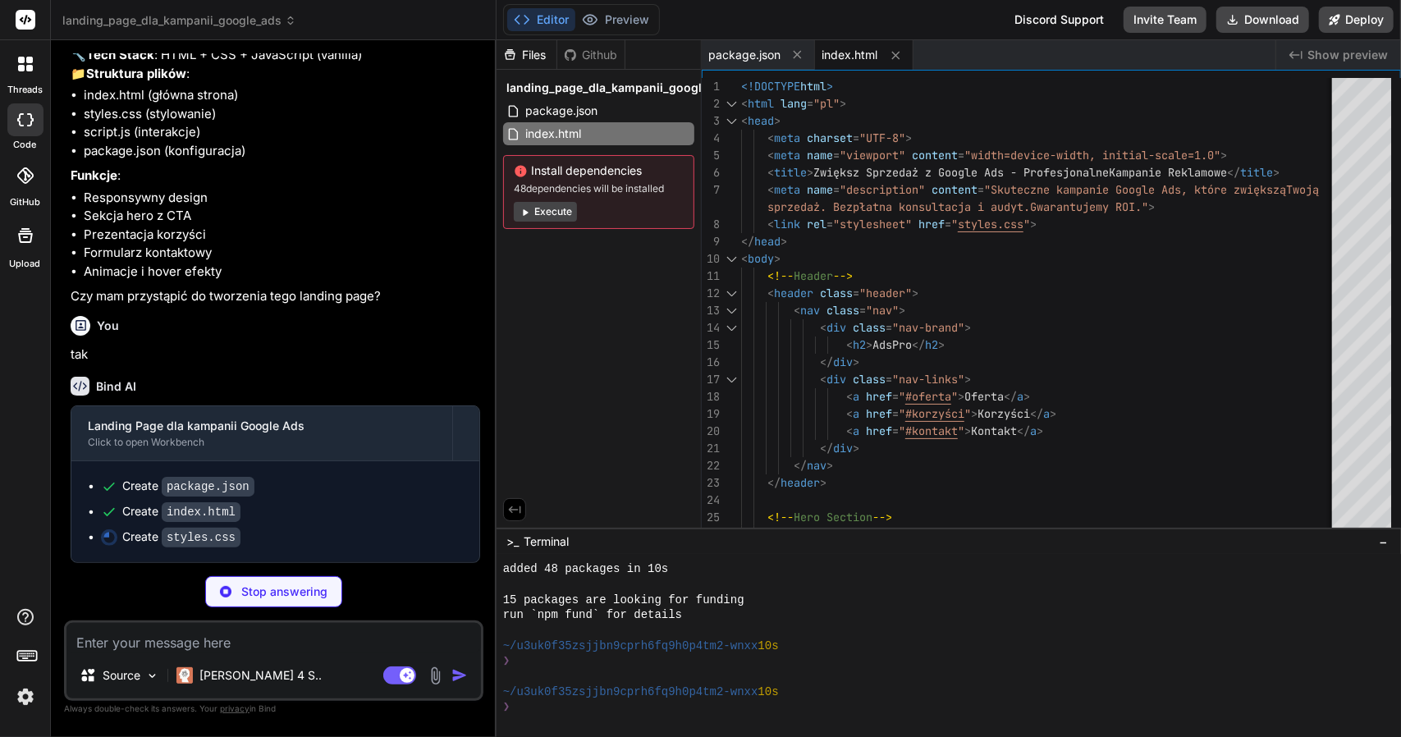
type textarea "x"
type textarea "} .section-title { font-size: 2rem; } }"
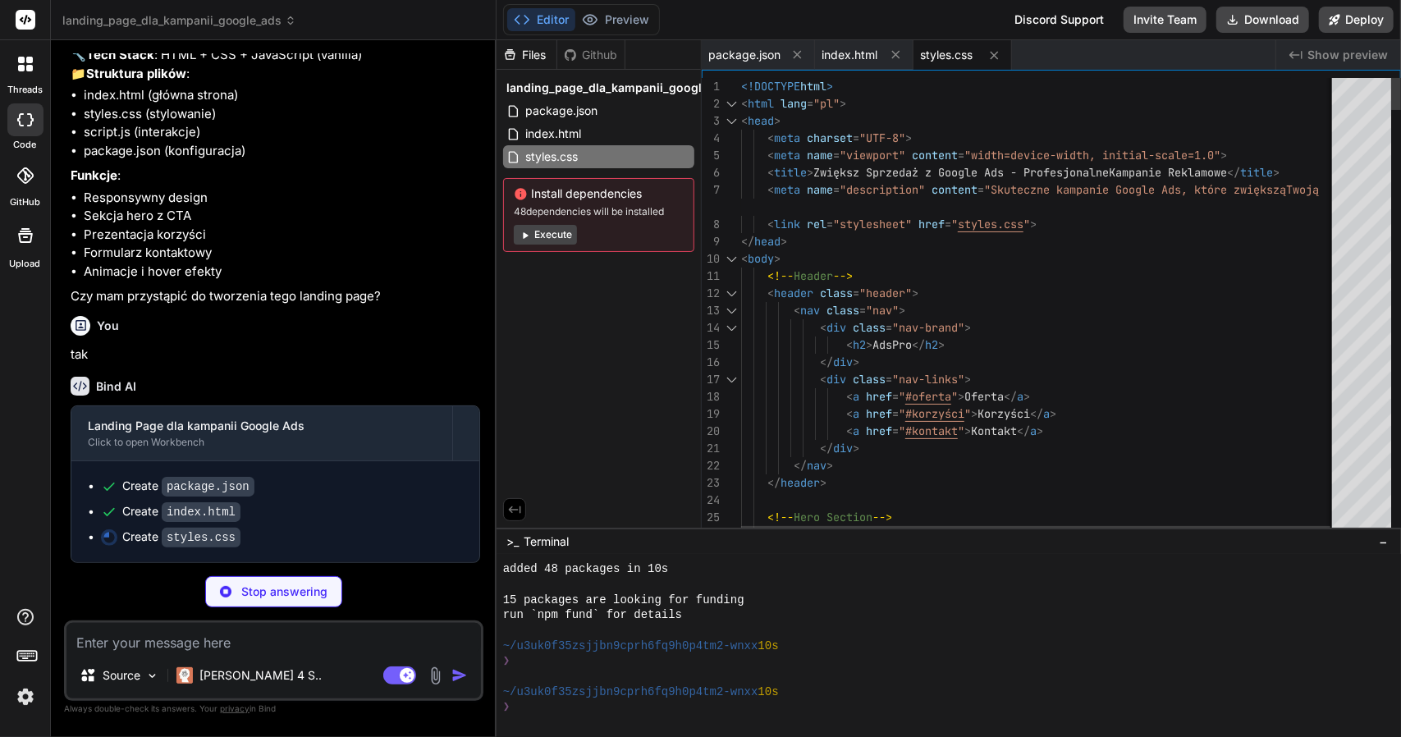
type textarea "x"
type textarea "} } `; document.head.appendChild(mobileStyles);"
type textarea "x"
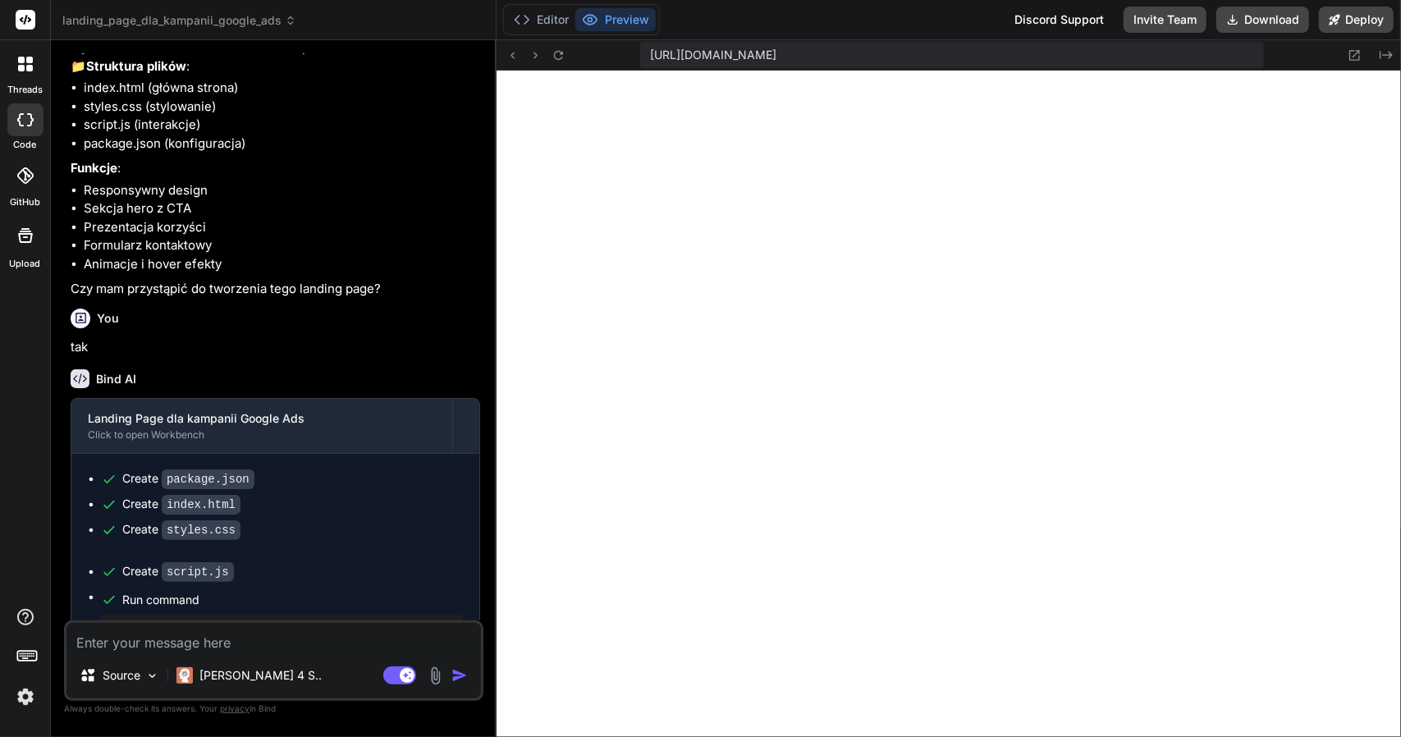
scroll to position [950, 0]
click at [550, 20] on button "Editor" at bounding box center [541, 19] width 68 height 23
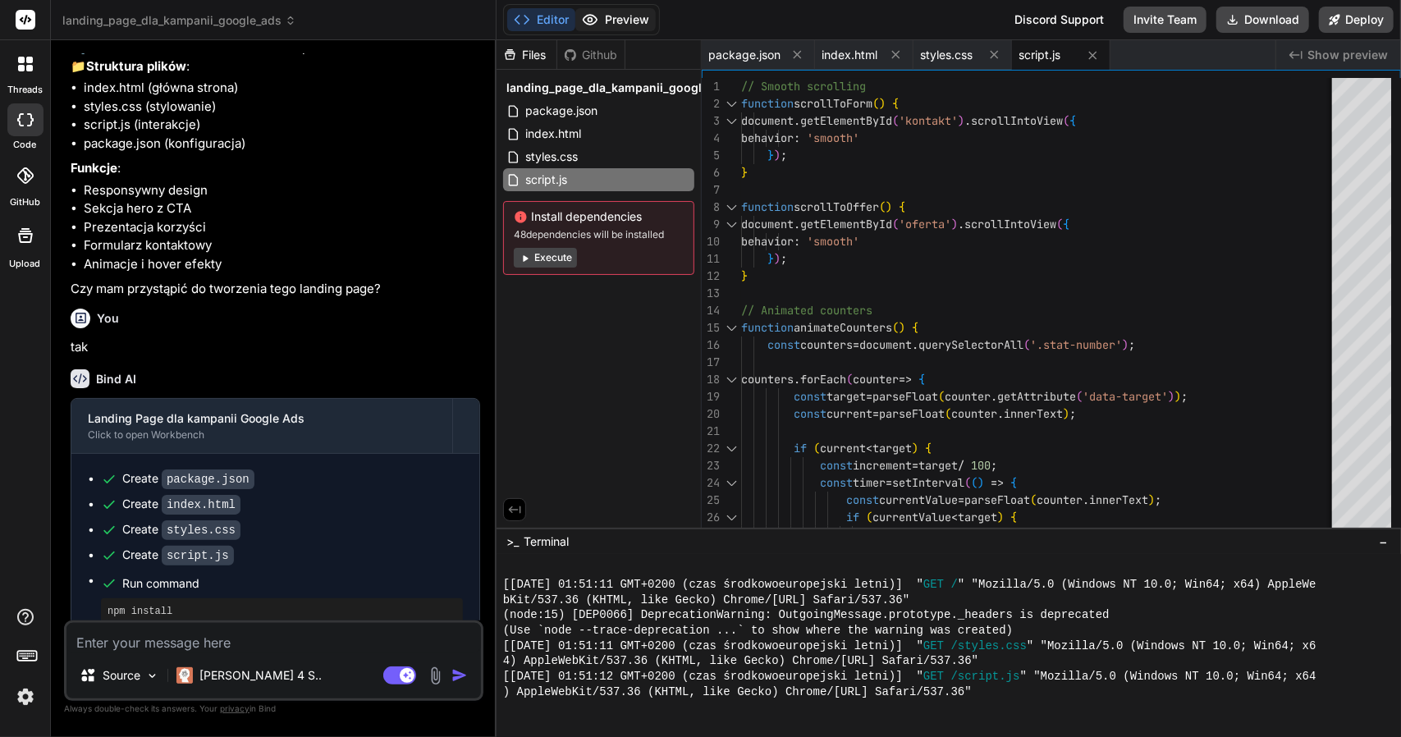
click at [609, 17] on button "Preview" at bounding box center [615, 19] width 80 height 23
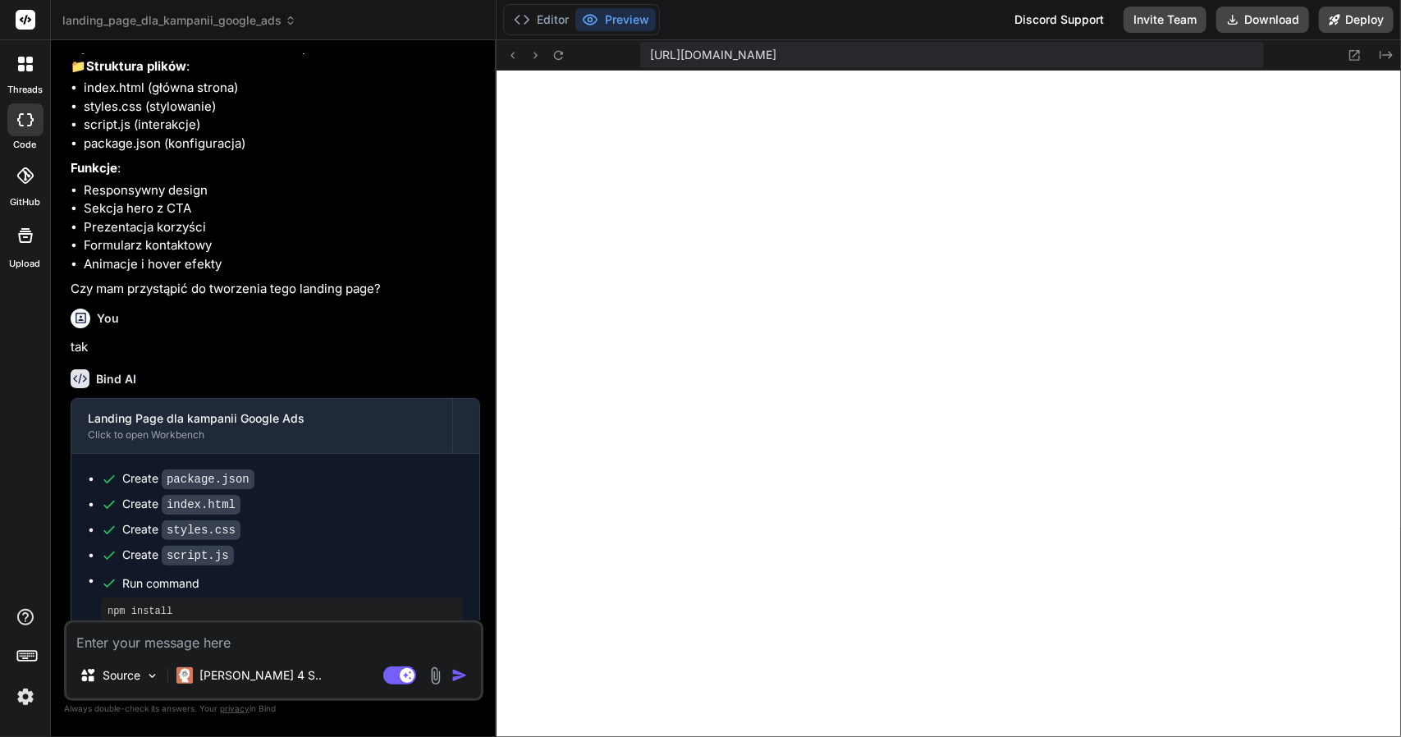
click at [178, 648] on textarea at bounding box center [273, 638] width 415 height 30
click at [30, 160] on div at bounding box center [25, 176] width 36 height 36
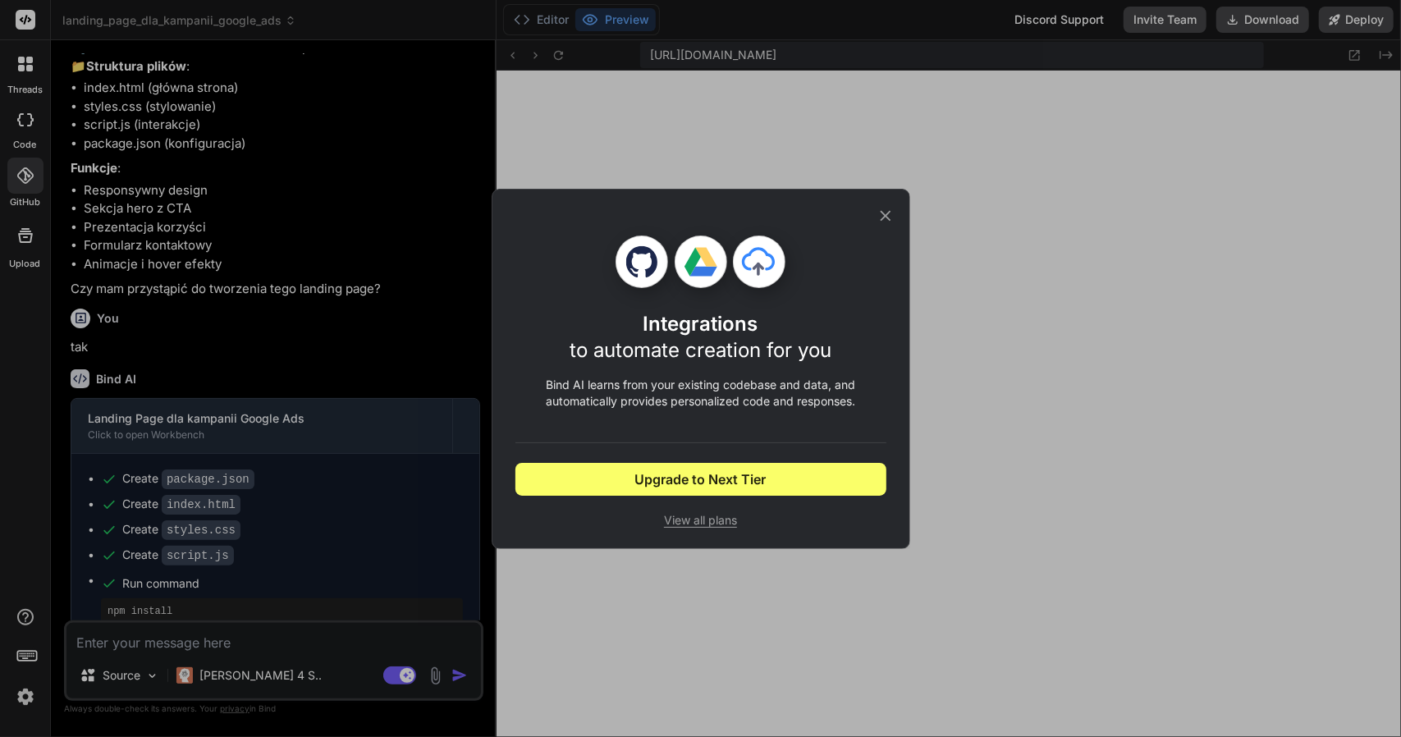
click at [879, 219] on icon at bounding box center [886, 216] width 18 height 18
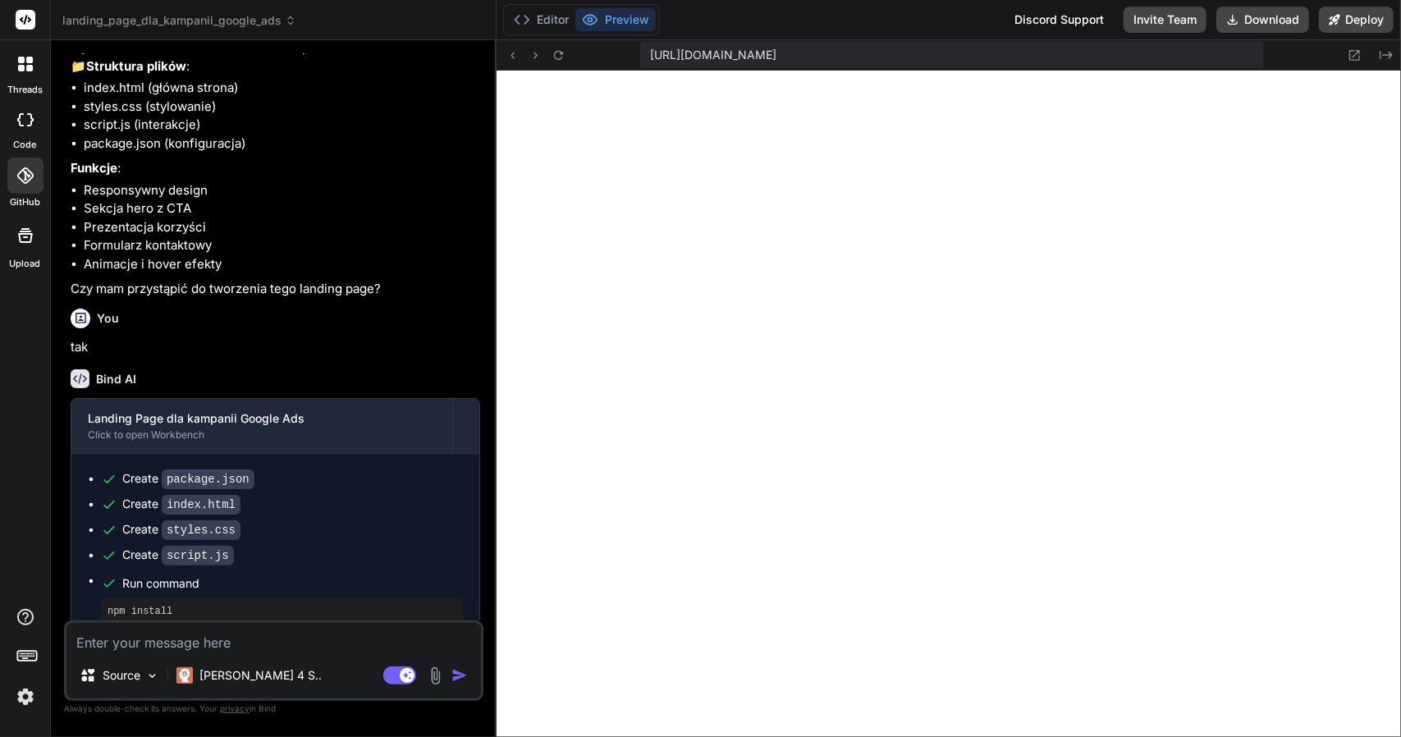
click at [20, 73] on div at bounding box center [25, 64] width 34 height 34
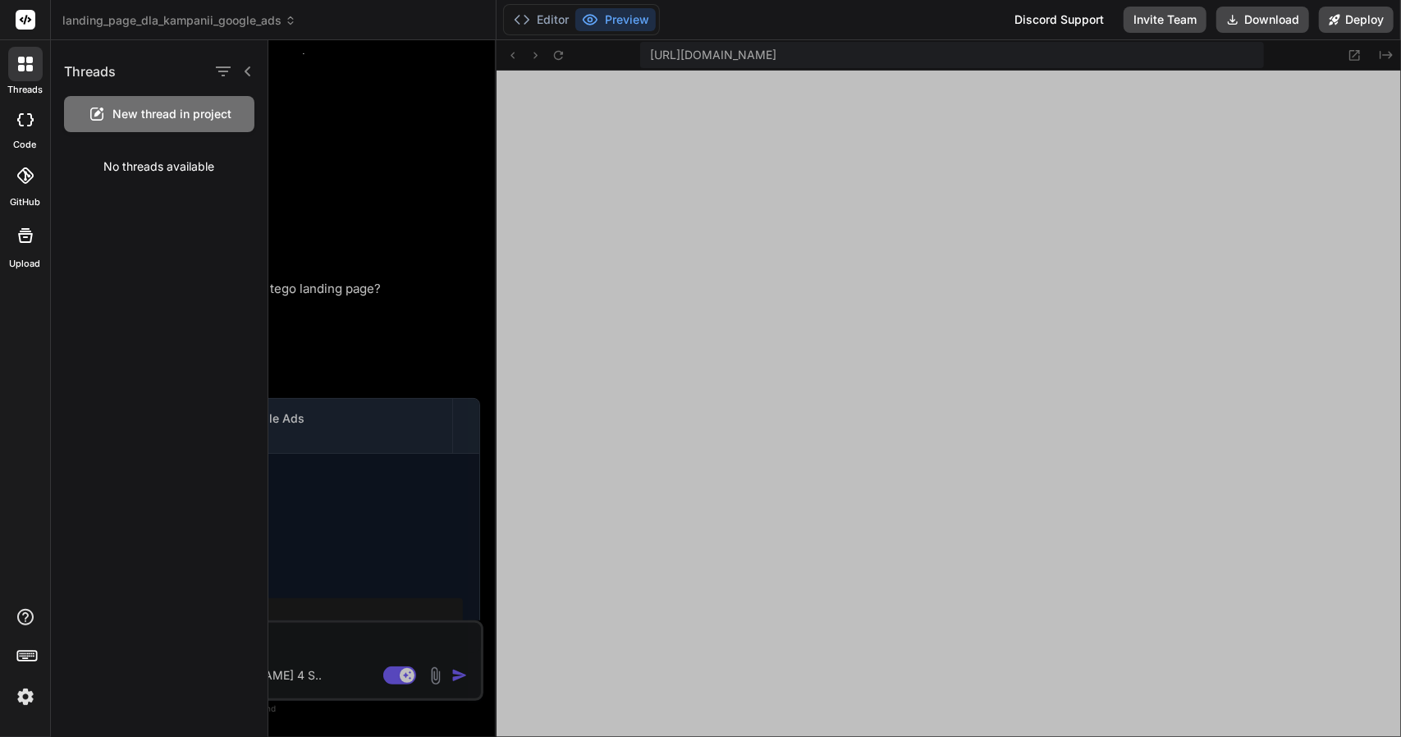
click at [823, 268] on div at bounding box center [834, 388] width 1133 height 697
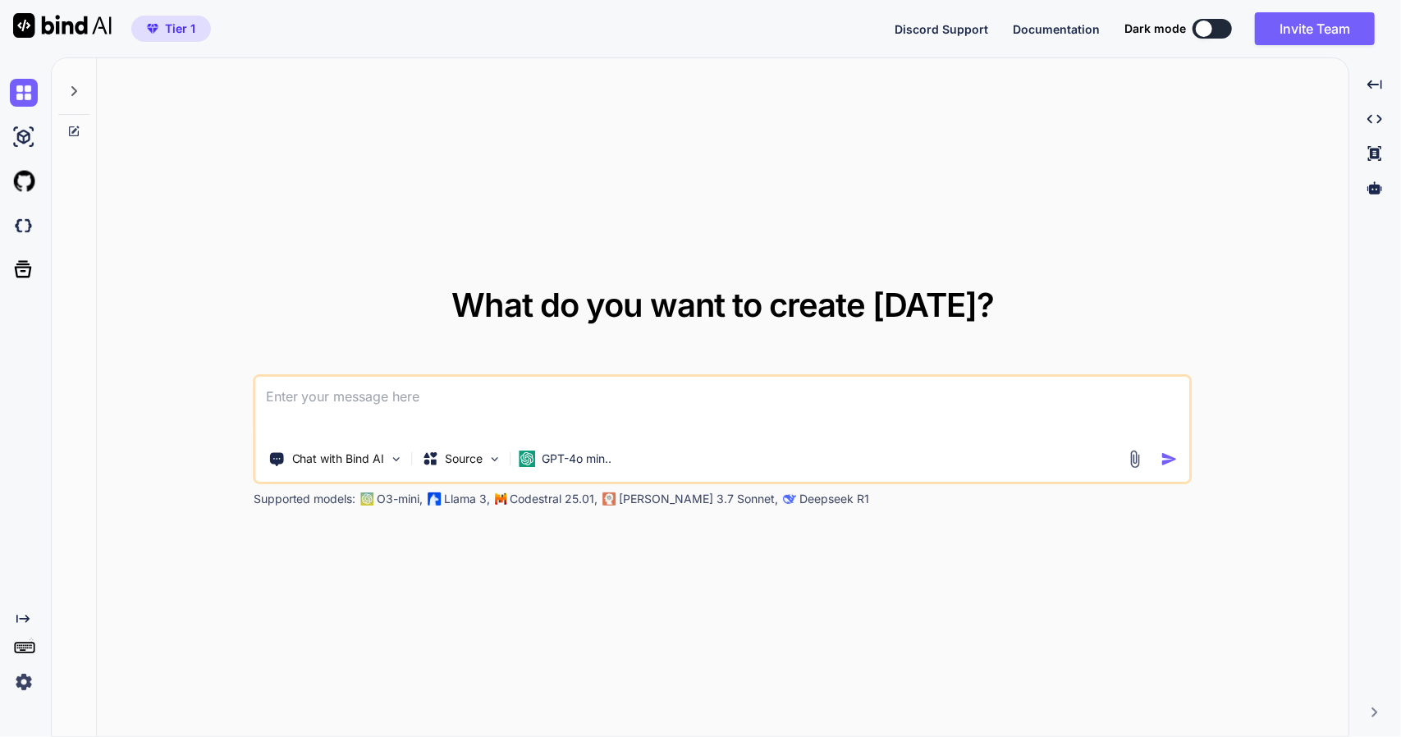
type textarea "x"
click at [27, 184] on img at bounding box center [24, 181] width 28 height 28
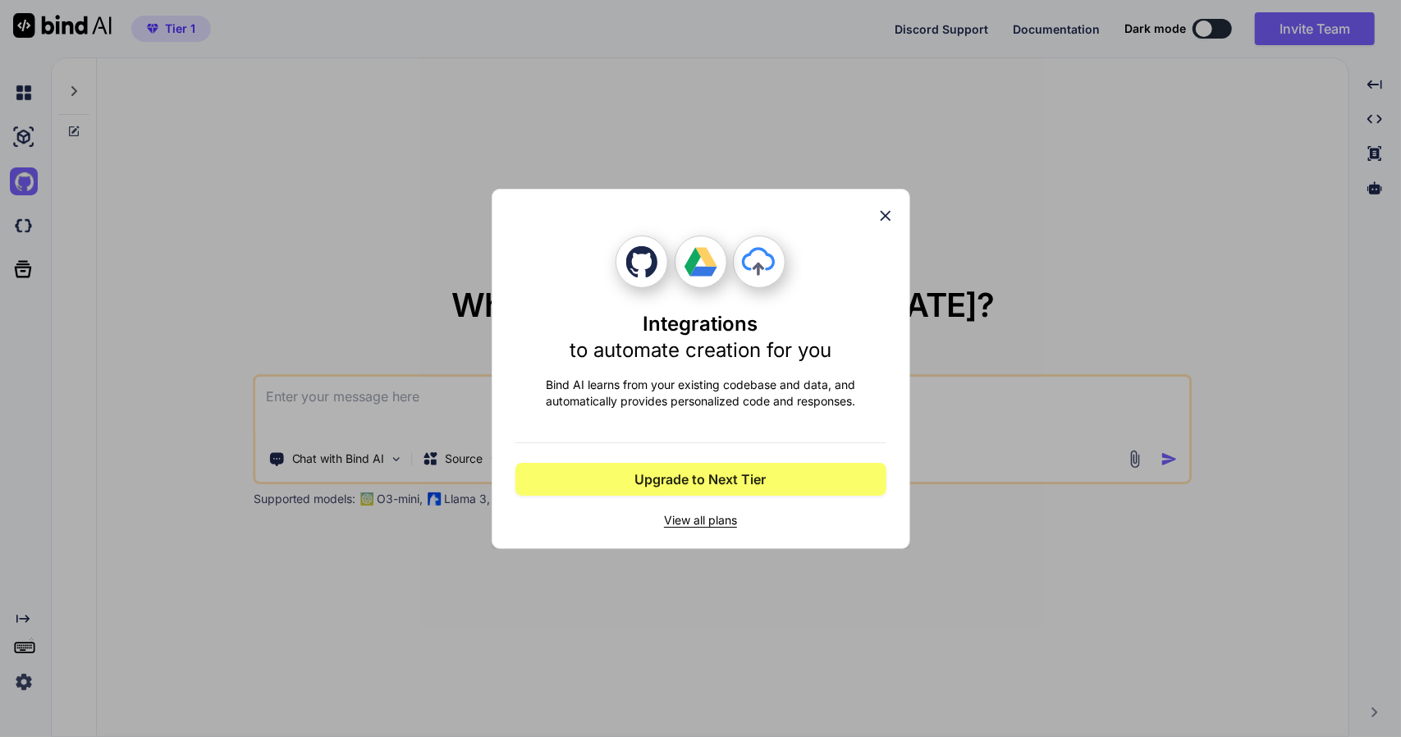
click at [886, 214] on icon at bounding box center [885, 215] width 11 height 11
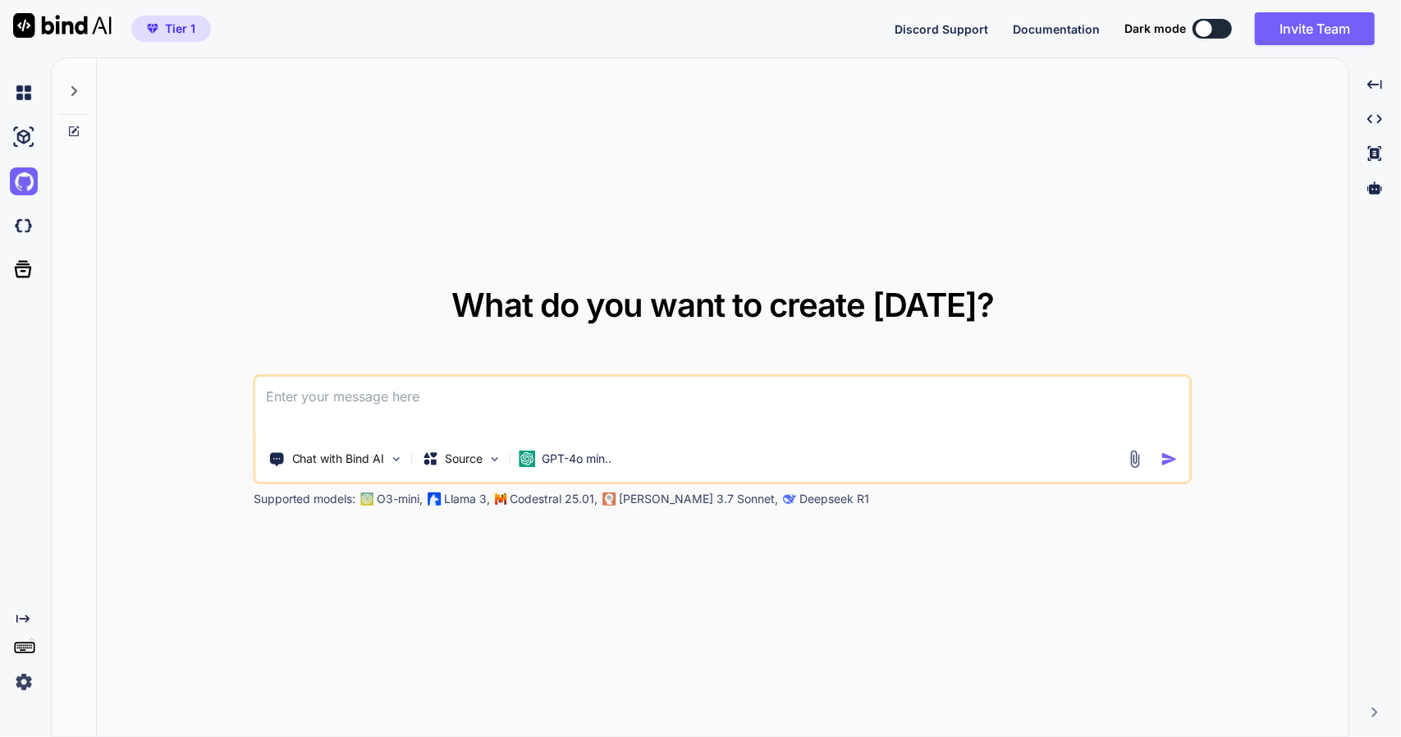
click at [172, 18] on button "Tier 1" at bounding box center [171, 29] width 80 height 26
click at [171, 37] on button "Tier 1" at bounding box center [171, 29] width 80 height 26
click at [186, 25] on span "Tier 1" at bounding box center [180, 29] width 30 height 16
click at [36, 685] on img at bounding box center [24, 682] width 28 height 28
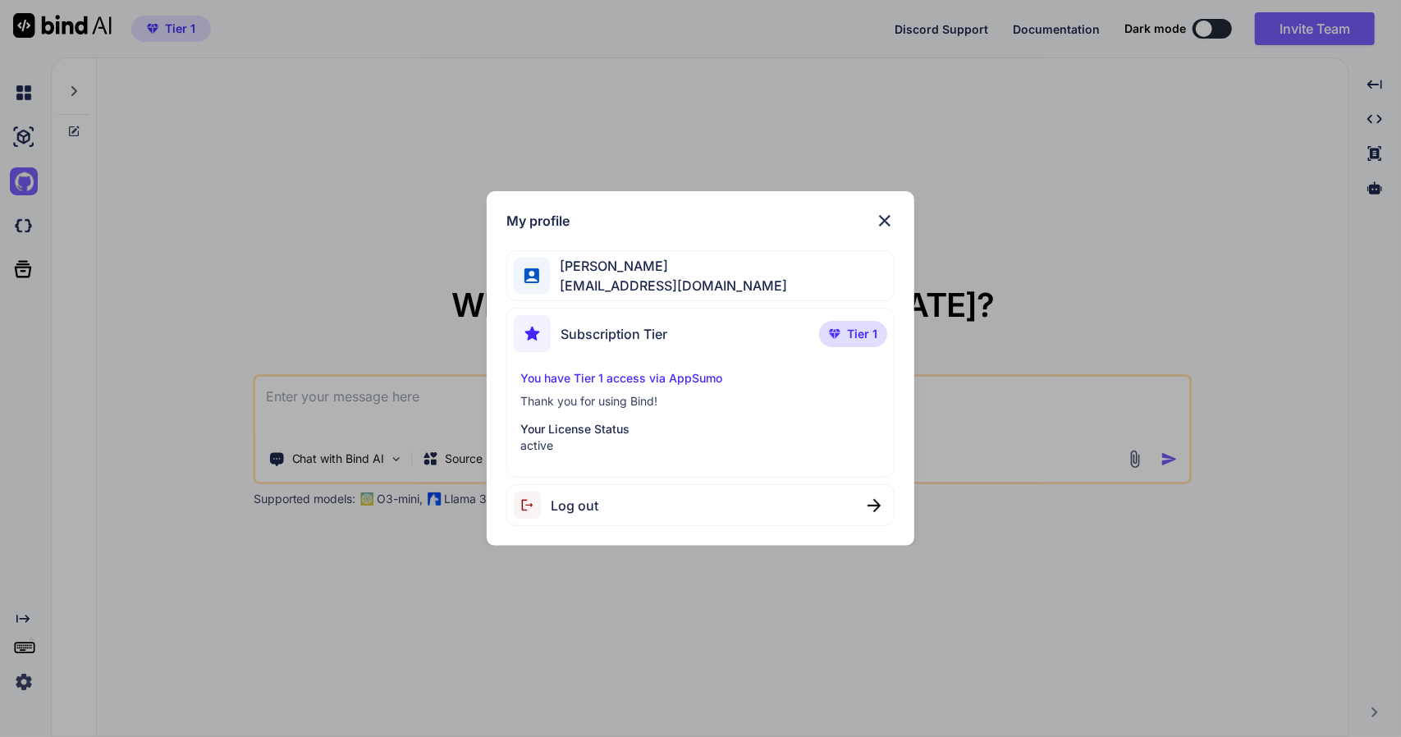
click at [25, 685] on div "My profile [PERSON_NAME] [EMAIL_ADDRESS][DOMAIN_NAME] Subscription Tier Tier 1 …" at bounding box center [700, 368] width 1401 height 737
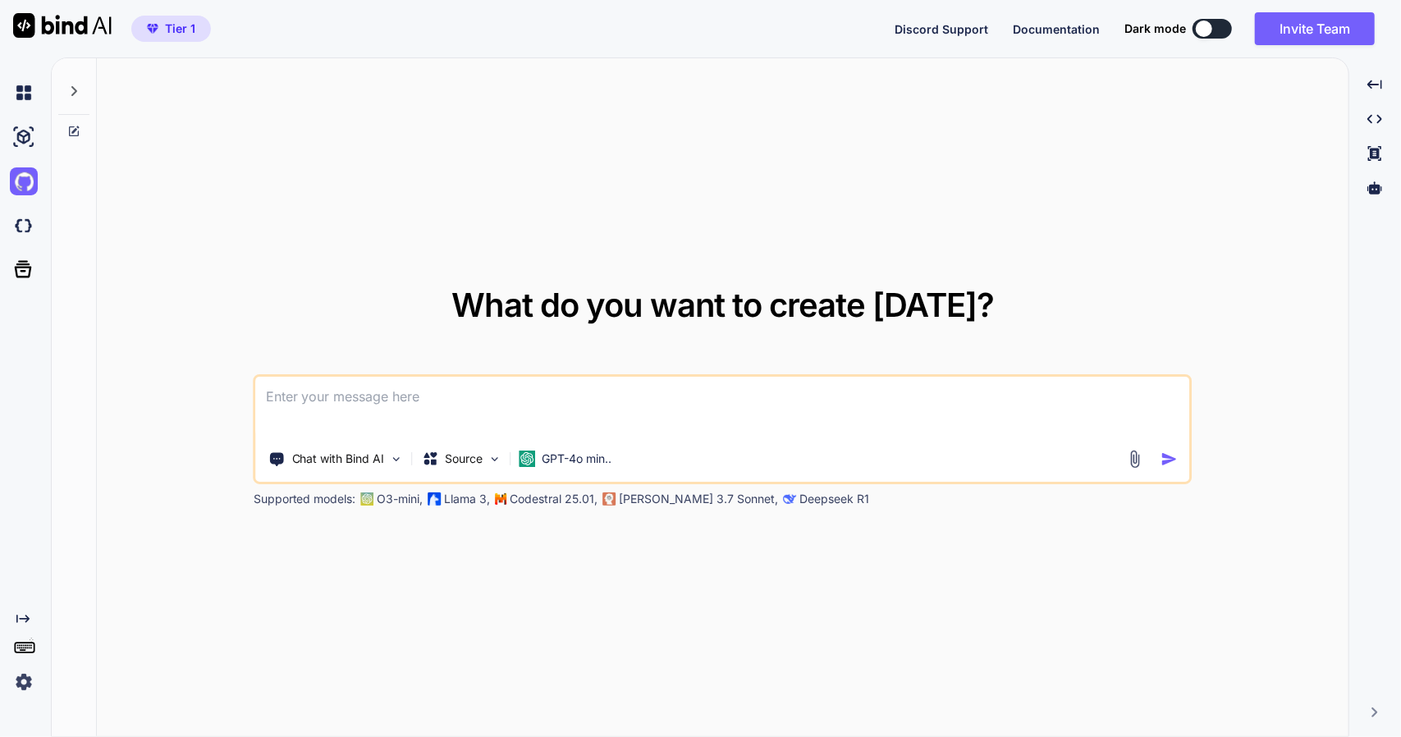
click at [19, 681] on img at bounding box center [24, 682] width 28 height 28
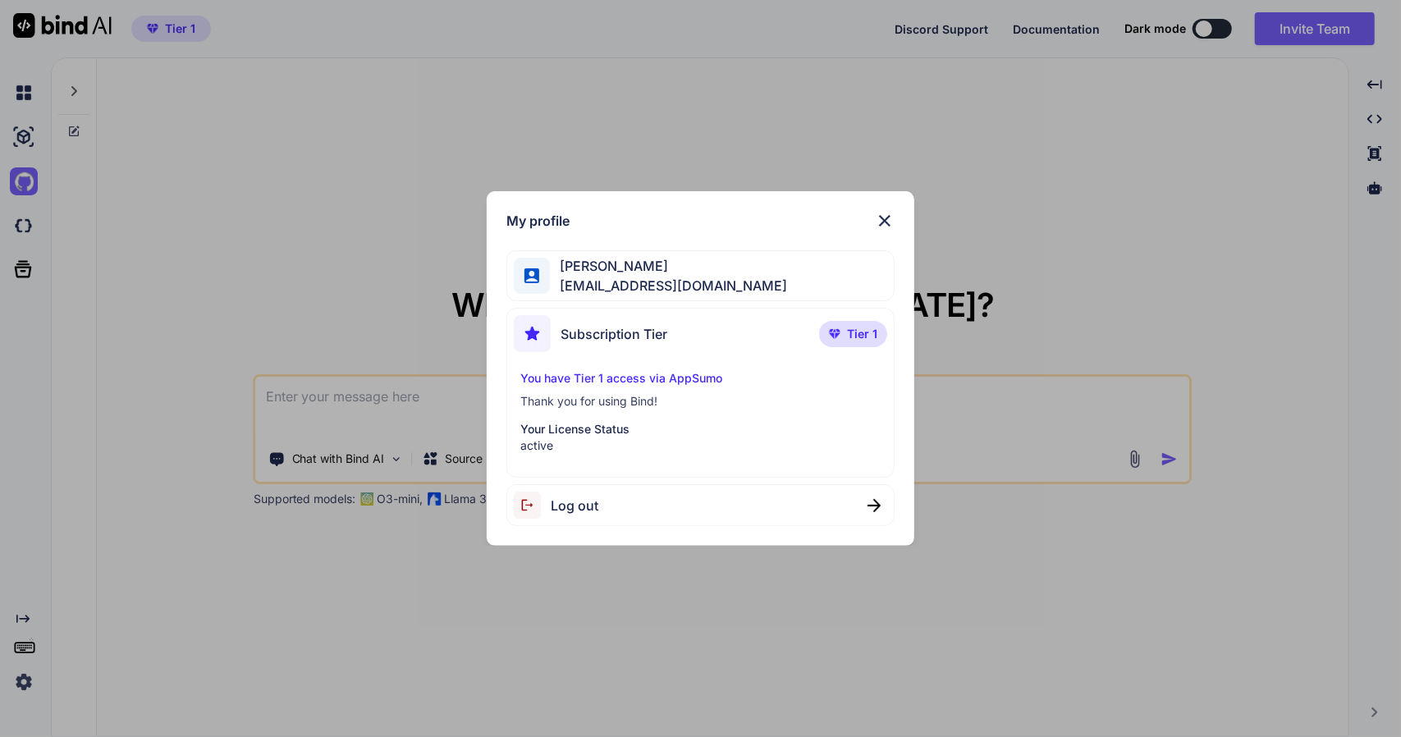
click at [635, 339] on span "Subscription Tier" at bounding box center [614, 334] width 107 height 20
click at [609, 402] on p "Thank you for using Bind!" at bounding box center [700, 401] width 361 height 16
click at [347, 298] on div "My profile [PERSON_NAME] [EMAIL_ADDRESS][DOMAIN_NAME] Subscription Tier Tier 1 …" at bounding box center [700, 368] width 1401 height 737
